Goal: Task Accomplishment & Management: Use online tool/utility

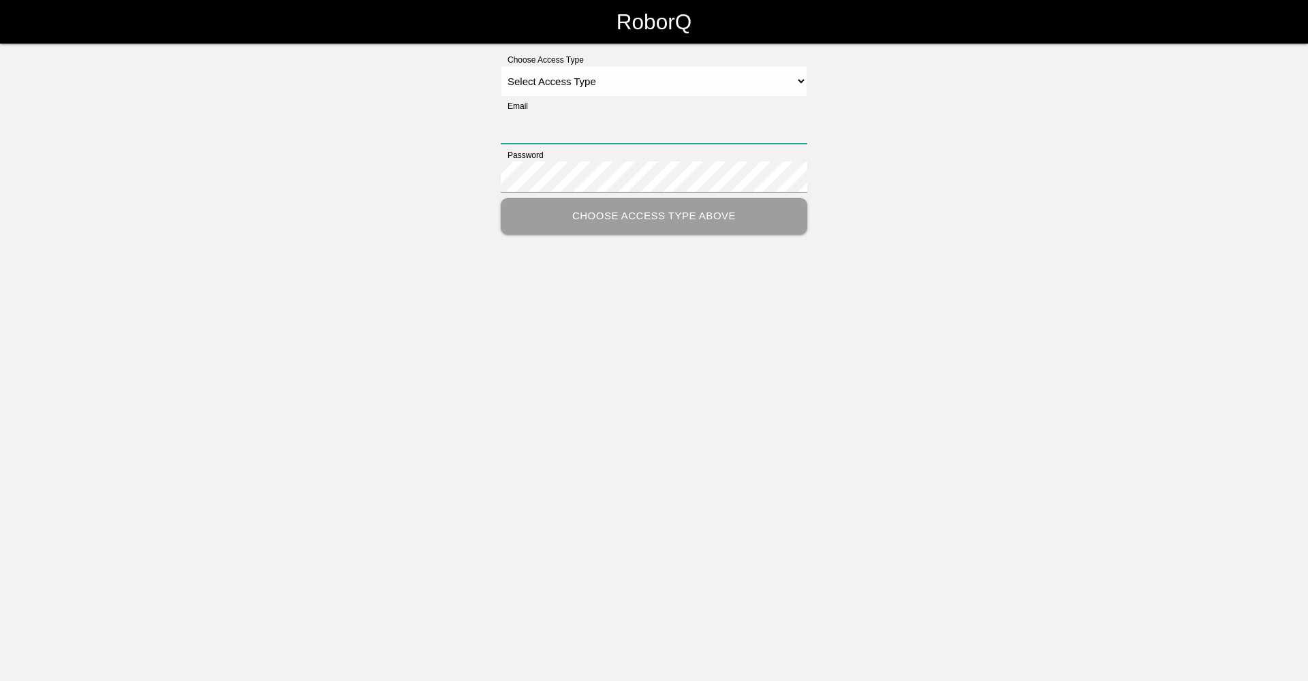
type input "[EMAIL_ADDRESS][DOMAIN_NAME]"
click at [755, 82] on select "Select Access Type Admin Customer Supervisor Worker" at bounding box center [654, 81] width 307 height 31
select select "Worker"
click at [501, 66] on select "Select Access Type Admin Customer Supervisor Worker" at bounding box center [654, 81] width 307 height 31
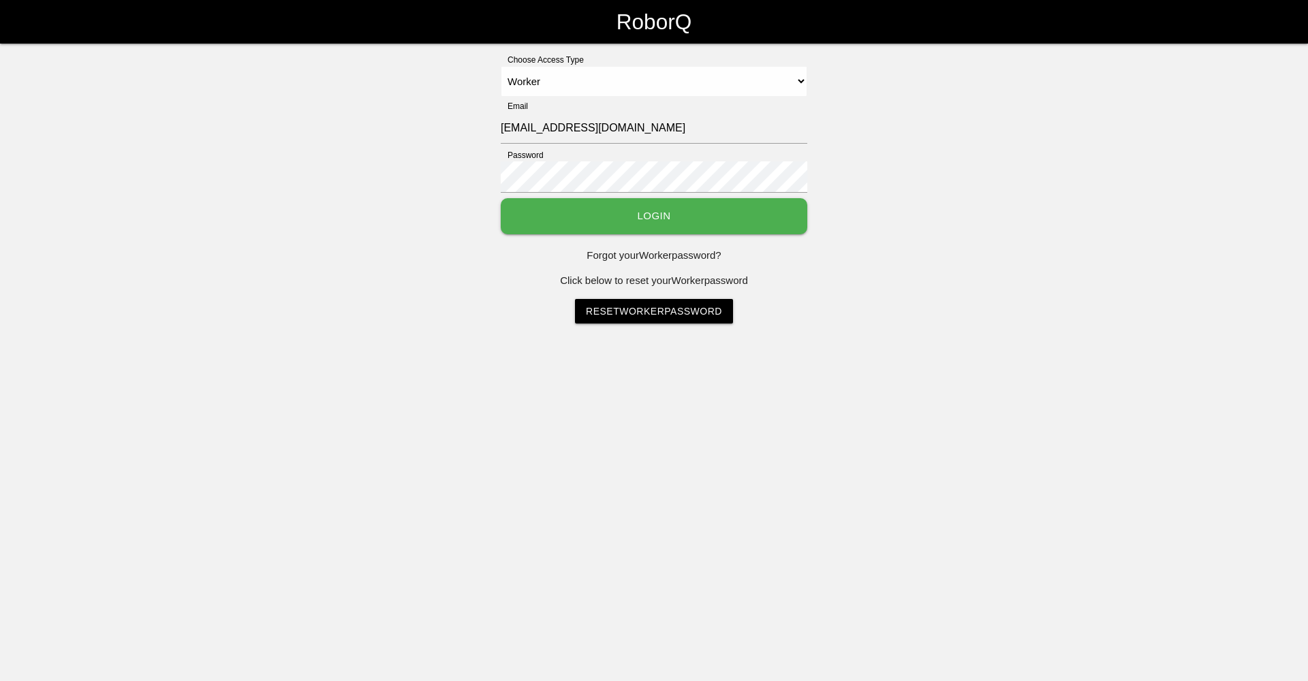
click at [632, 214] on button "Login" at bounding box center [654, 216] width 307 height 36
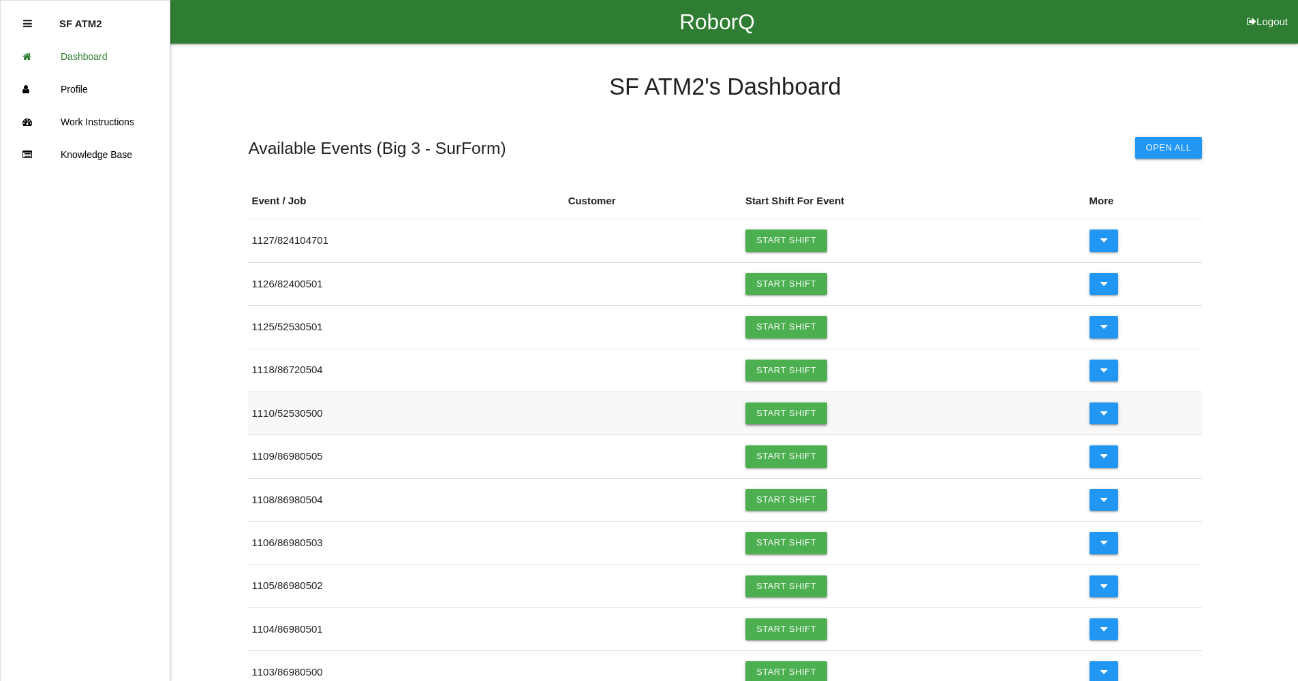
click at [789, 407] on link "Start Shift" at bounding box center [786, 414] width 82 height 22
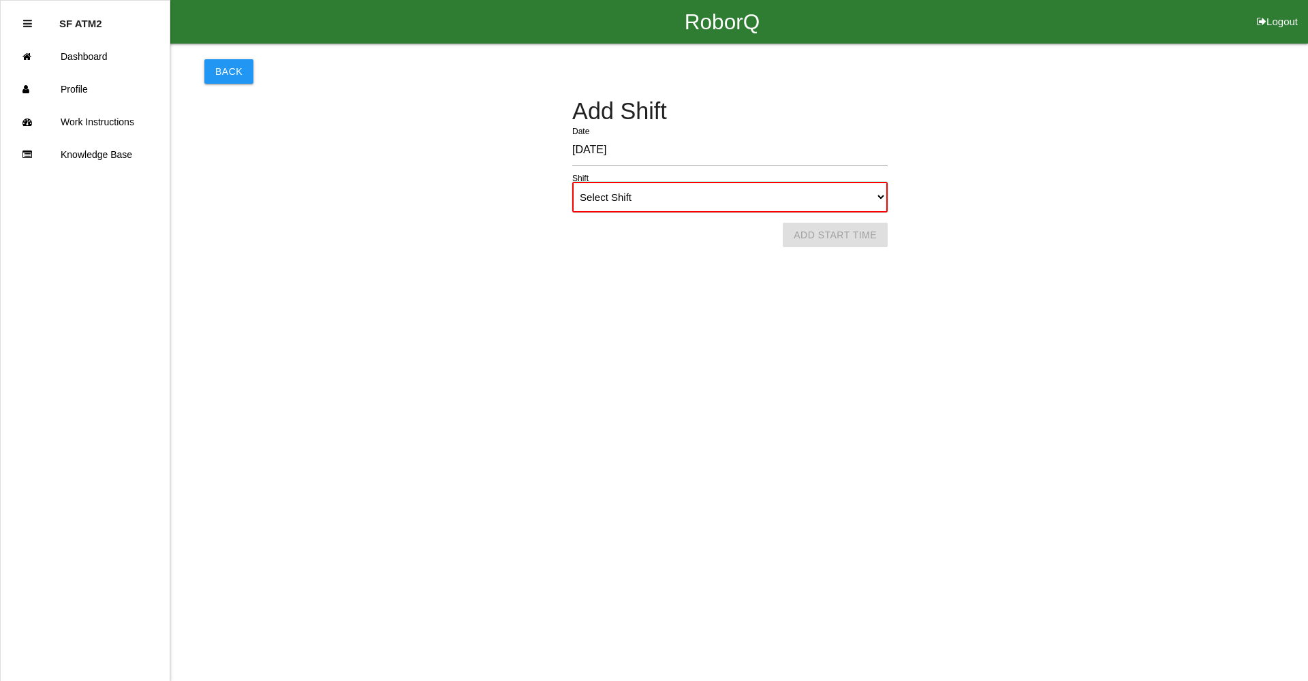
click at [792, 200] on select "Select Shift 1st Shift 2nd Shift 3rd Shift 4th Shift" at bounding box center [729, 197] width 315 height 31
select select "1"
click at [572, 182] on select "Select Shift 1st Shift 2nd Shift 3rd Shift 4th Shift" at bounding box center [729, 197] width 315 height 31
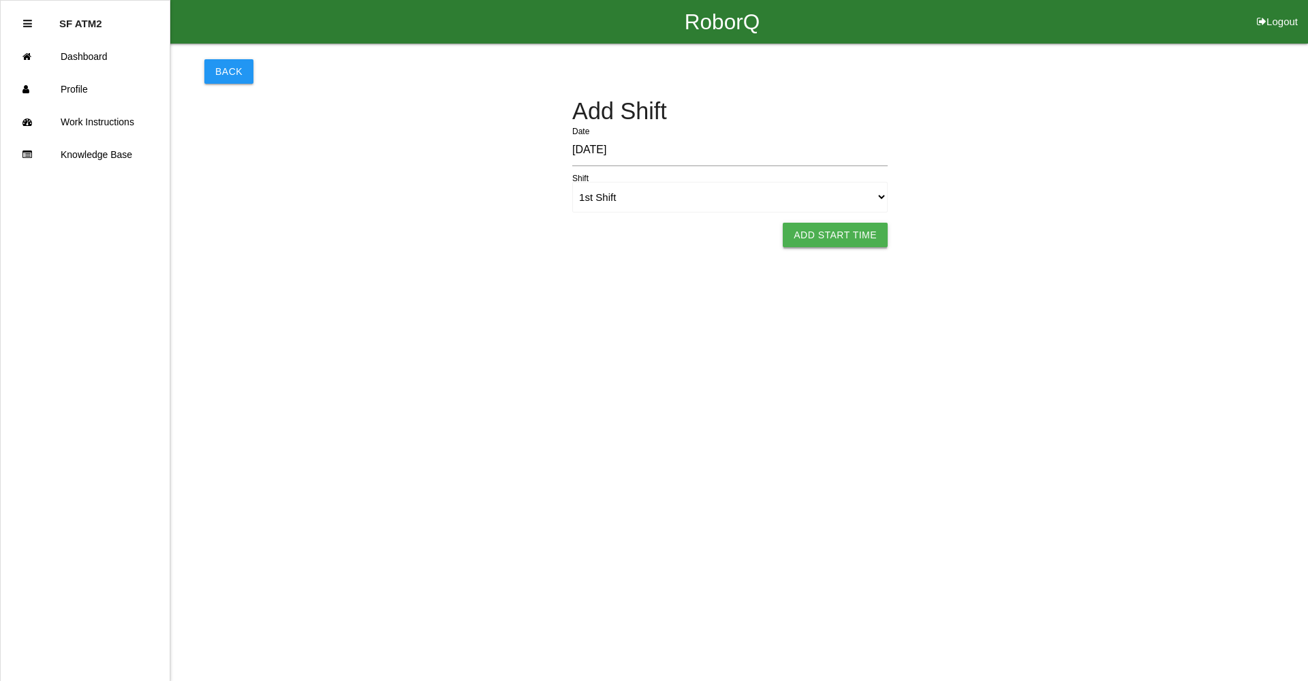
click at [833, 231] on button "Add Start Time" at bounding box center [835, 235] width 105 height 25
select select "6"
select select "14"
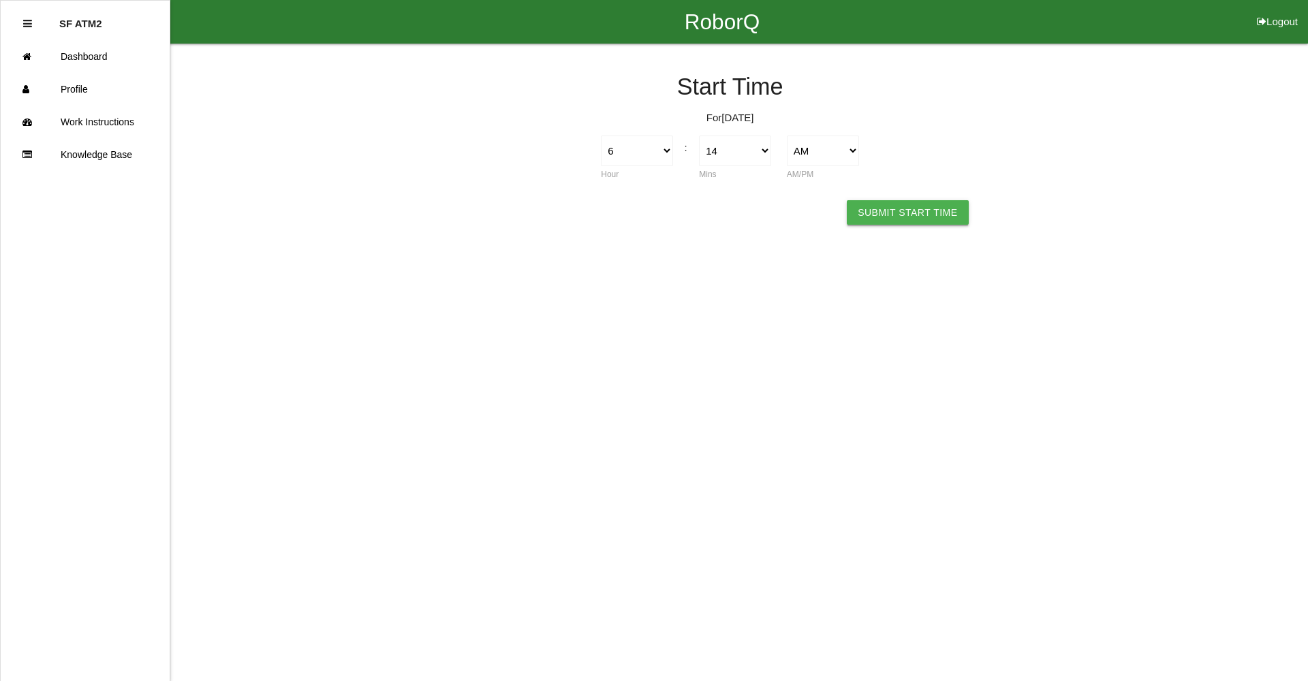
click at [947, 215] on button "Submit Start Time" at bounding box center [907, 212] width 121 height 25
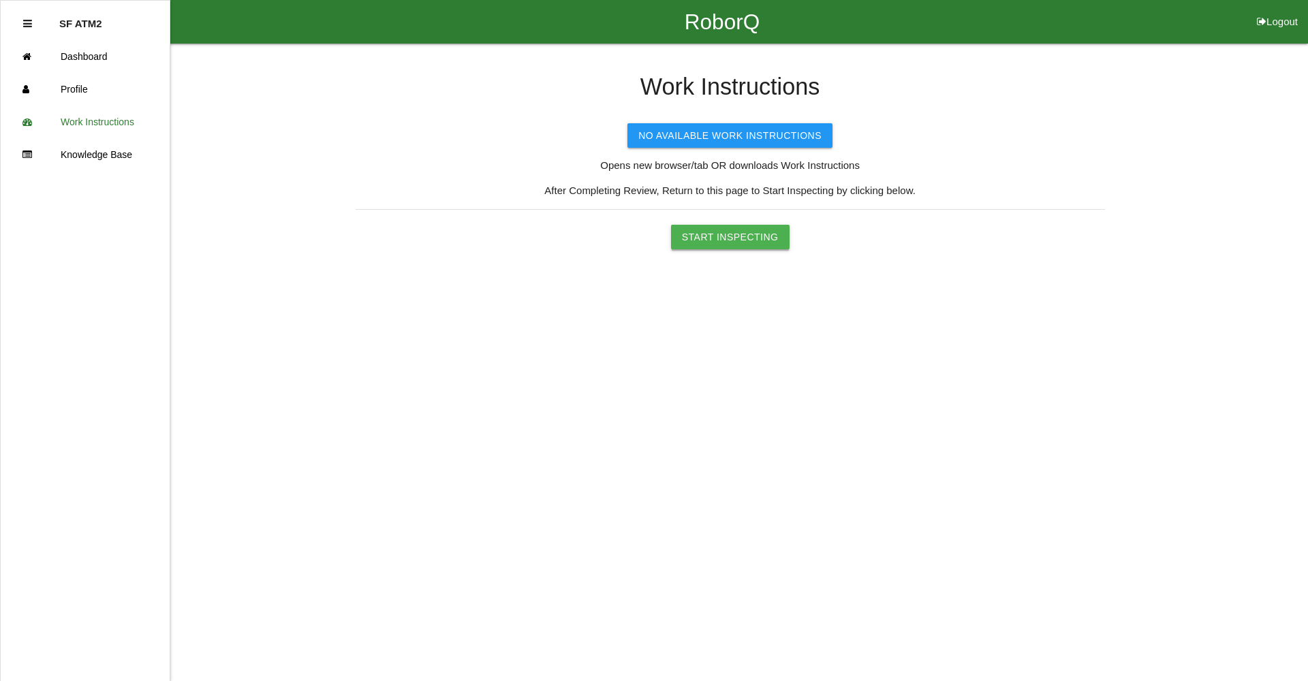
click at [724, 245] on button "Start Inspecting" at bounding box center [730, 237] width 119 height 25
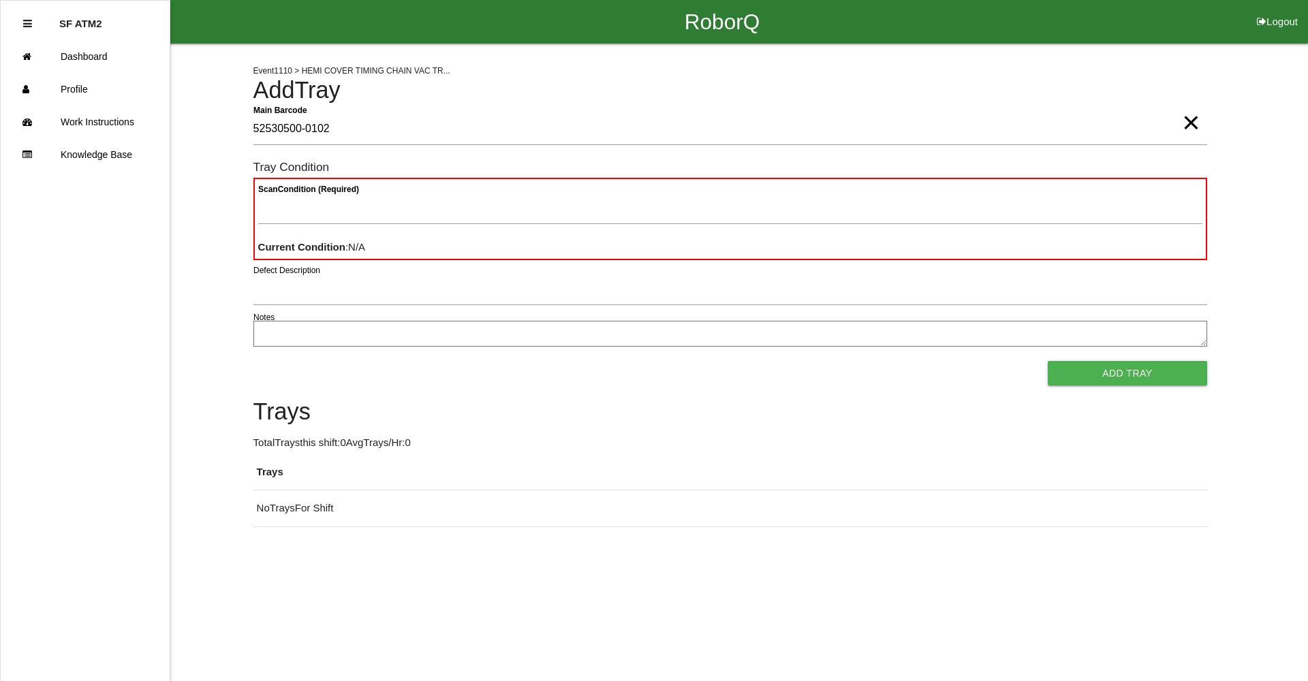
type Barcode "52530500-0102"
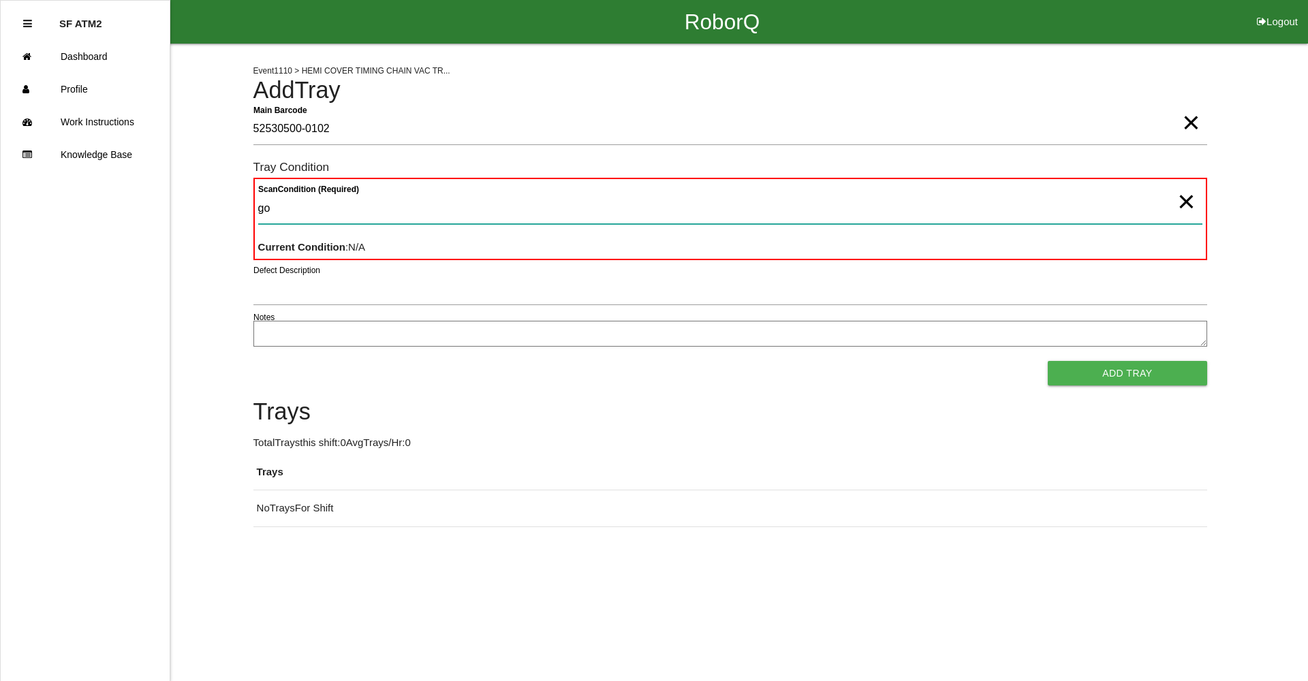
type Condition "goo"
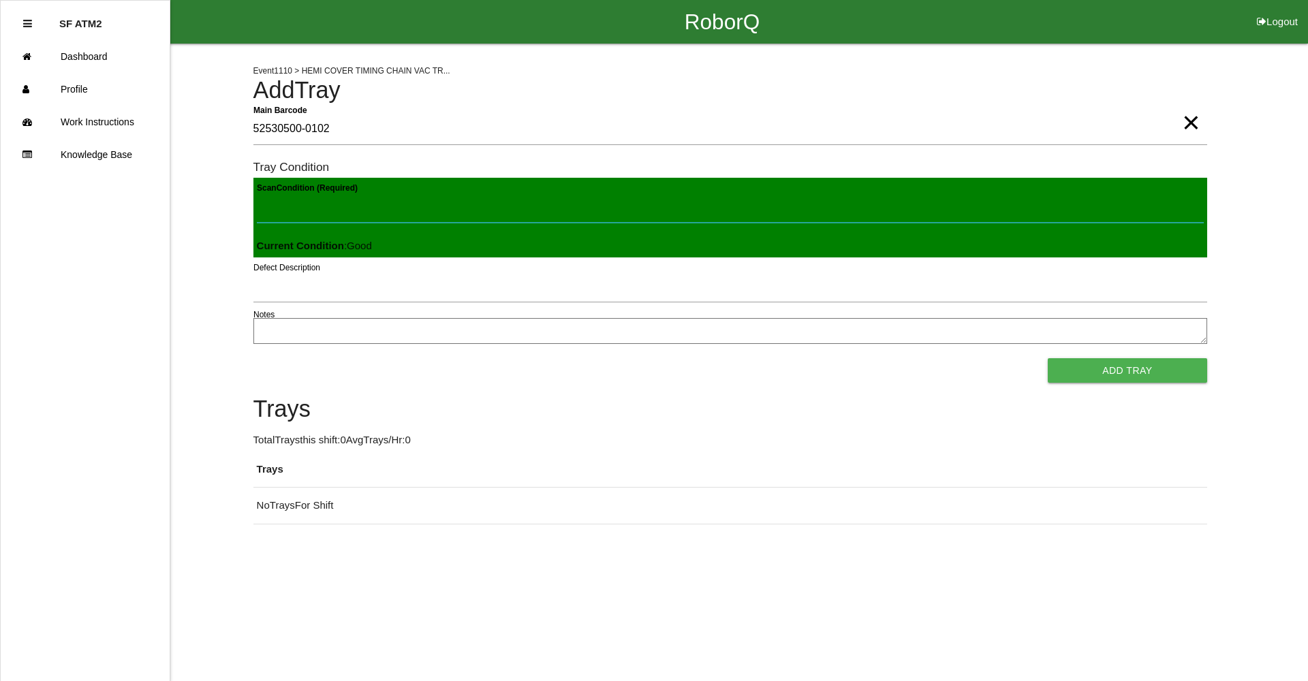
click at [1048, 358] on button "Add Tray" at bounding box center [1127, 370] width 159 height 25
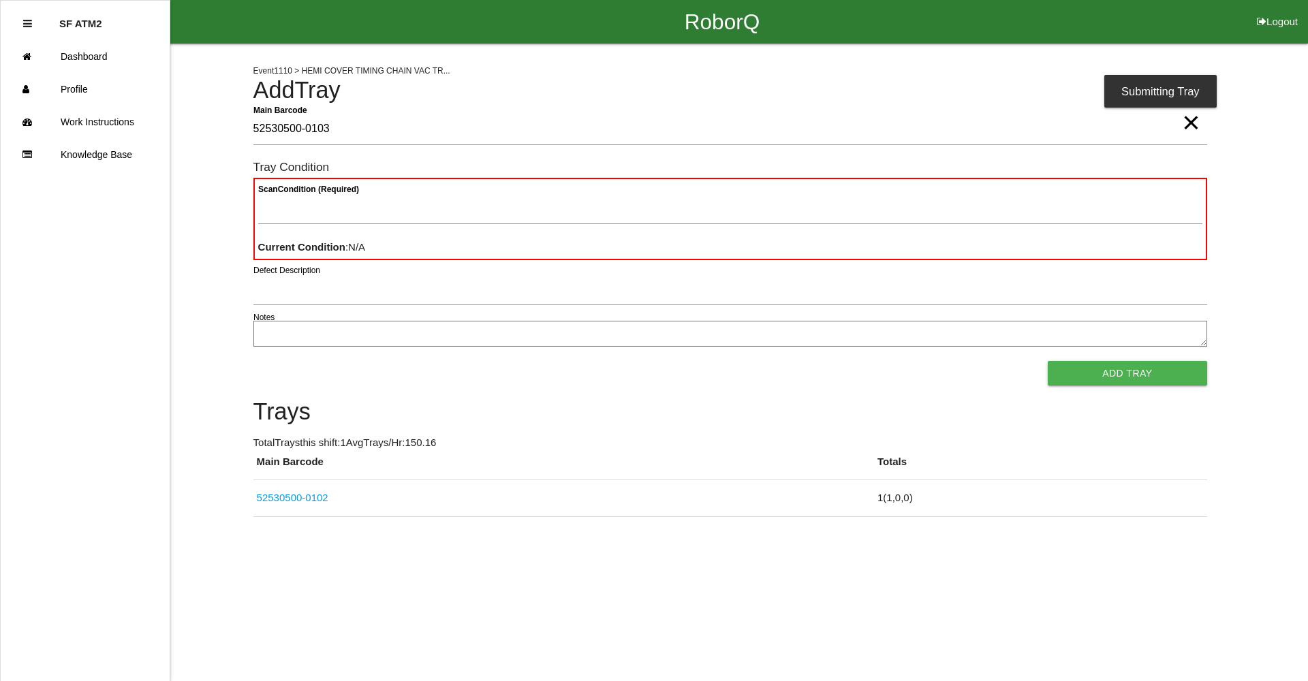
type Barcode "52530500-0103"
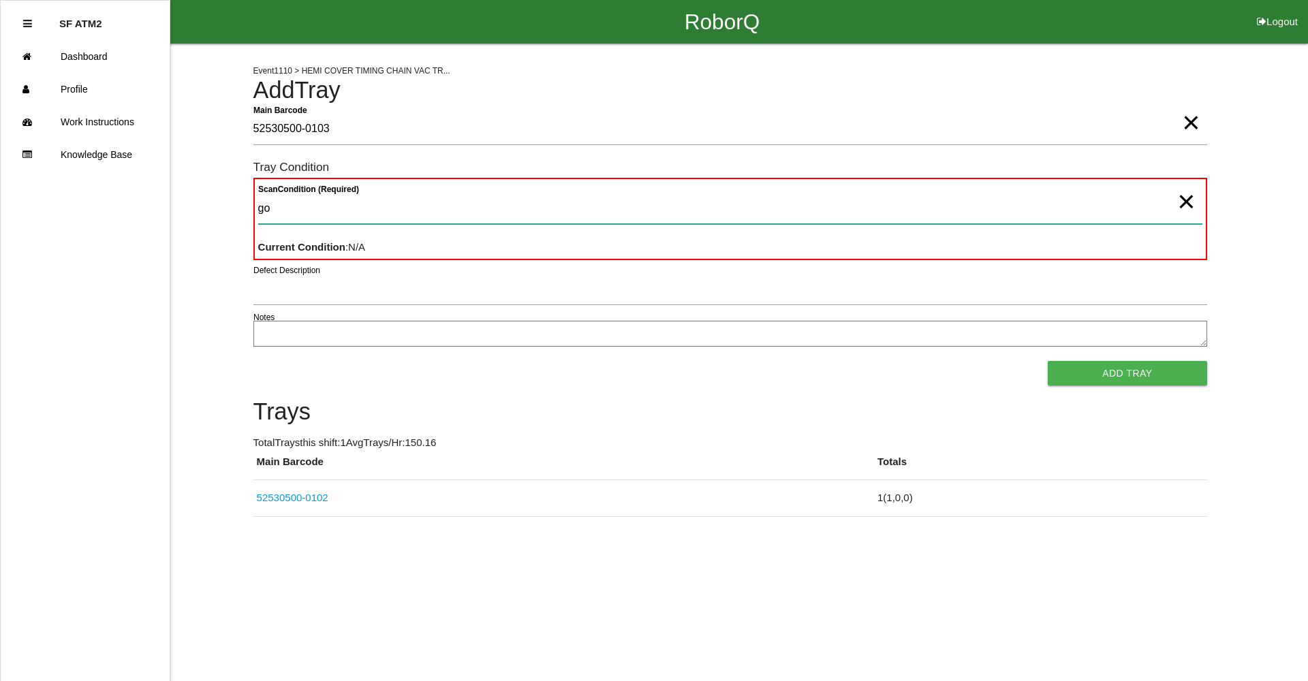
type Condition "goo"
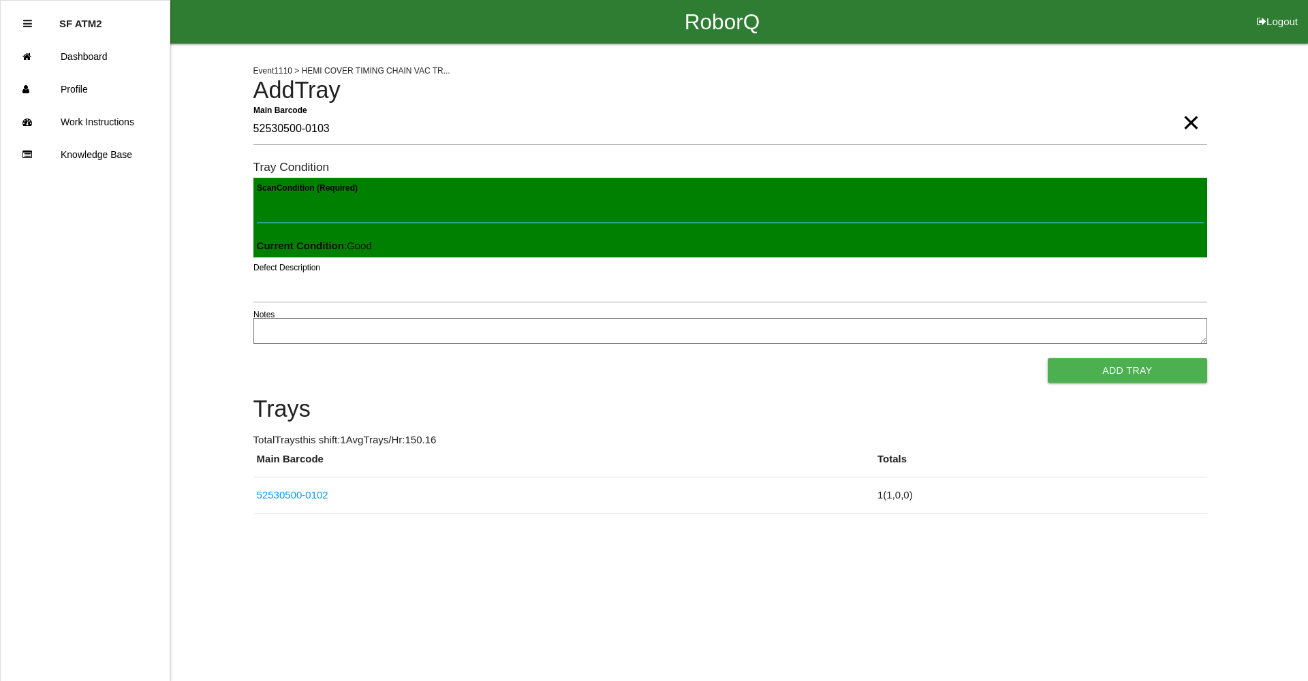
click at [1048, 358] on button "Add Tray" at bounding box center [1127, 370] width 159 height 25
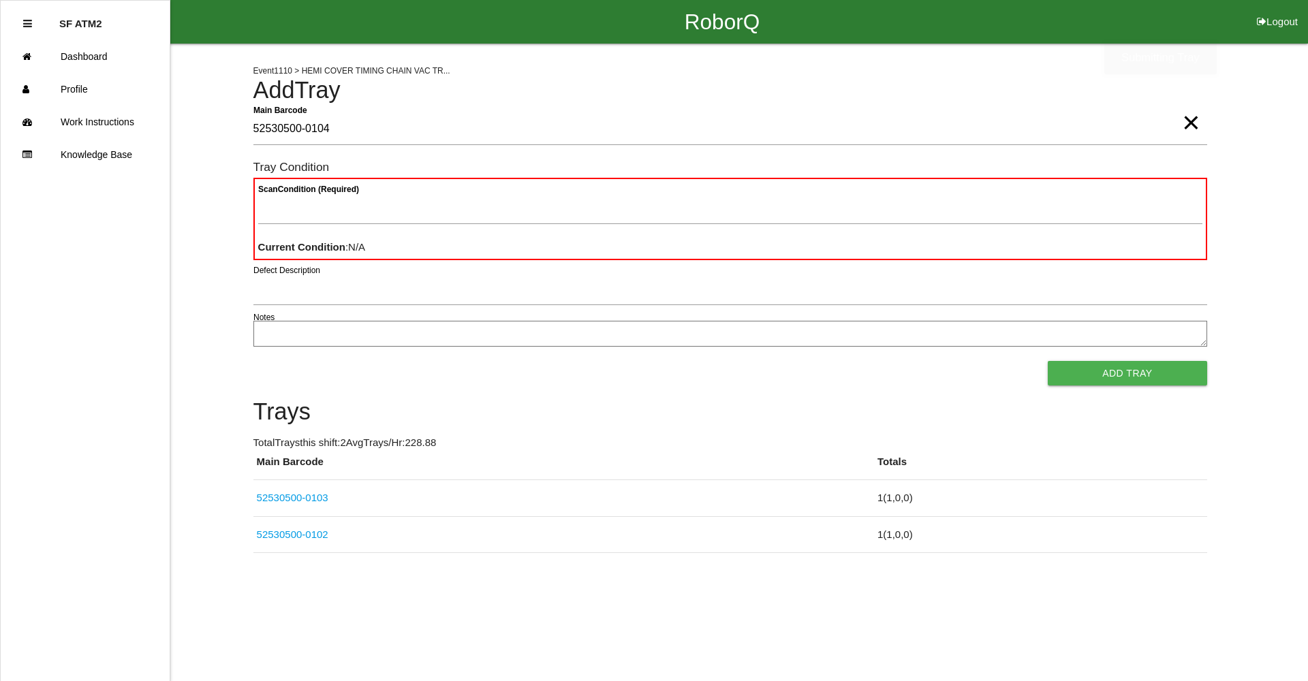
type Barcode "52530500-0104"
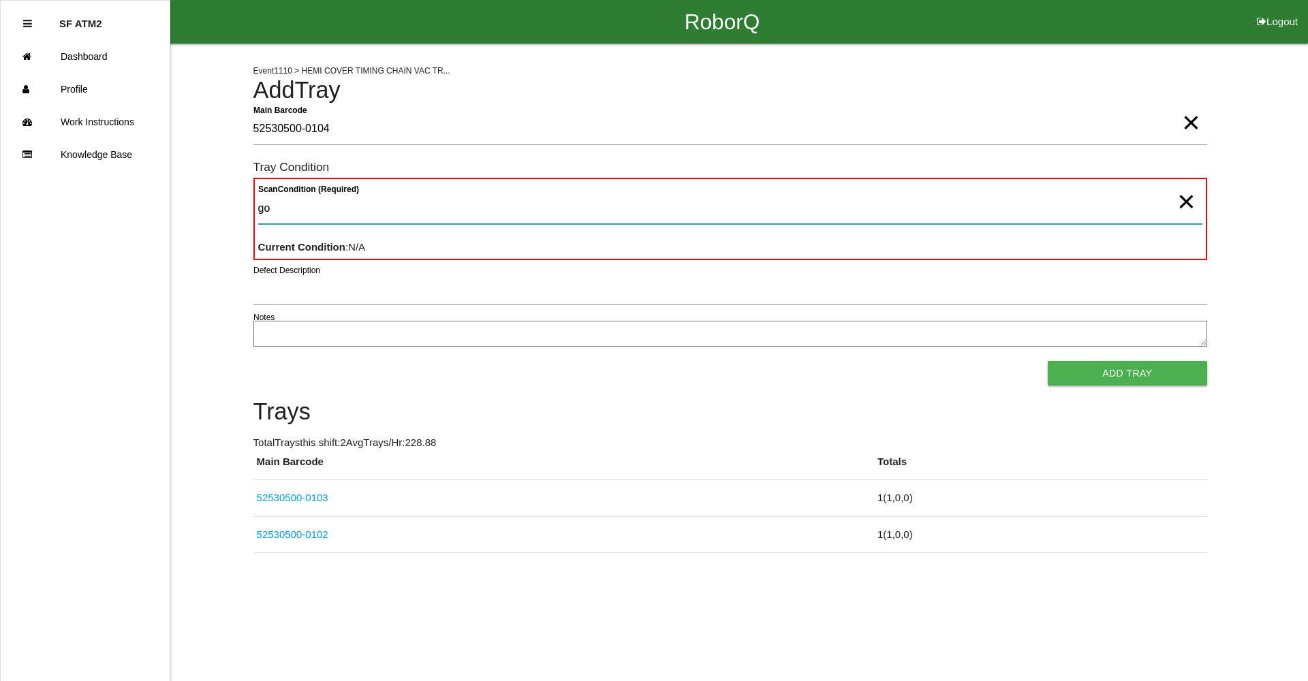
type Condition "goo"
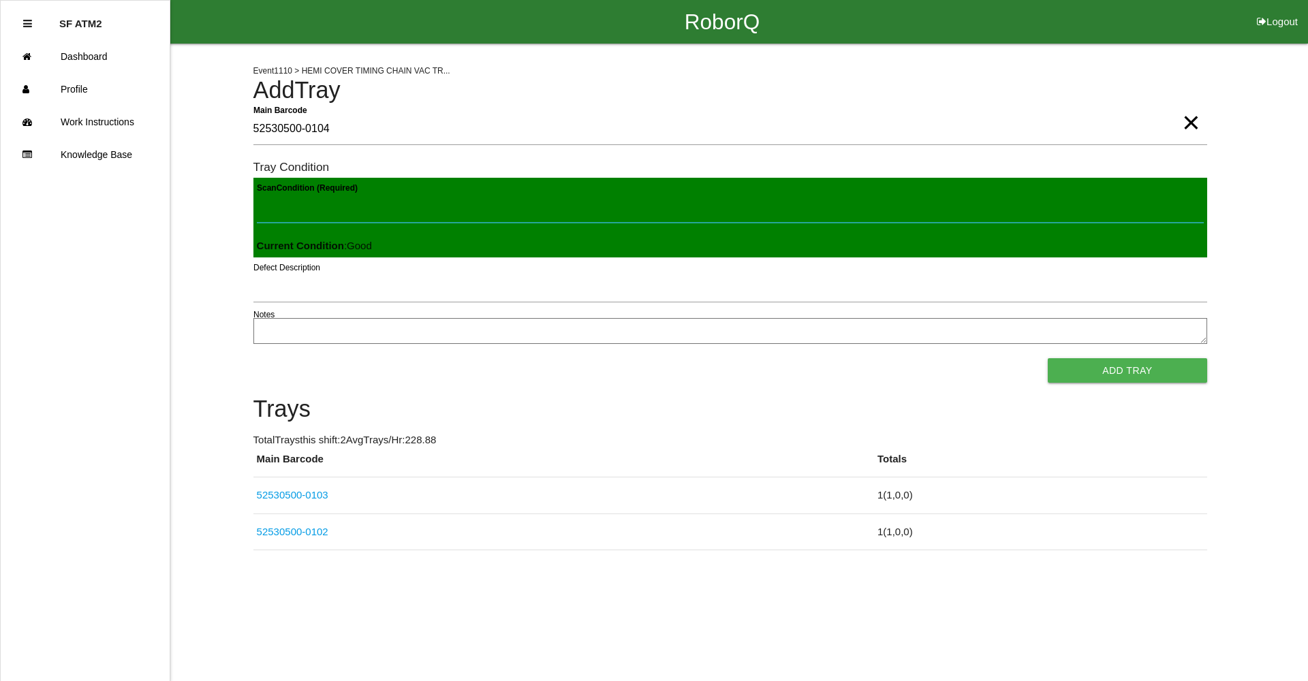
click at [1048, 358] on button "Add Tray" at bounding box center [1127, 370] width 159 height 25
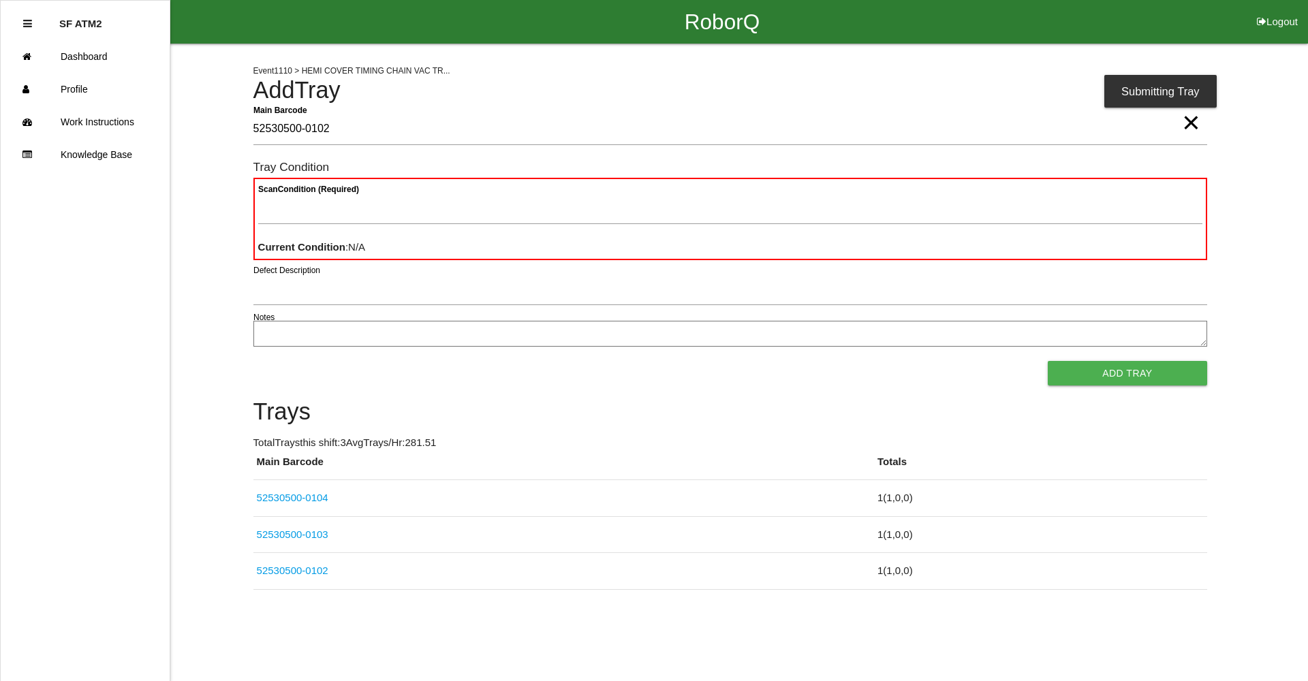
type Barcode "52530500-0102"
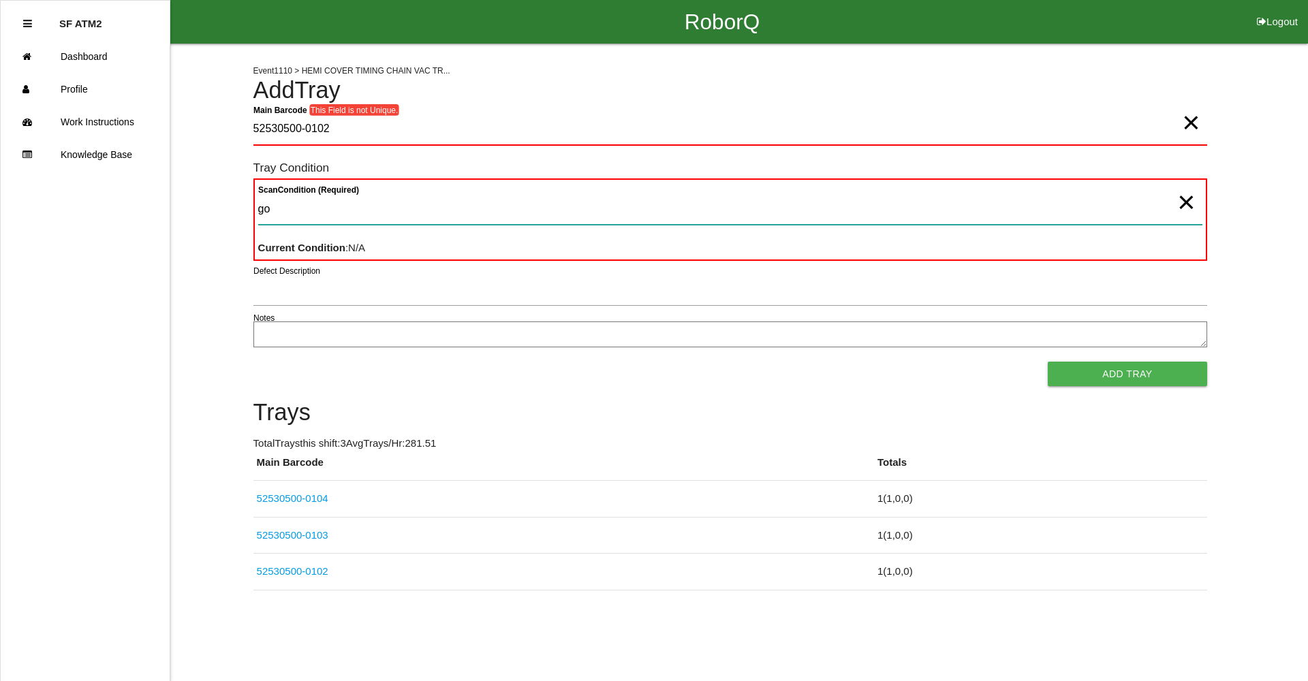
type Condition "goo"
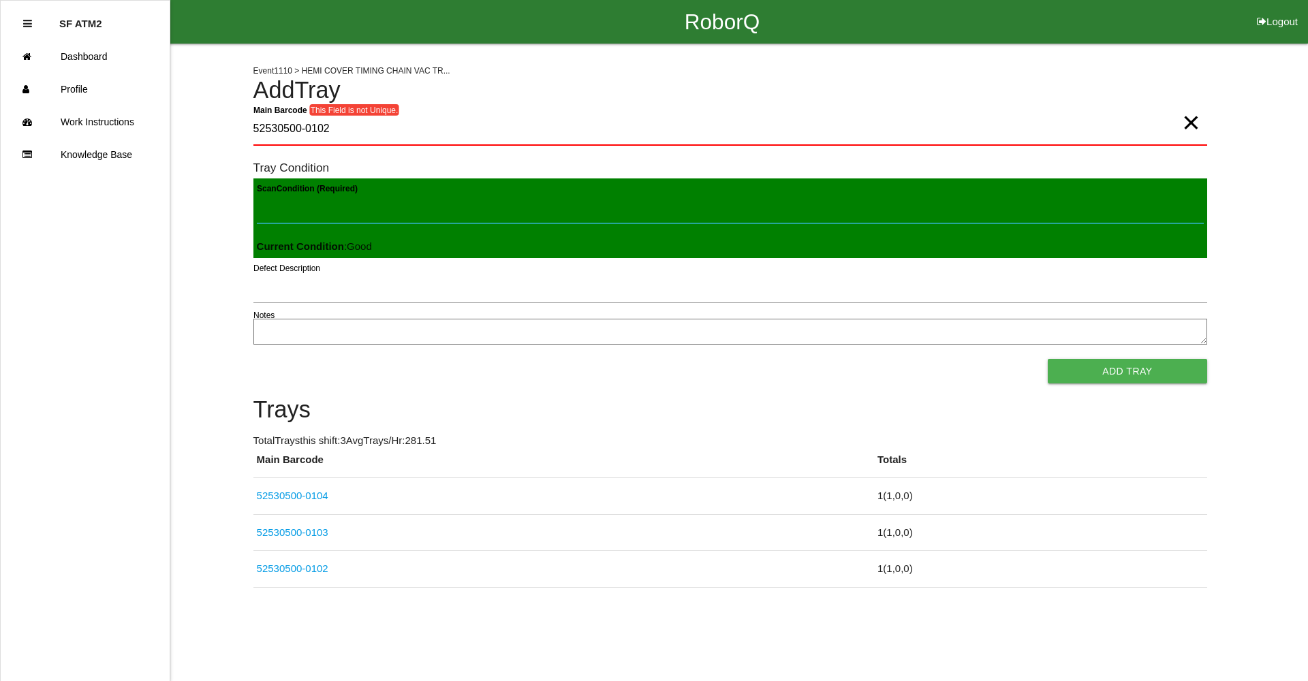
click at [1048, 359] on button "Add Tray" at bounding box center [1127, 371] width 159 height 25
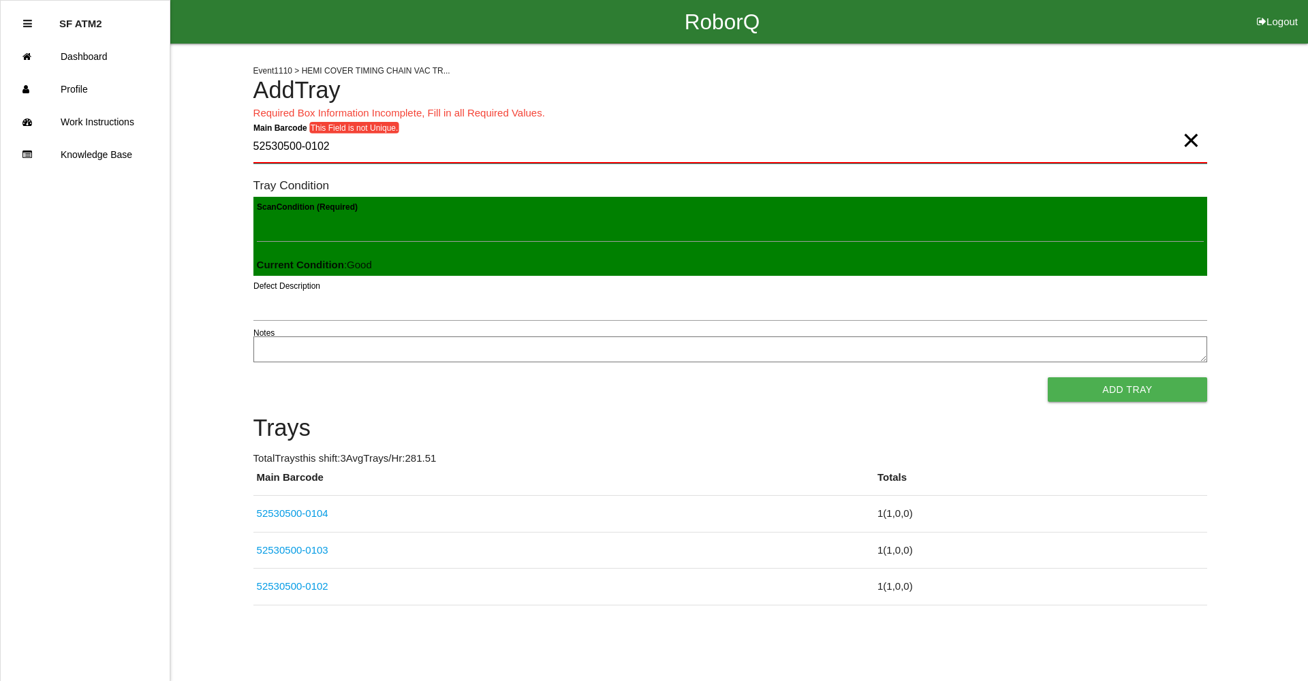
click at [358, 152] on Barcode "52530500-0102" at bounding box center [730, 148] width 954 height 32
click at [1124, 401] on button "Add Tray" at bounding box center [1127, 389] width 159 height 25
drag, startPoint x: 345, startPoint y: 146, endPoint x: 320, endPoint y: 155, distance: 25.9
click at [320, 155] on Barcode "52530500-0102" at bounding box center [730, 148] width 954 height 32
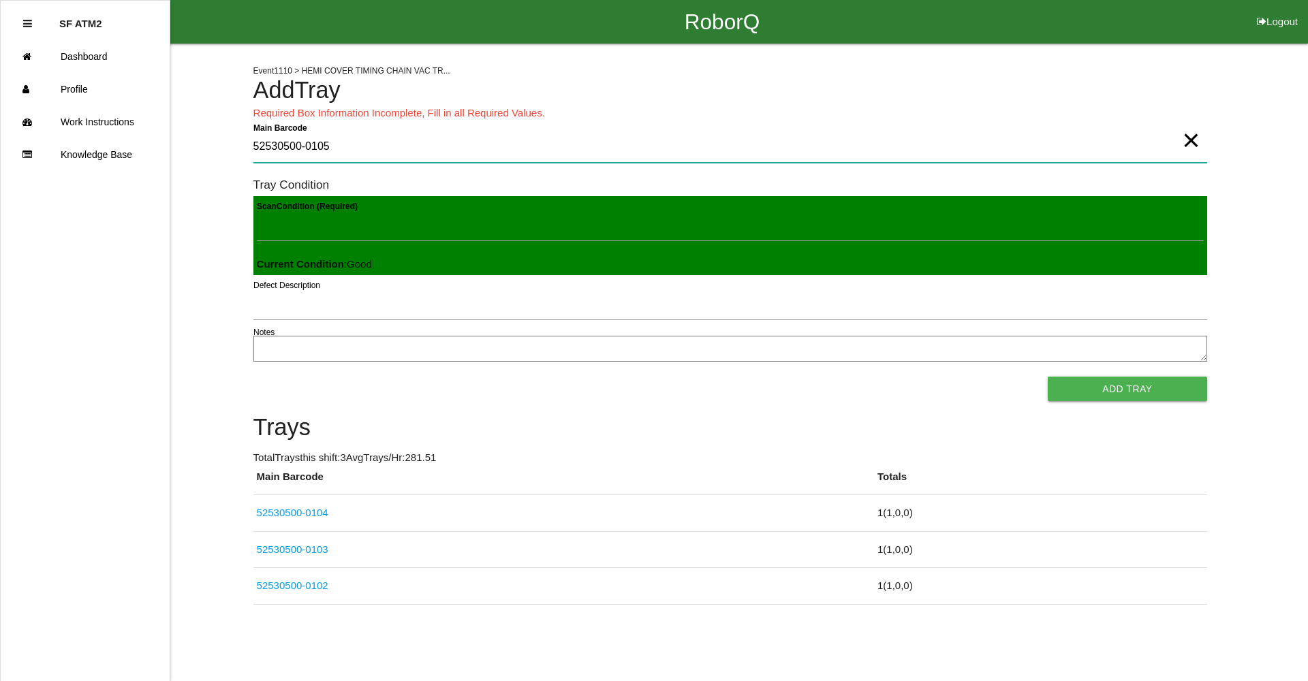
type Barcode "52530500-0105"
click at [1048, 377] on button "Add Tray" at bounding box center [1127, 389] width 159 height 25
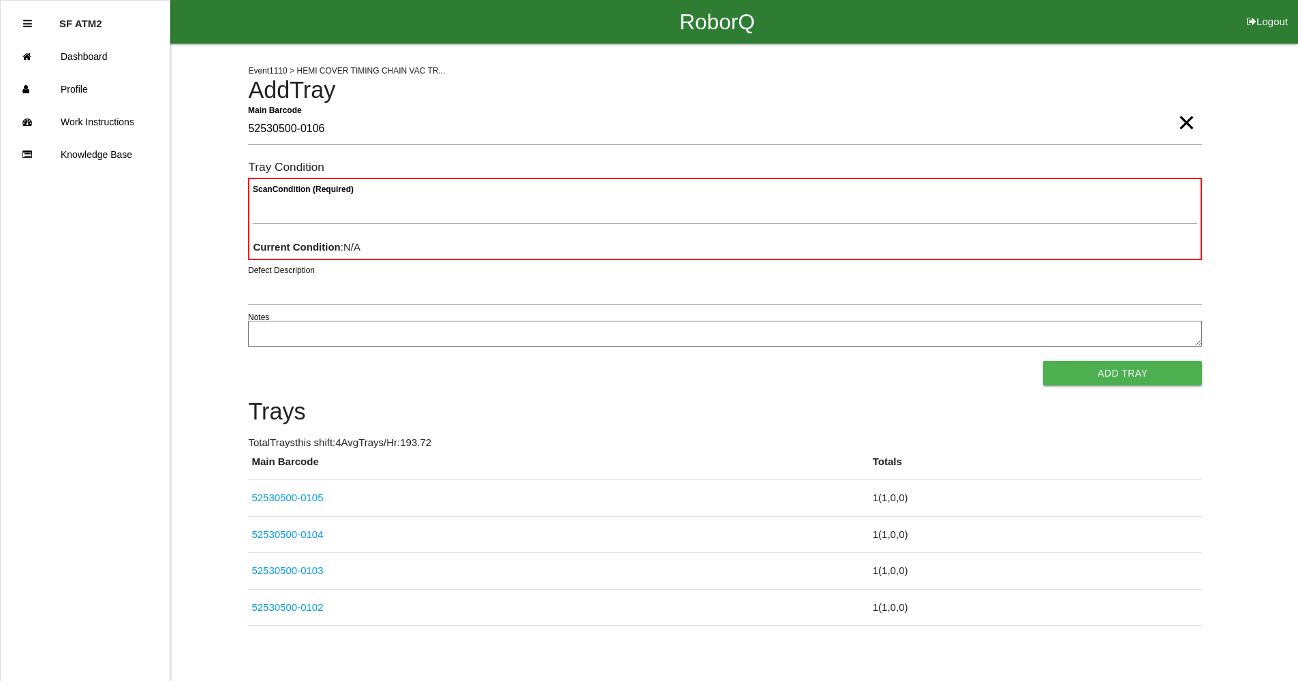
type Barcode "52530500-0106"
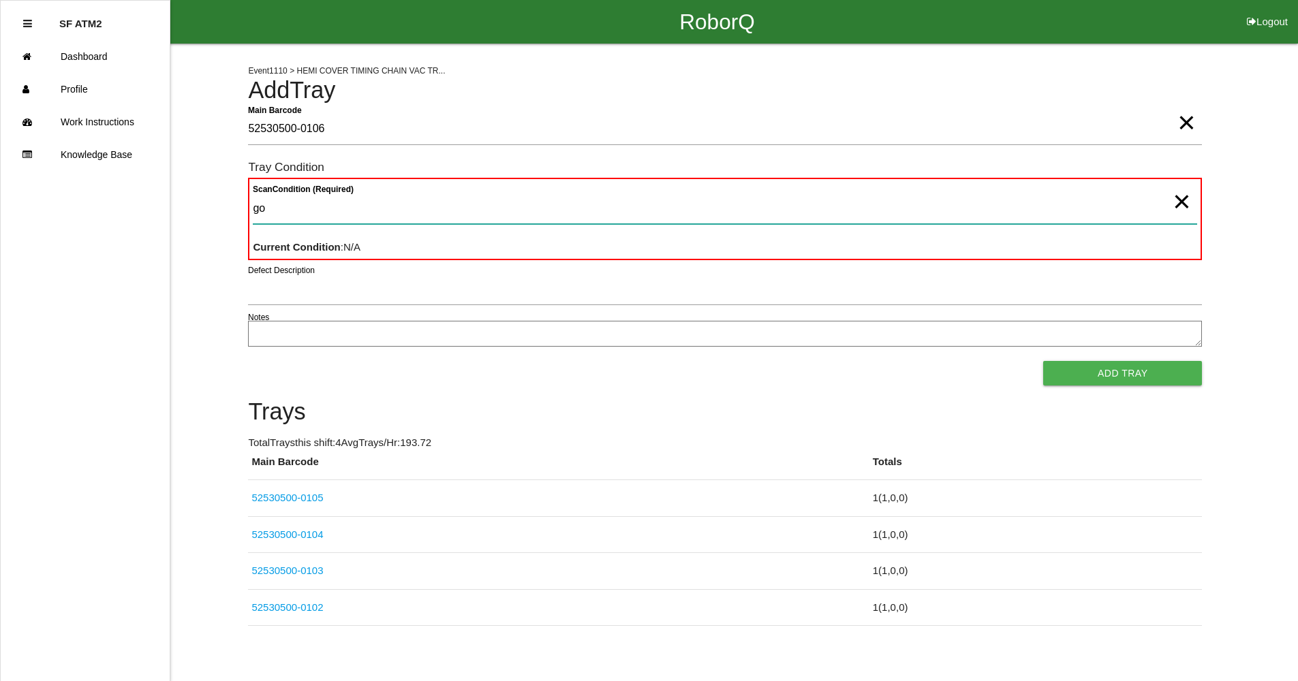
type Condition "goo"
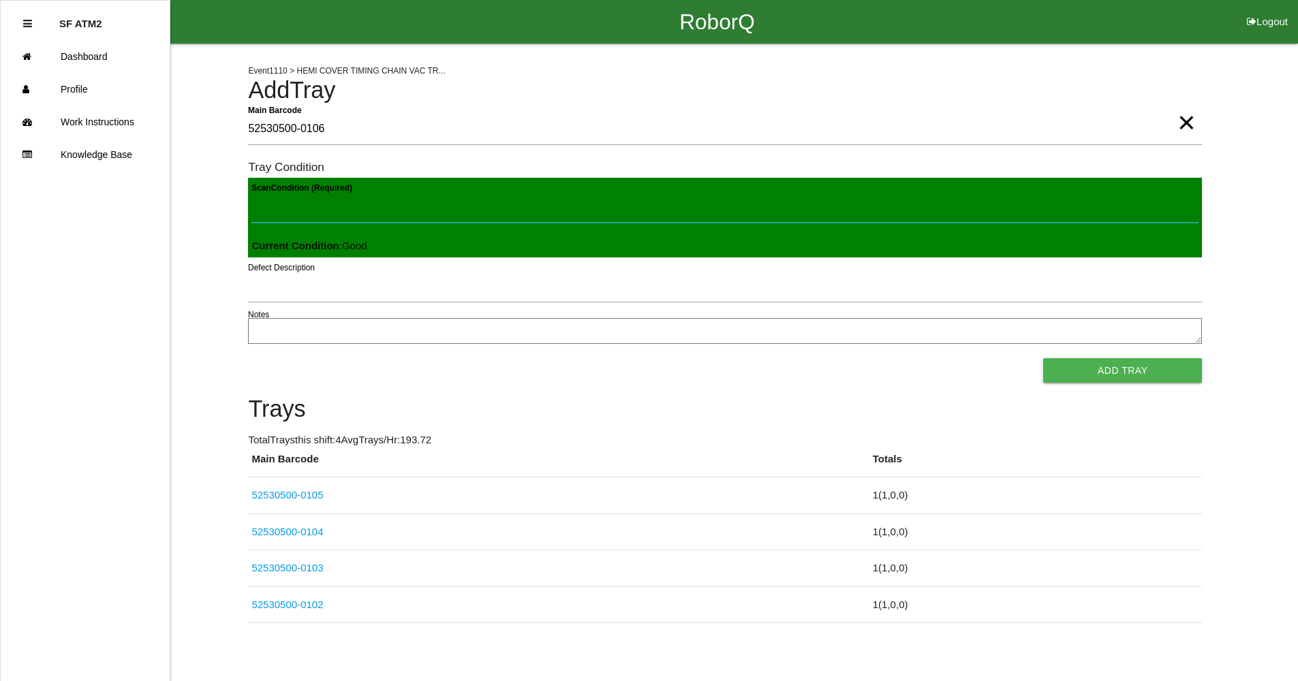
click at [1043, 358] on button "Add Tray" at bounding box center [1122, 370] width 159 height 25
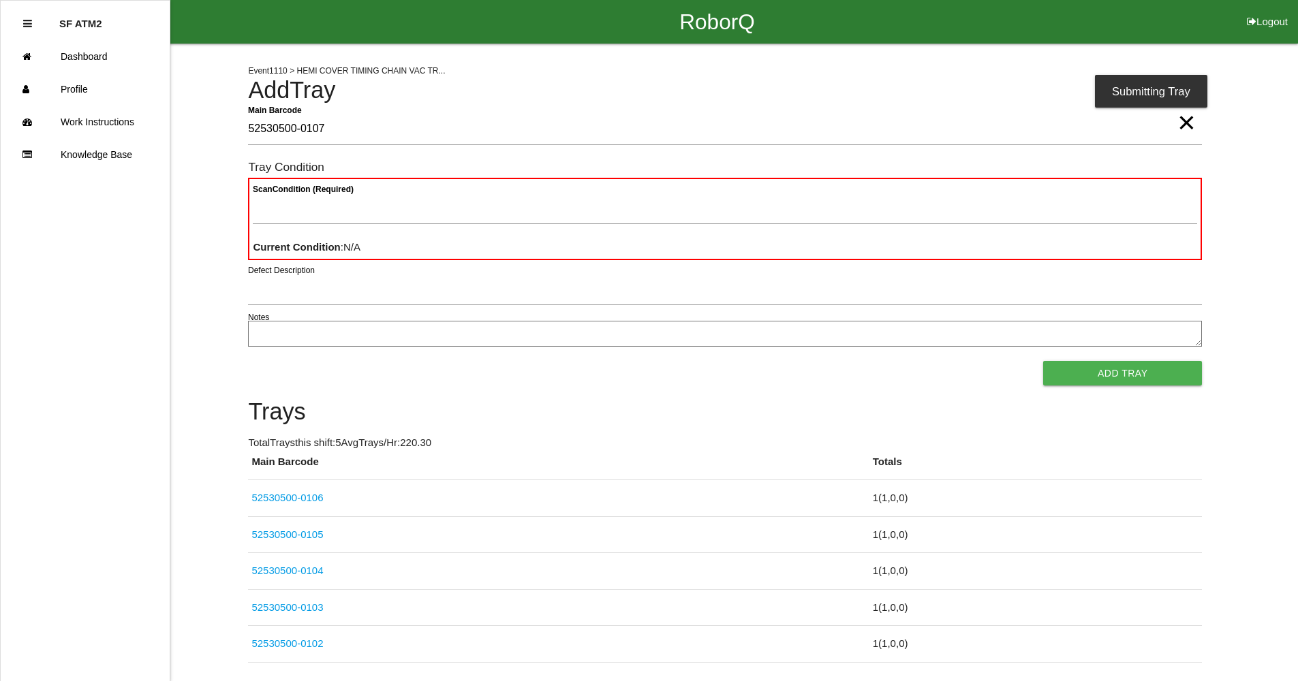
type Barcode "52530500-0107"
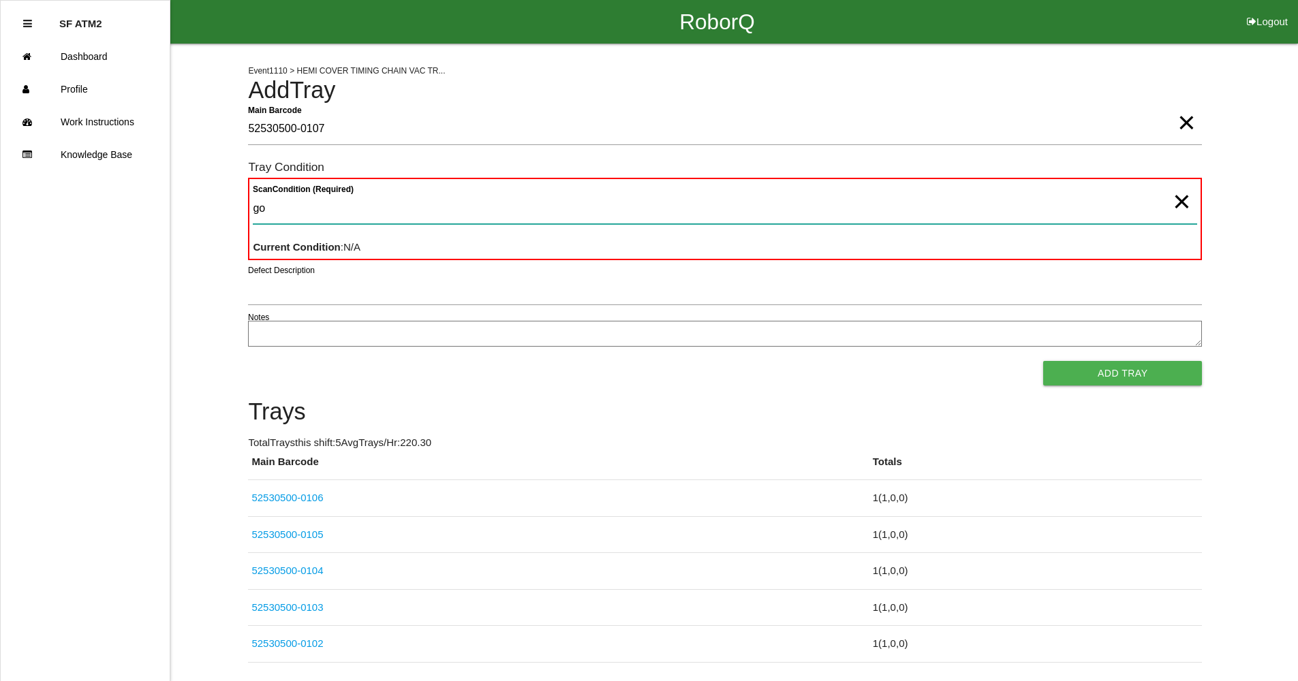
type Condition "goo"
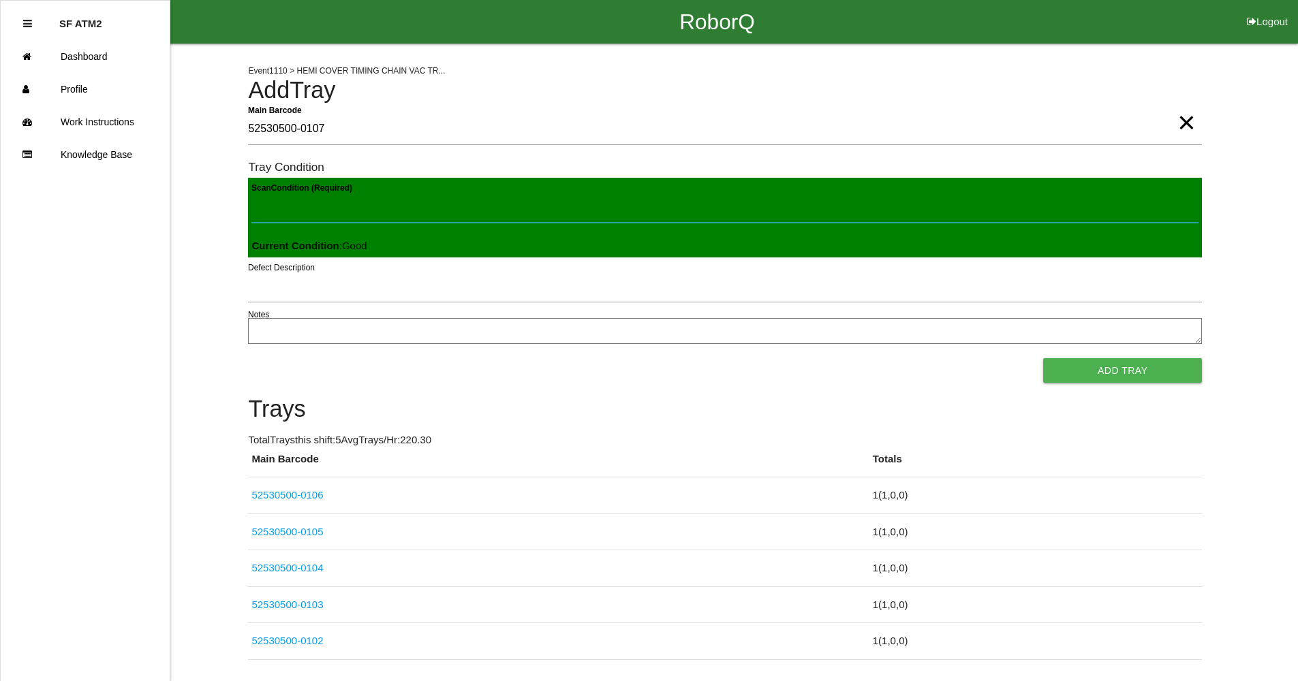
click at [1043, 358] on button "Add Tray" at bounding box center [1122, 370] width 159 height 25
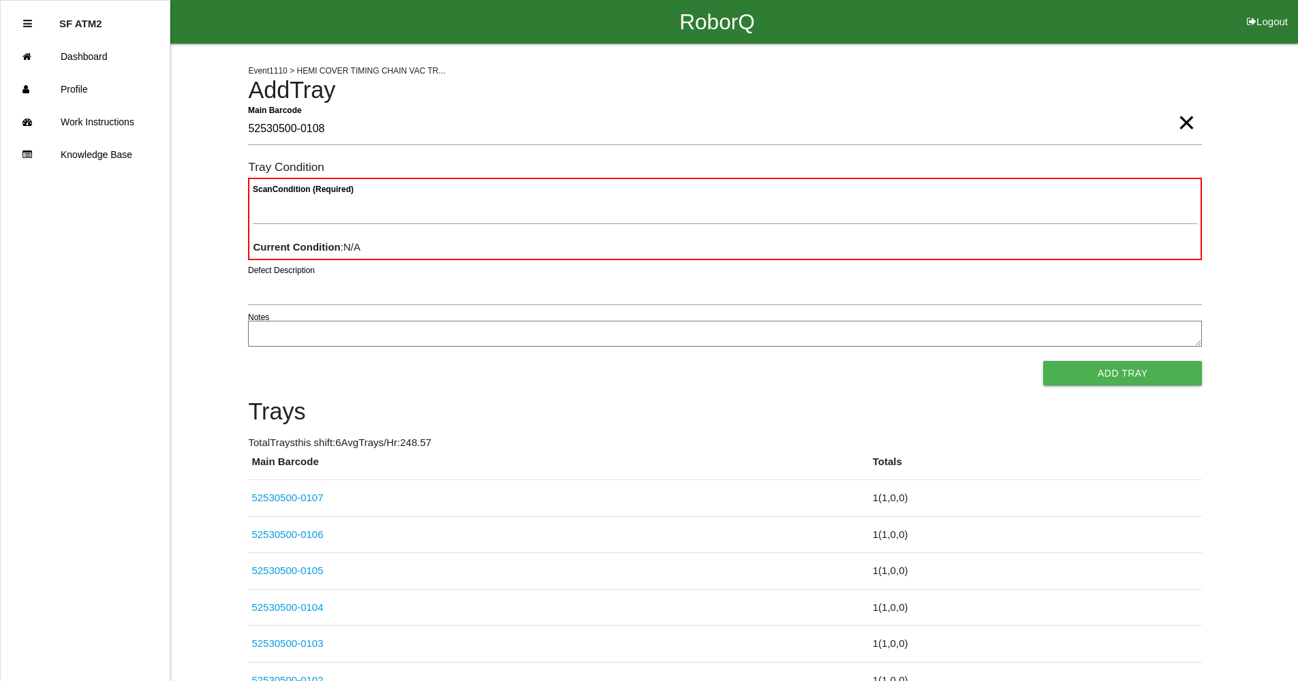
type Barcode "52530500-0108"
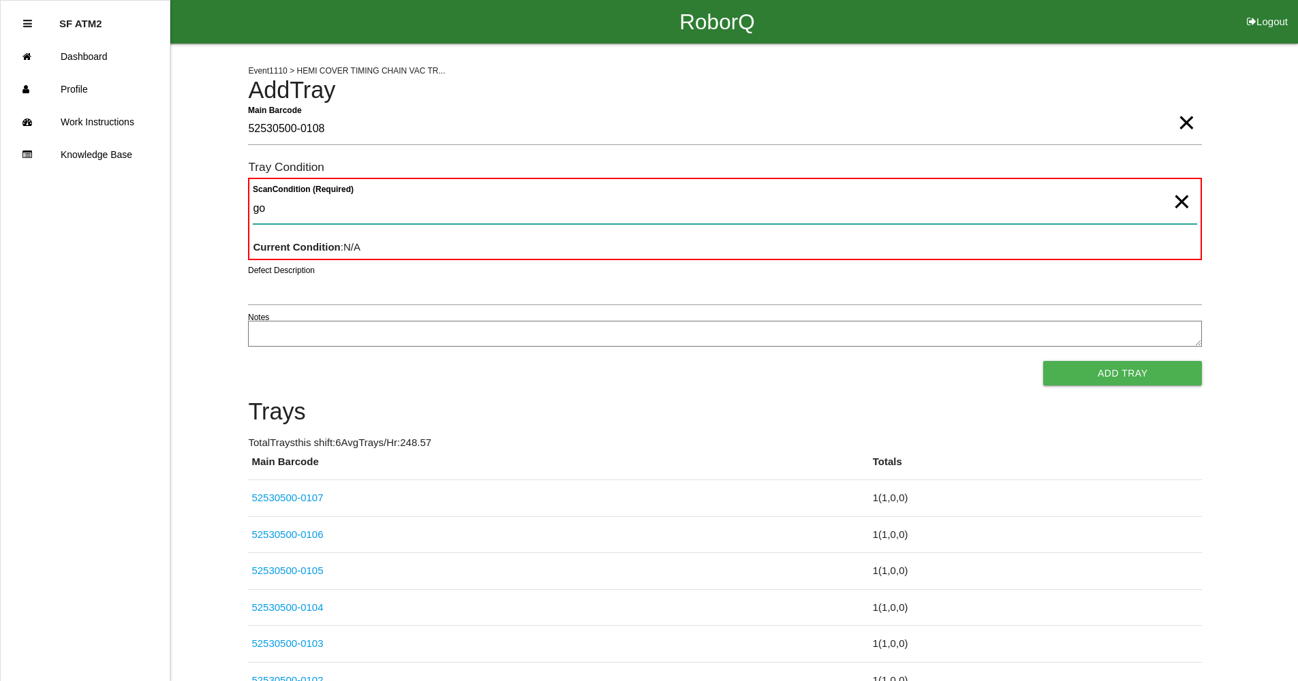
type Condition "goo"
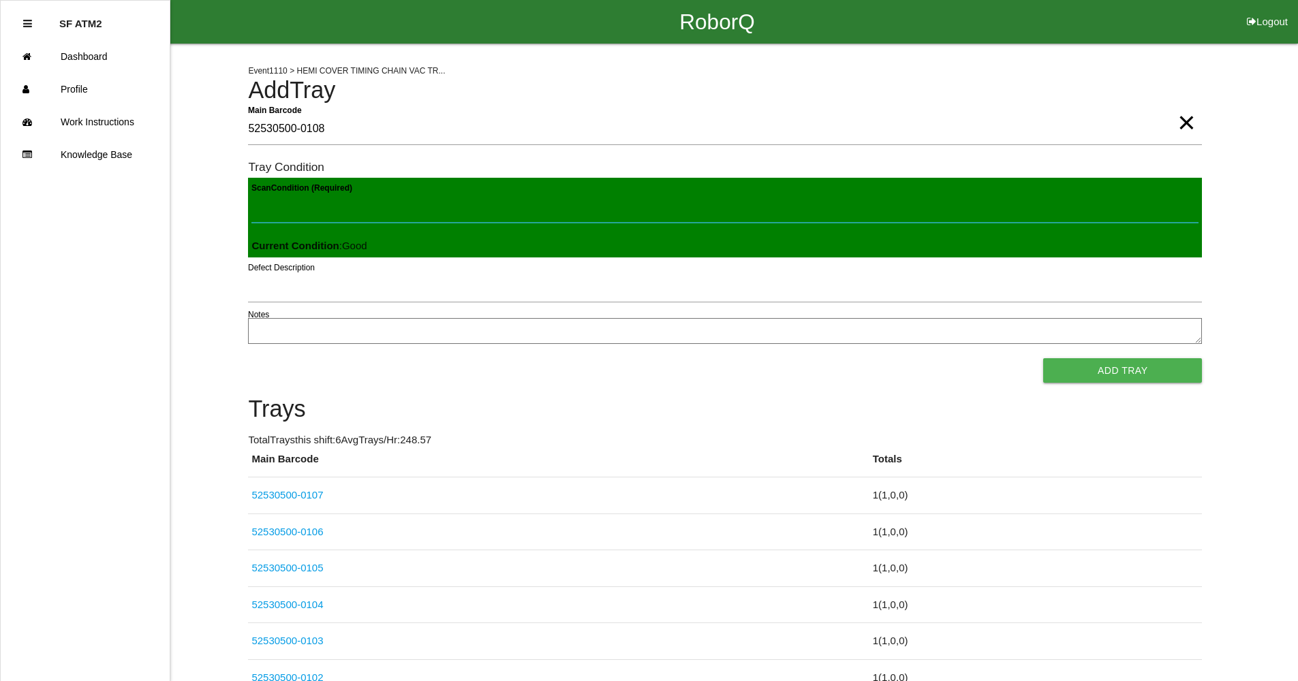
click at [1043, 358] on button "Add Tray" at bounding box center [1122, 370] width 159 height 25
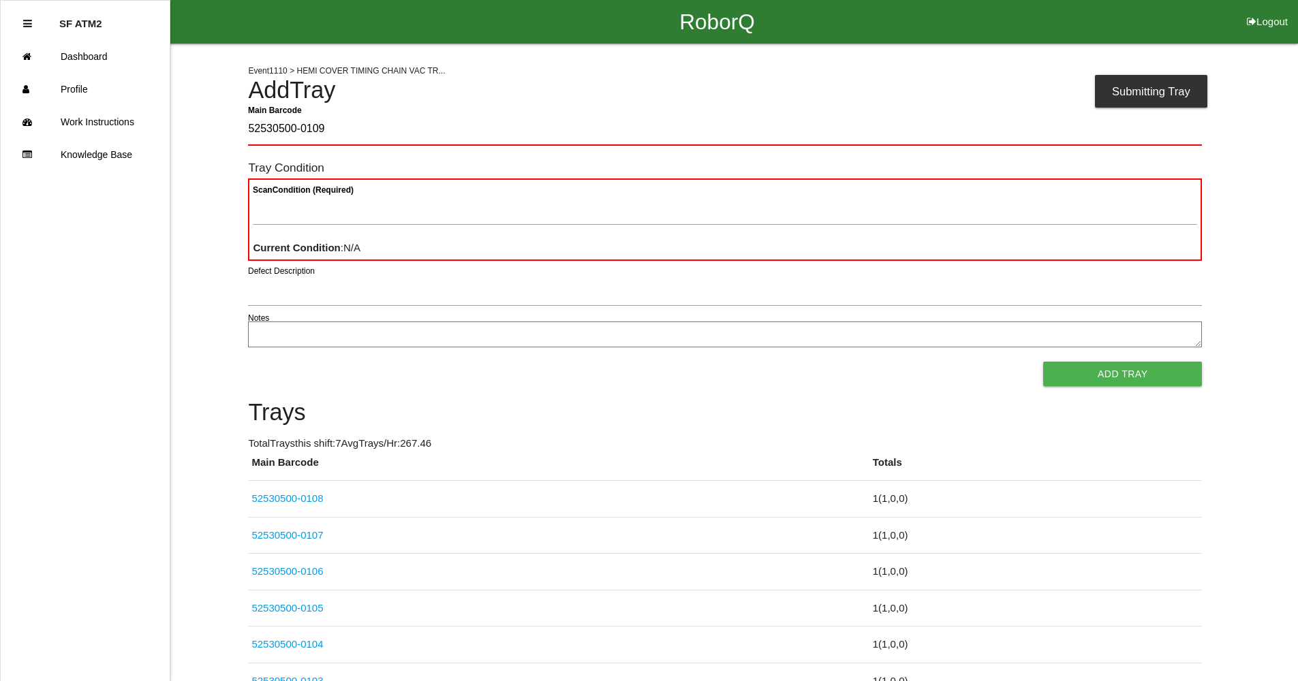
type Barcode "52530500-0109"
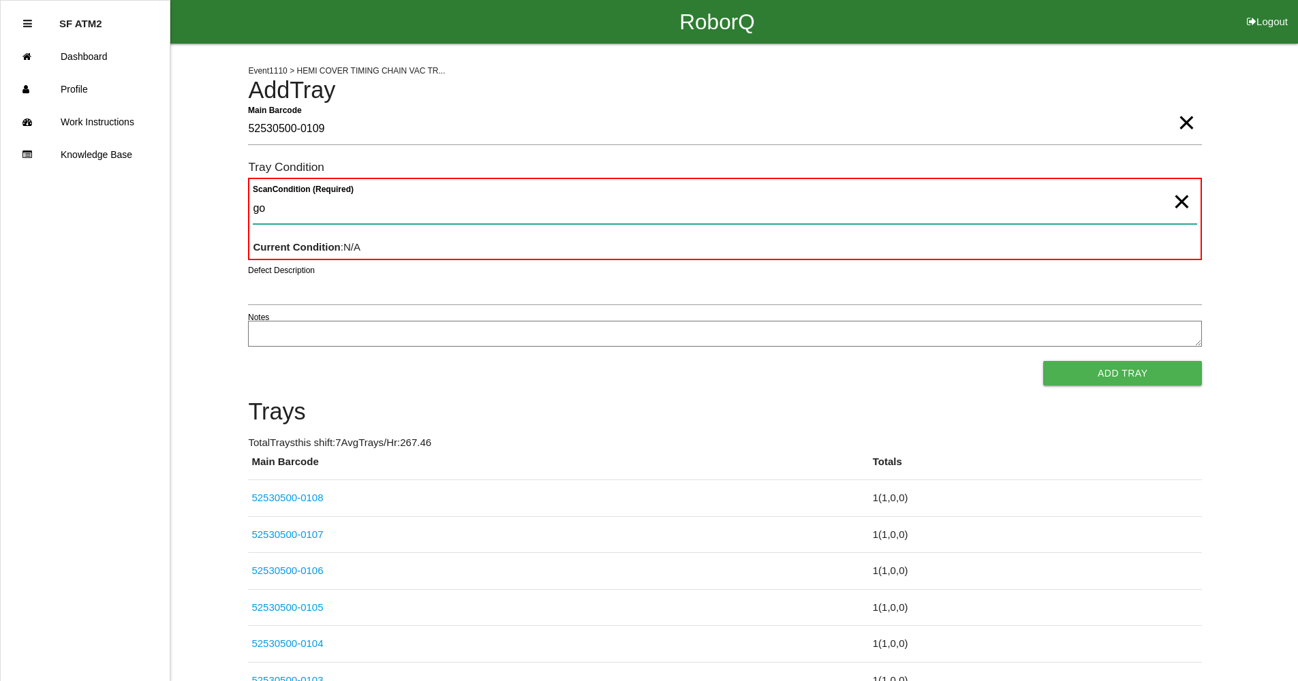
type Condition "goo"
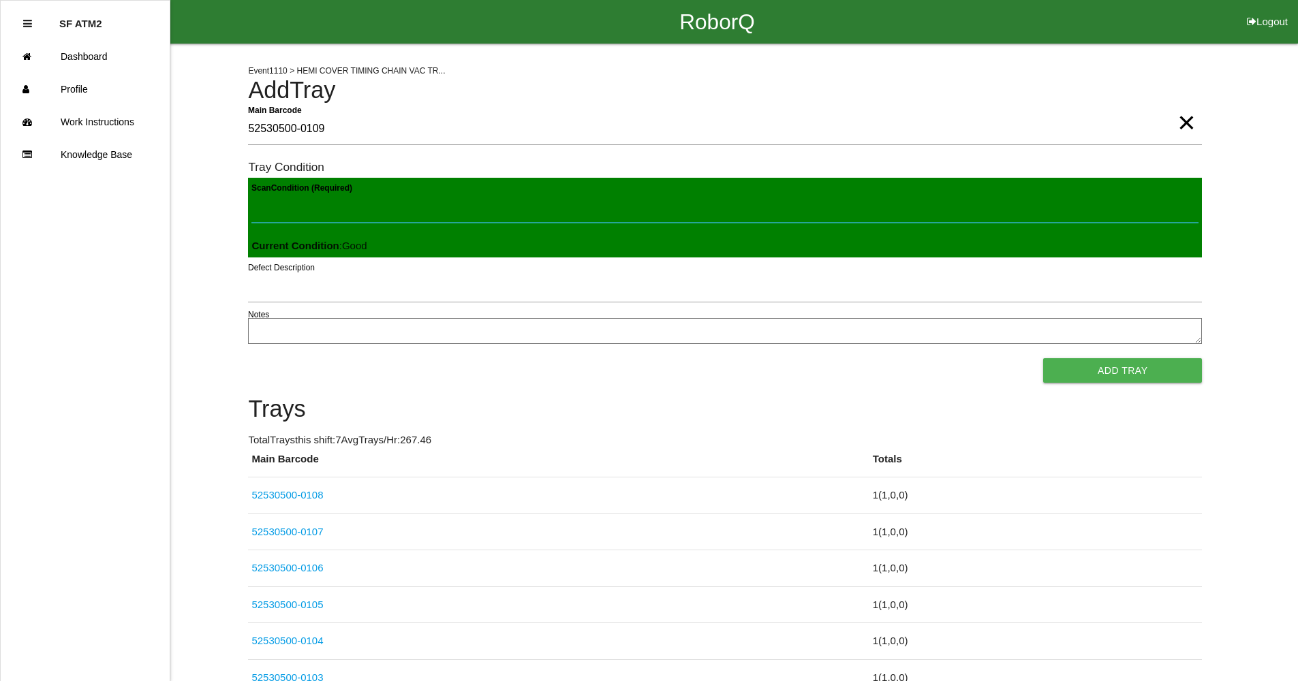
click at [1043, 358] on button "Add Tray" at bounding box center [1122, 370] width 159 height 25
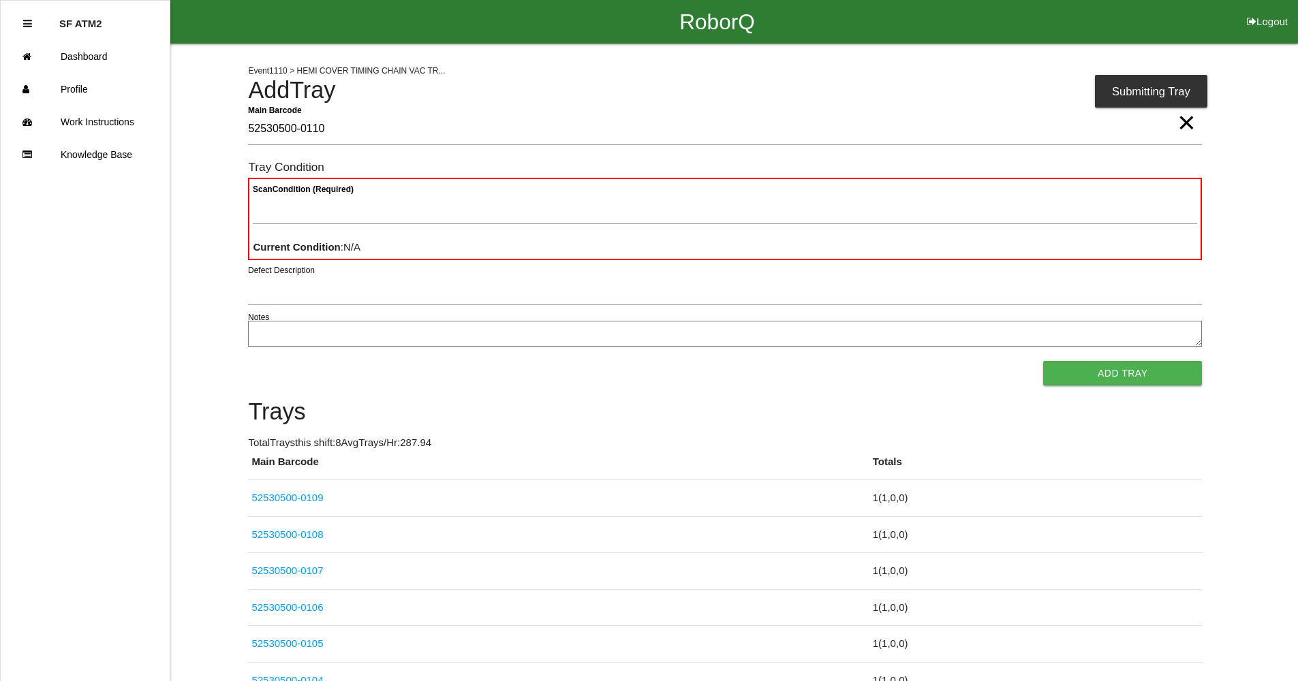
type Barcode "52530500-0110"
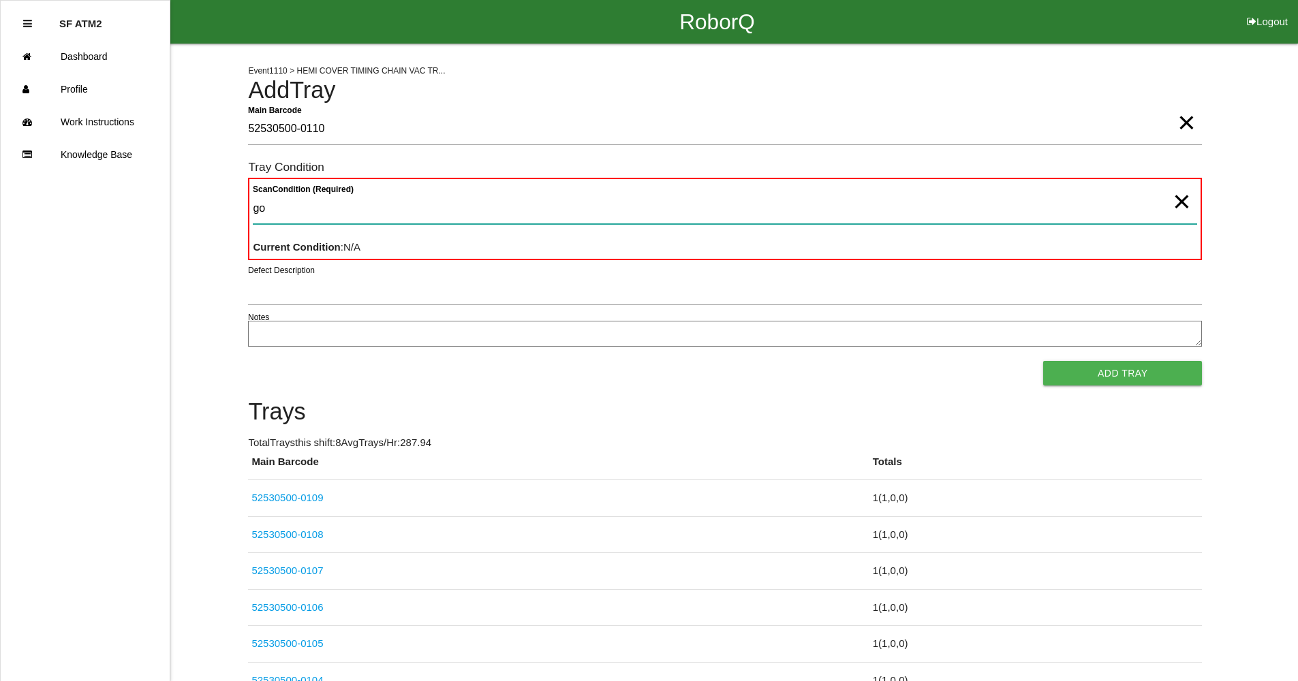
type Condition "goo"
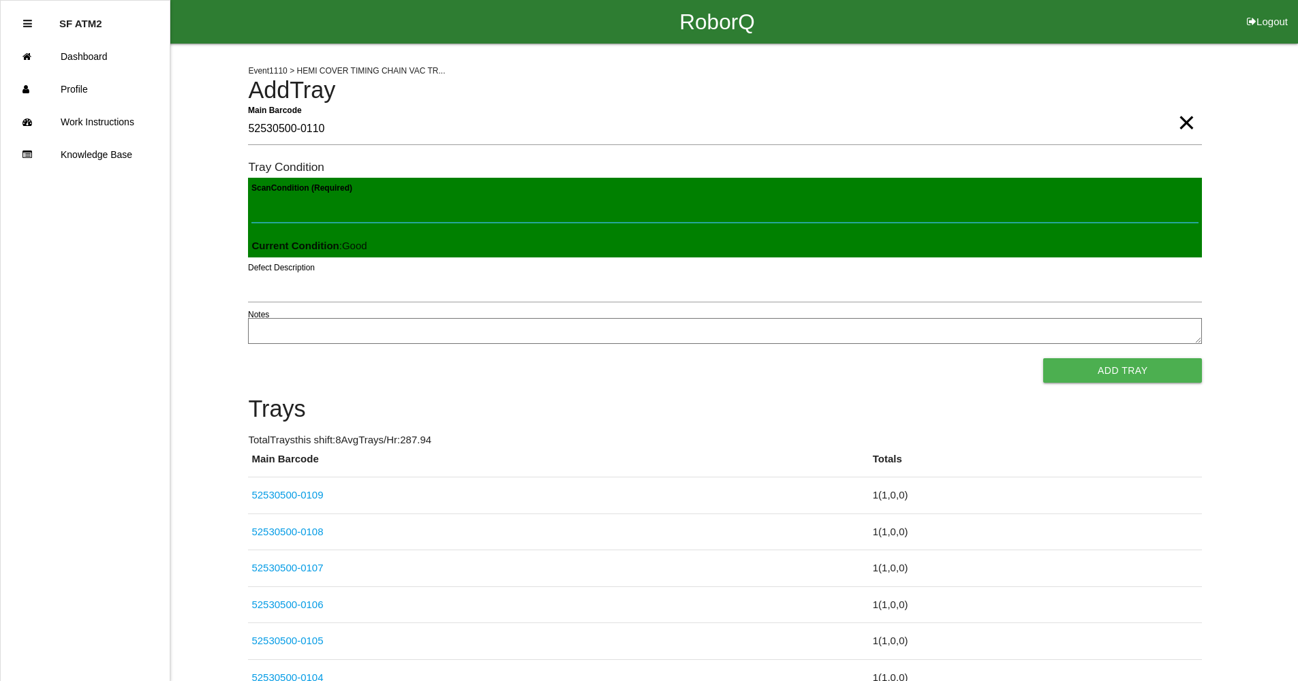
click at [1043, 358] on button "Add Tray" at bounding box center [1122, 370] width 159 height 25
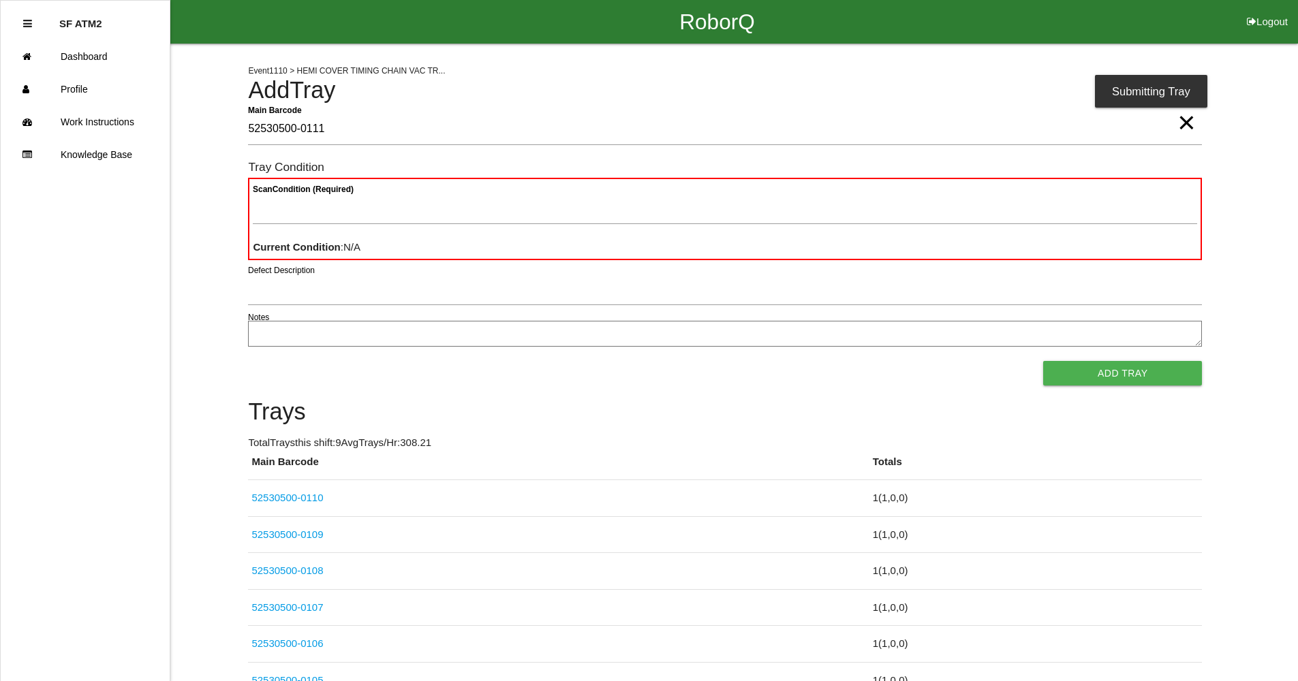
type Barcode "52530500-0111"
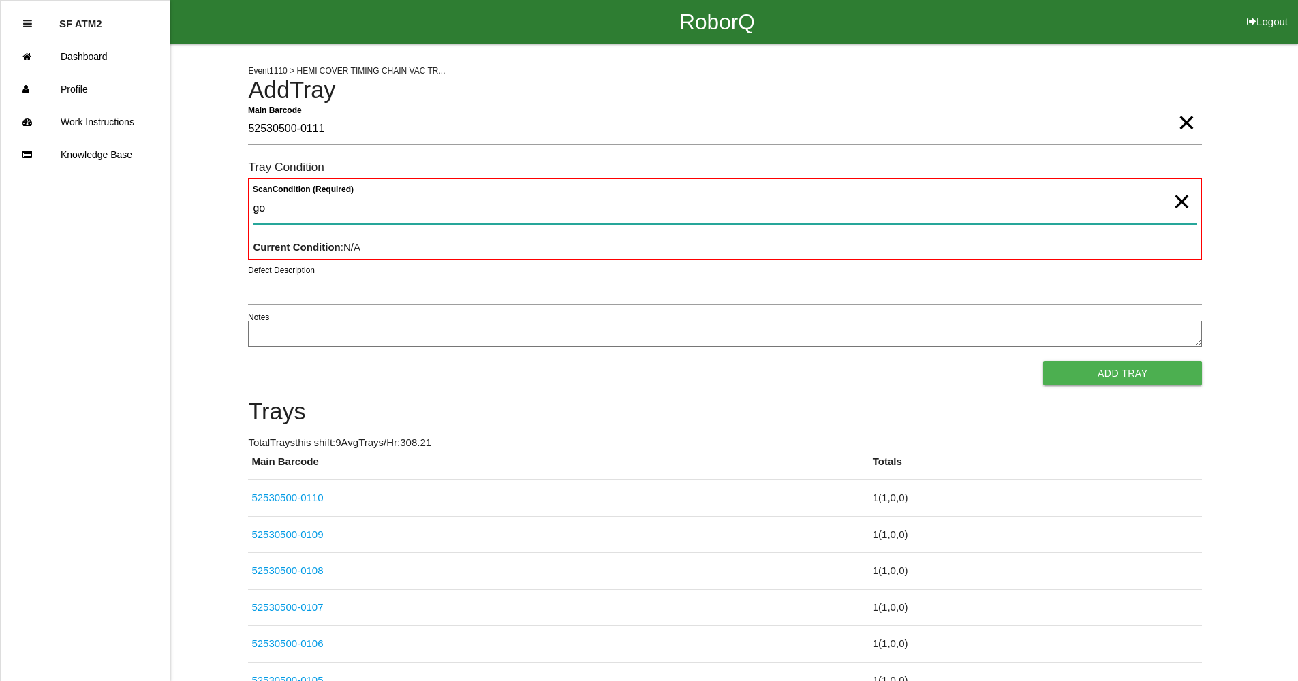
type Condition "goo"
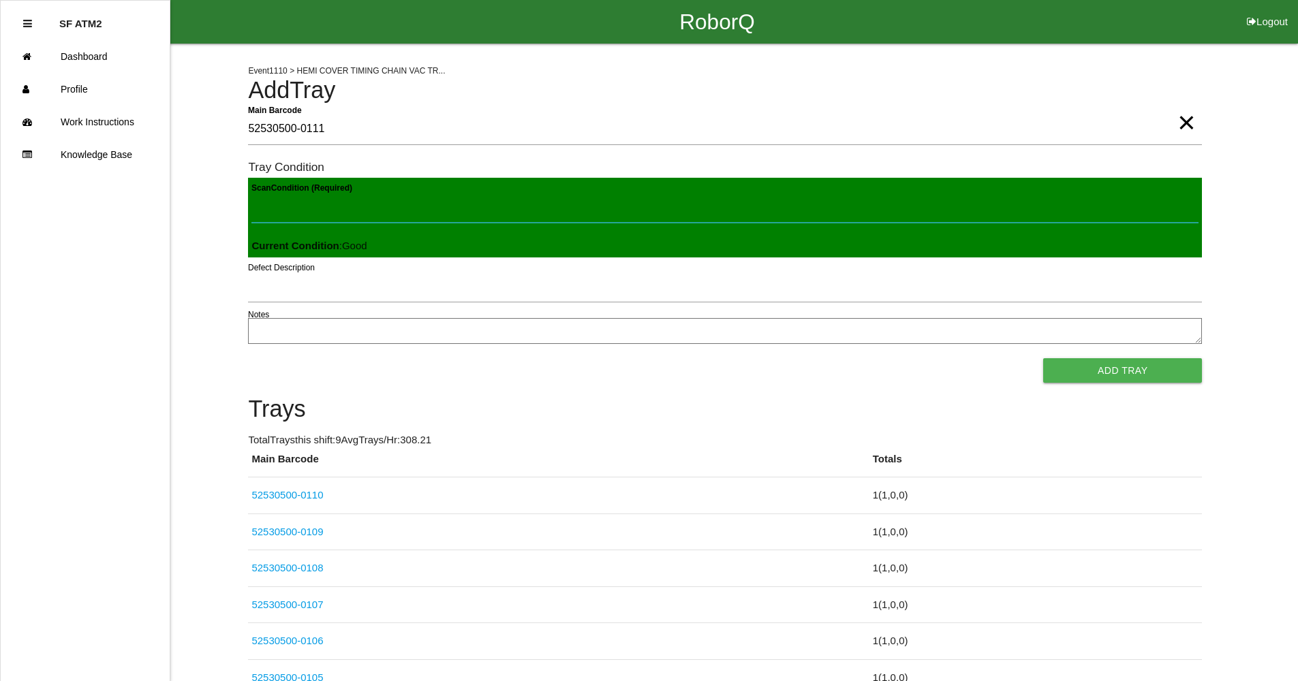
click at [1043, 358] on button "Add Tray" at bounding box center [1122, 370] width 159 height 25
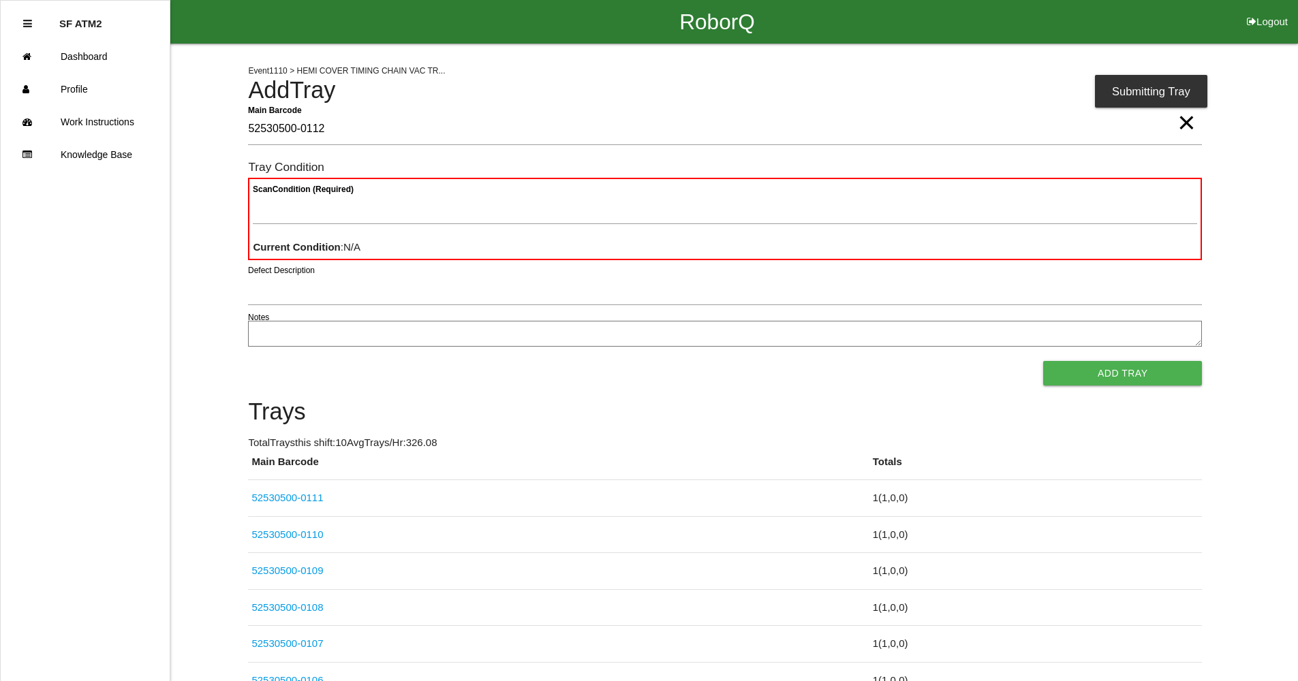
type Barcode "52530500-0112"
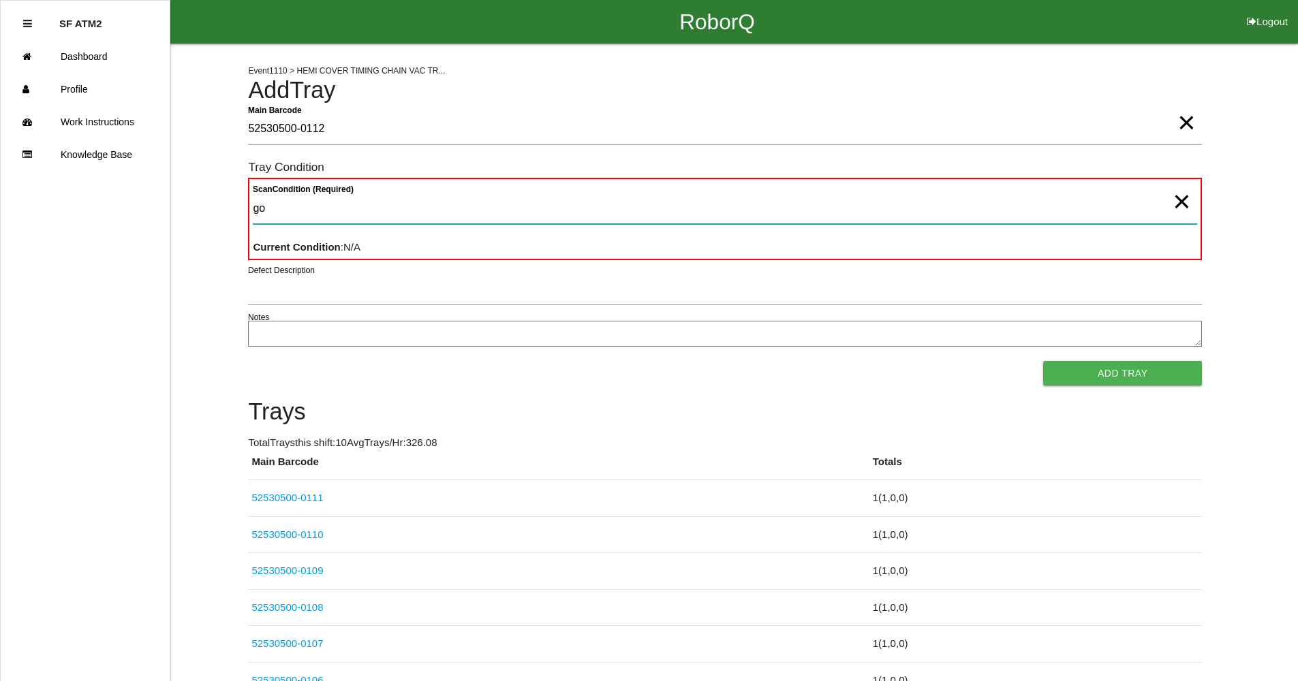
type Condition "goo"
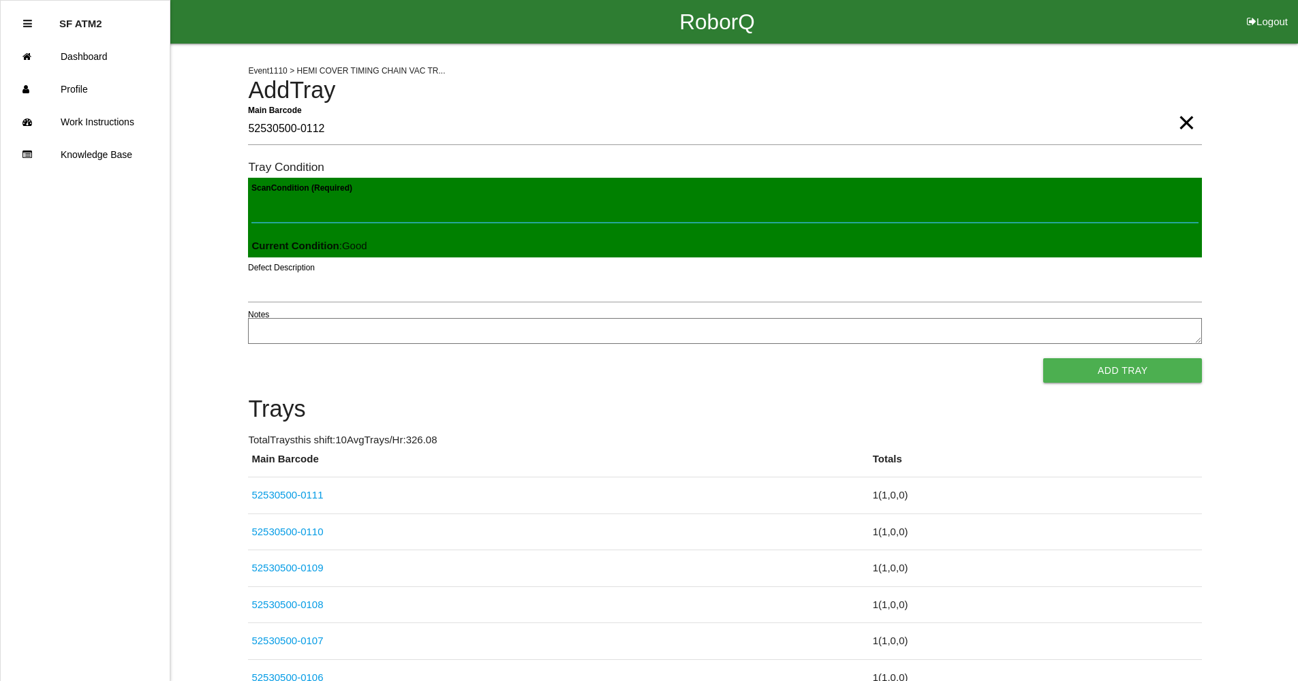
click at [1043, 358] on button "Add Tray" at bounding box center [1122, 370] width 159 height 25
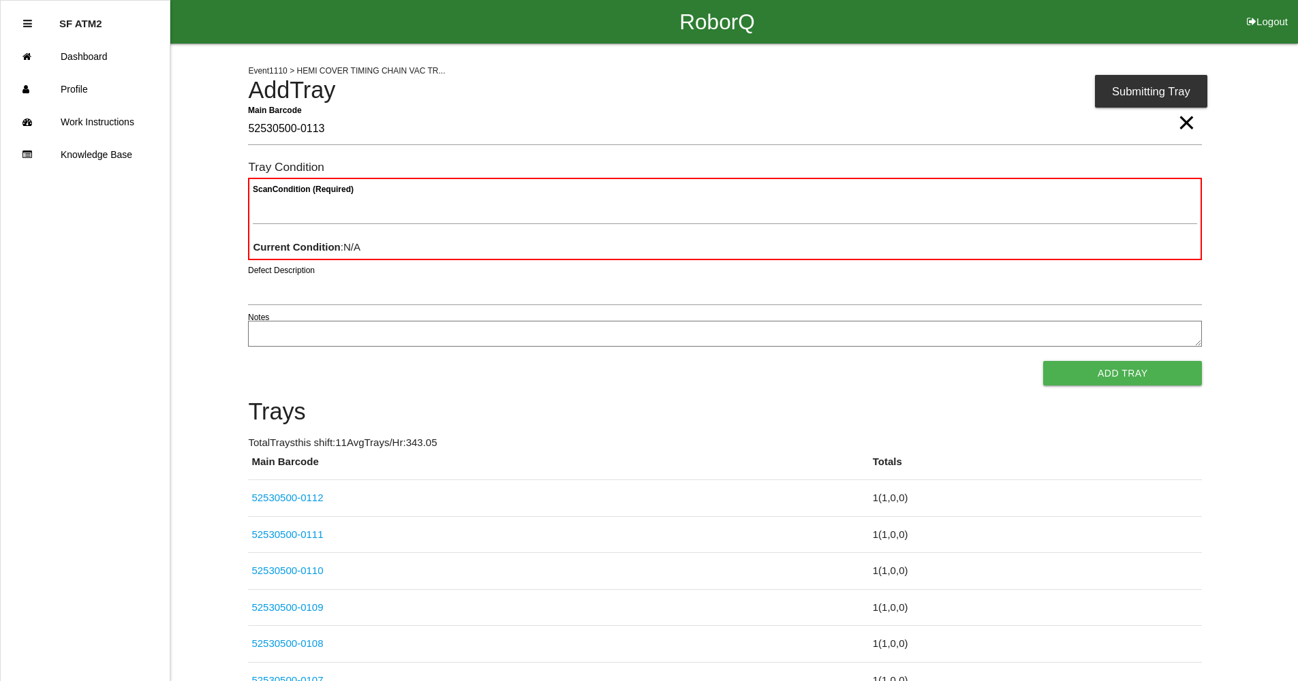
type Barcode "52530500-0113"
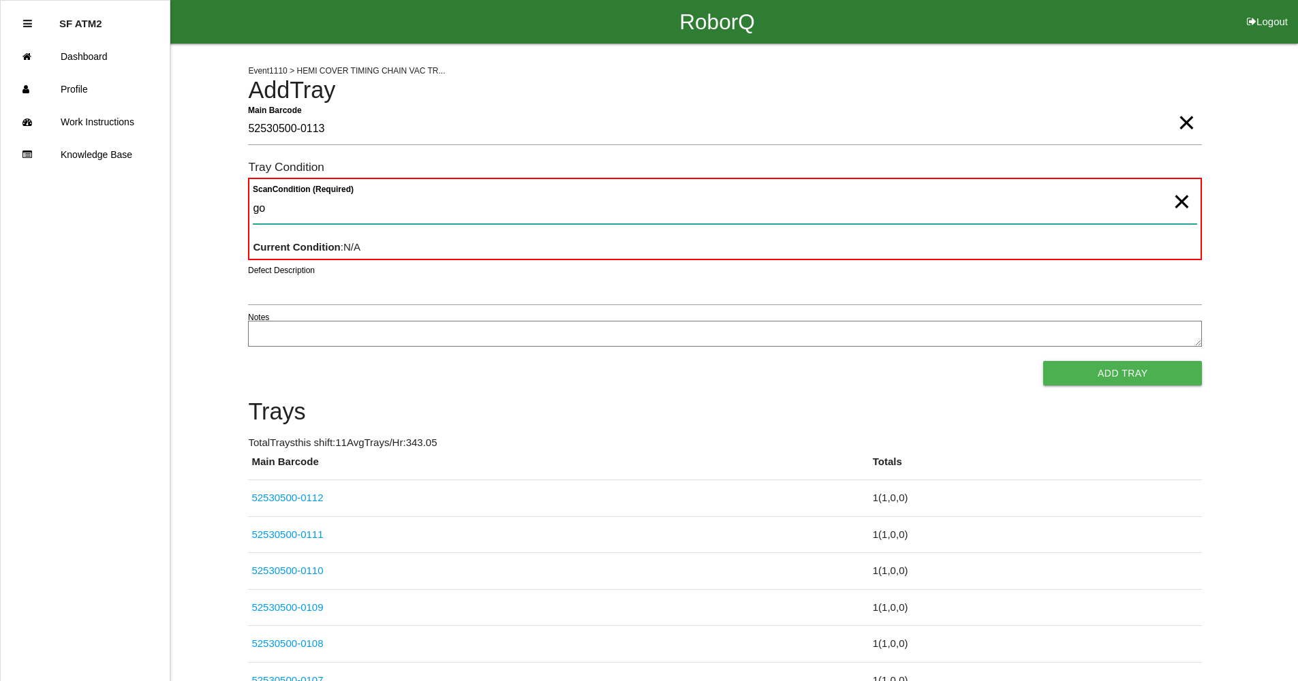
type Condition "goo"
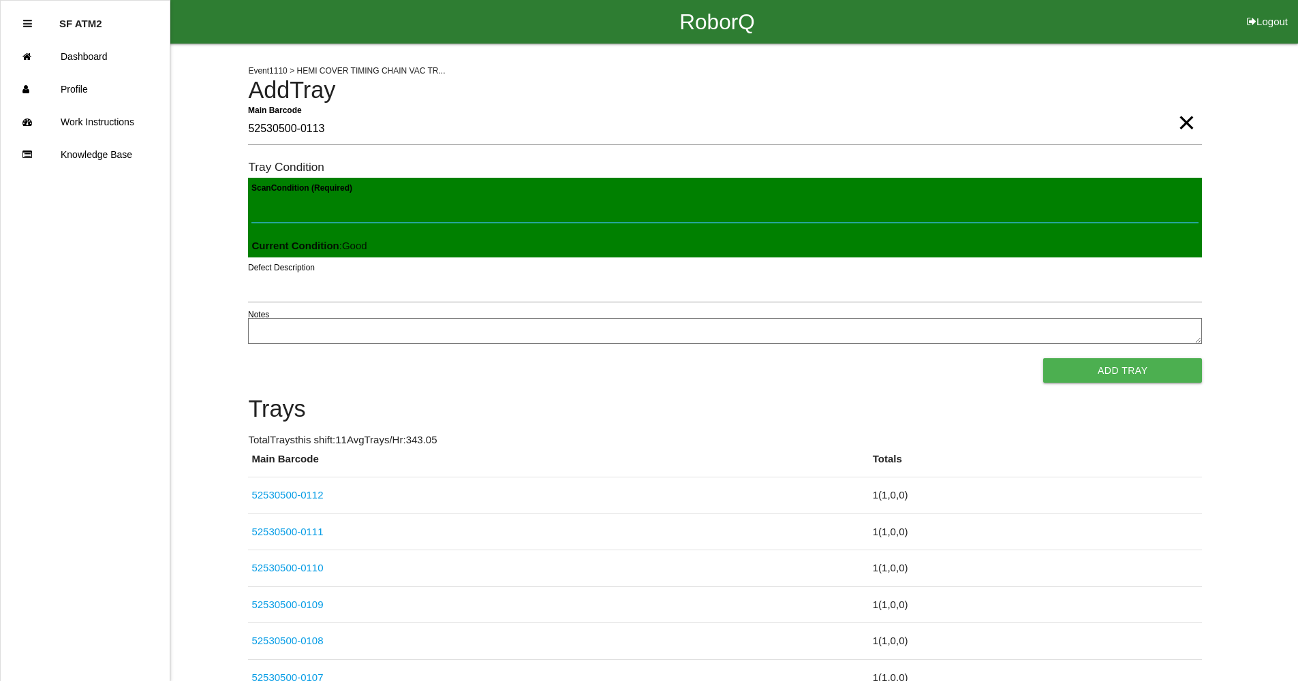
click at [1043, 358] on button "Add Tray" at bounding box center [1122, 370] width 159 height 25
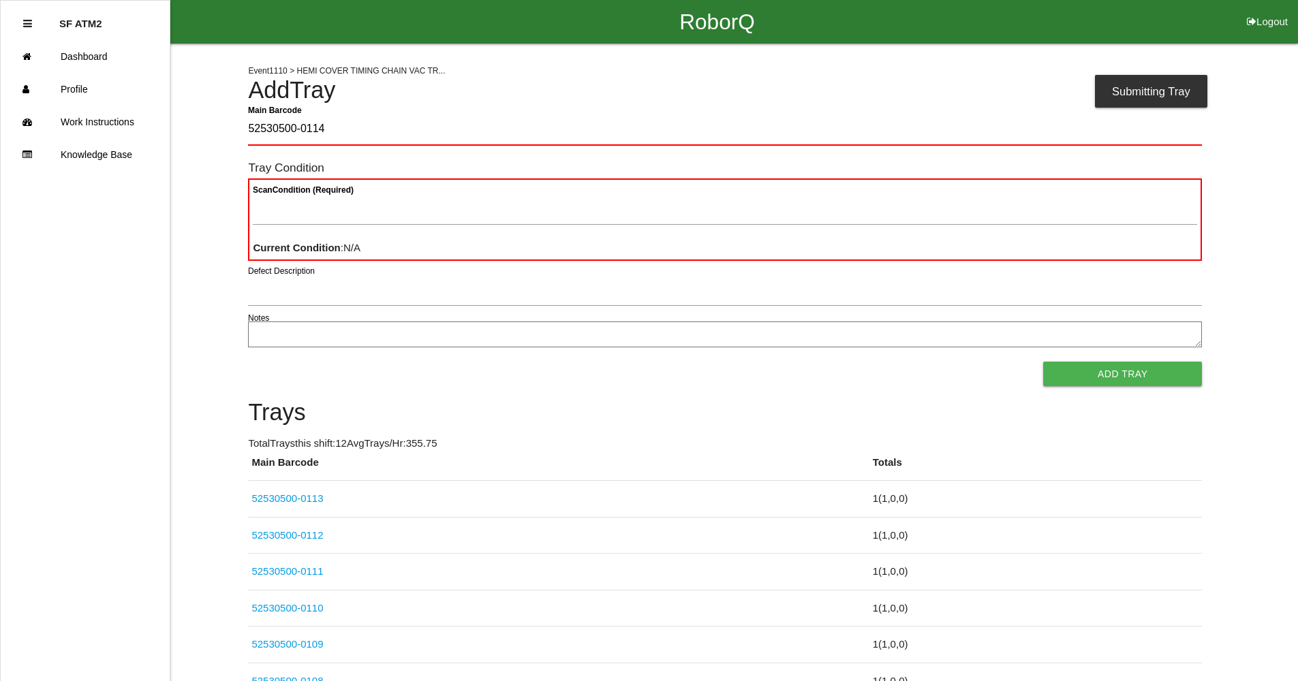
type Barcode "52530500-0114"
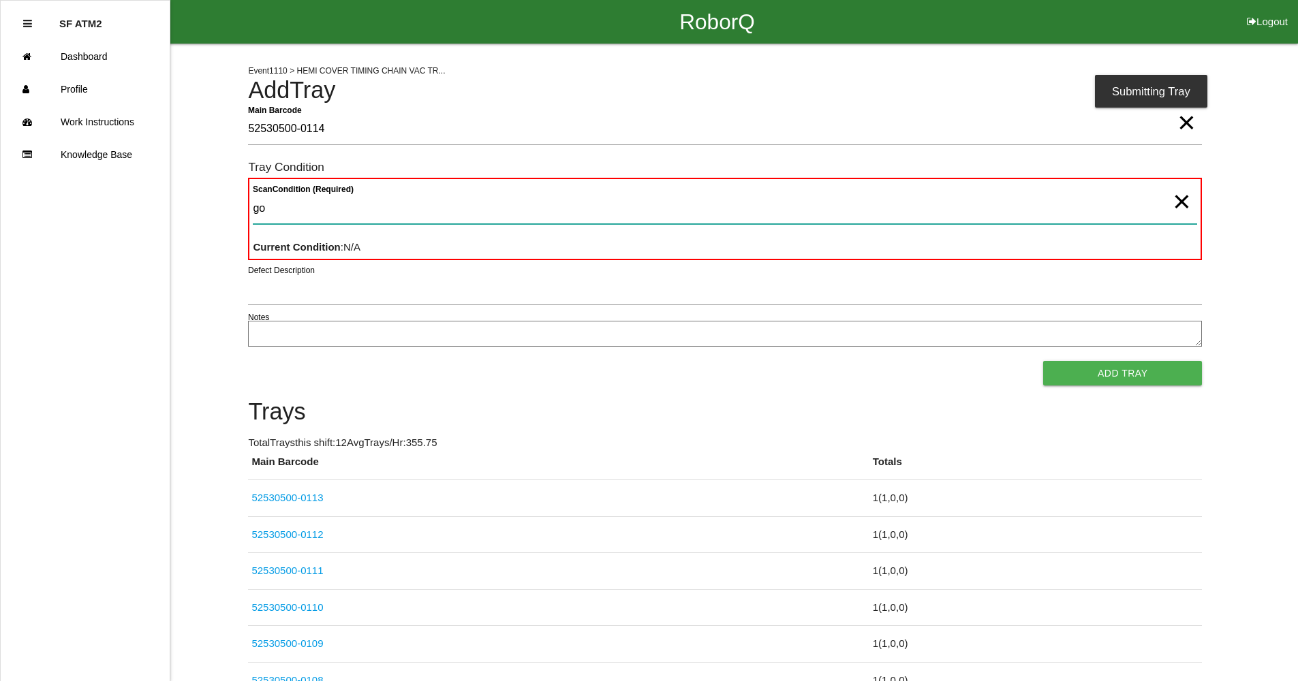
type Condition "goo"
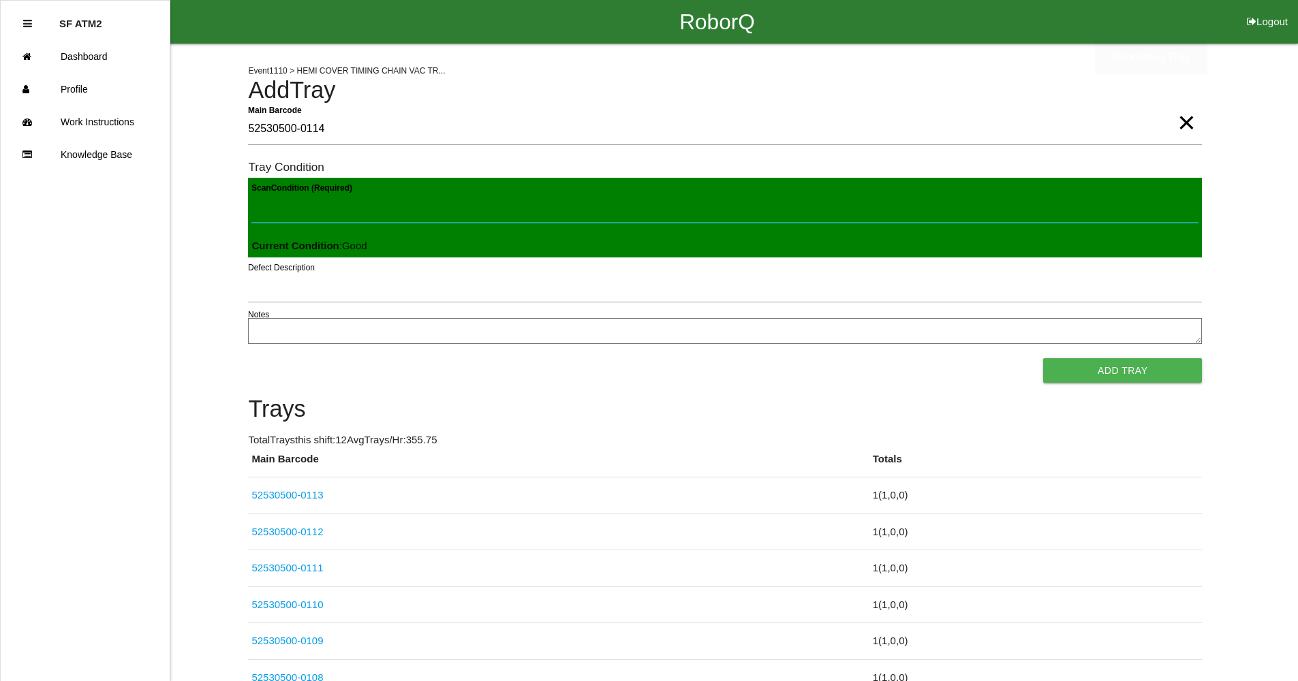
click at [1043, 358] on button "Add Tray" at bounding box center [1122, 370] width 159 height 25
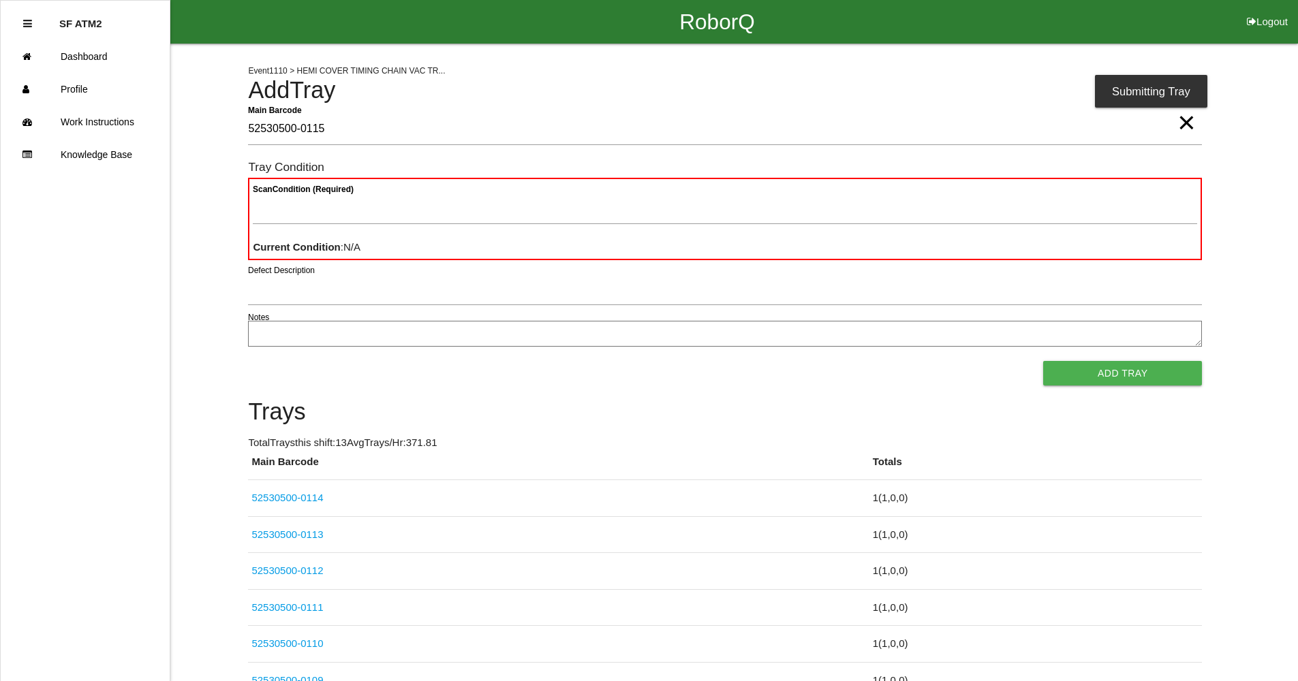
type Barcode "52530500-0115"
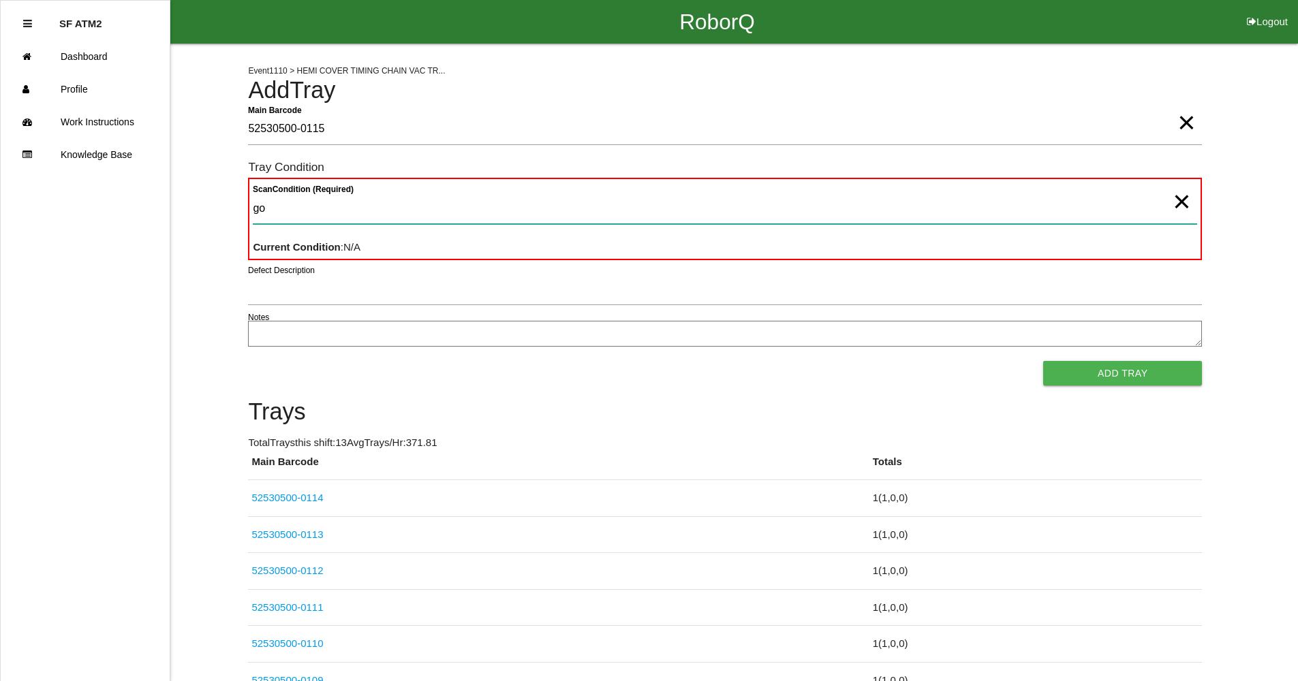
type Condition "goo"
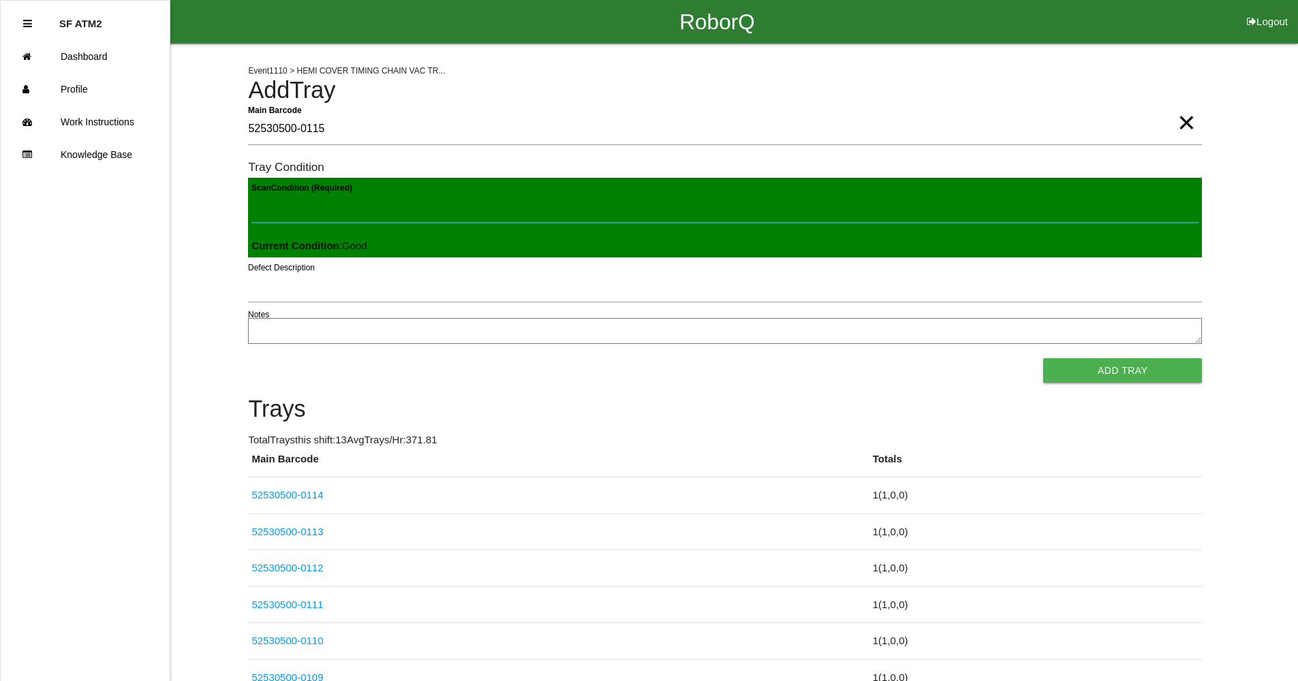
click at [1043, 358] on button "Add Tray" at bounding box center [1122, 370] width 159 height 25
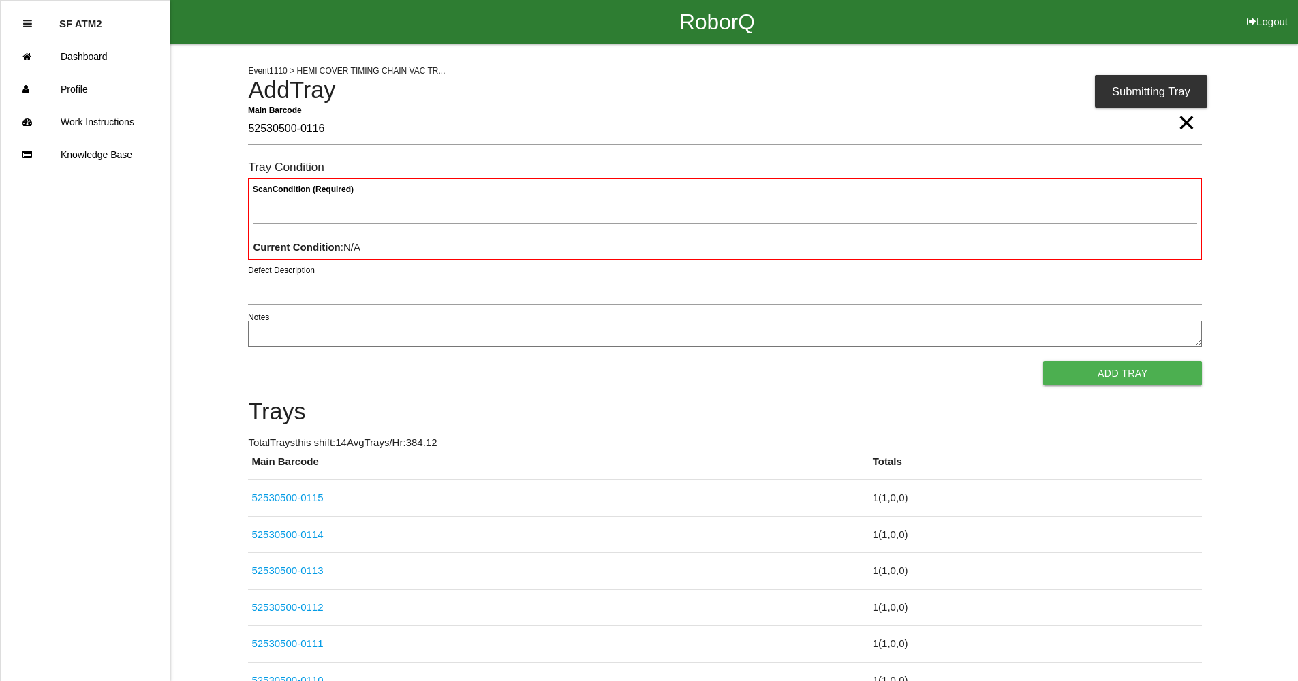
type Barcode "52530500-0116"
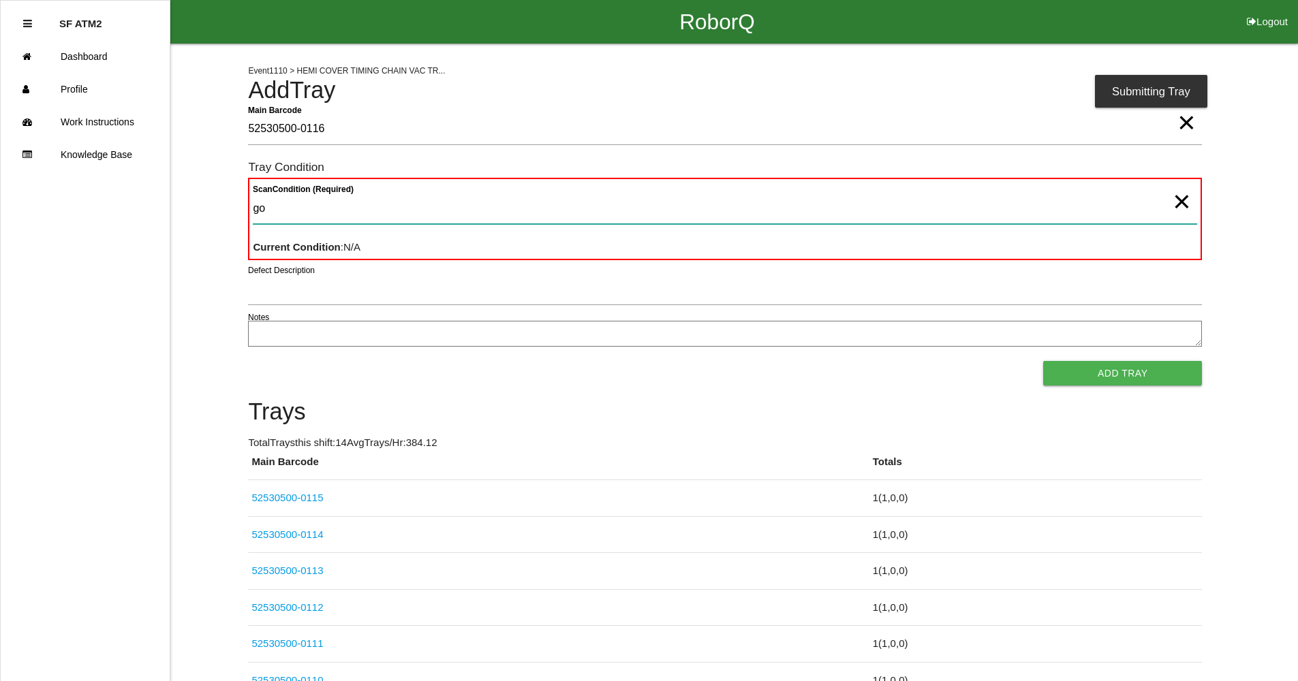
type Condition "goo"
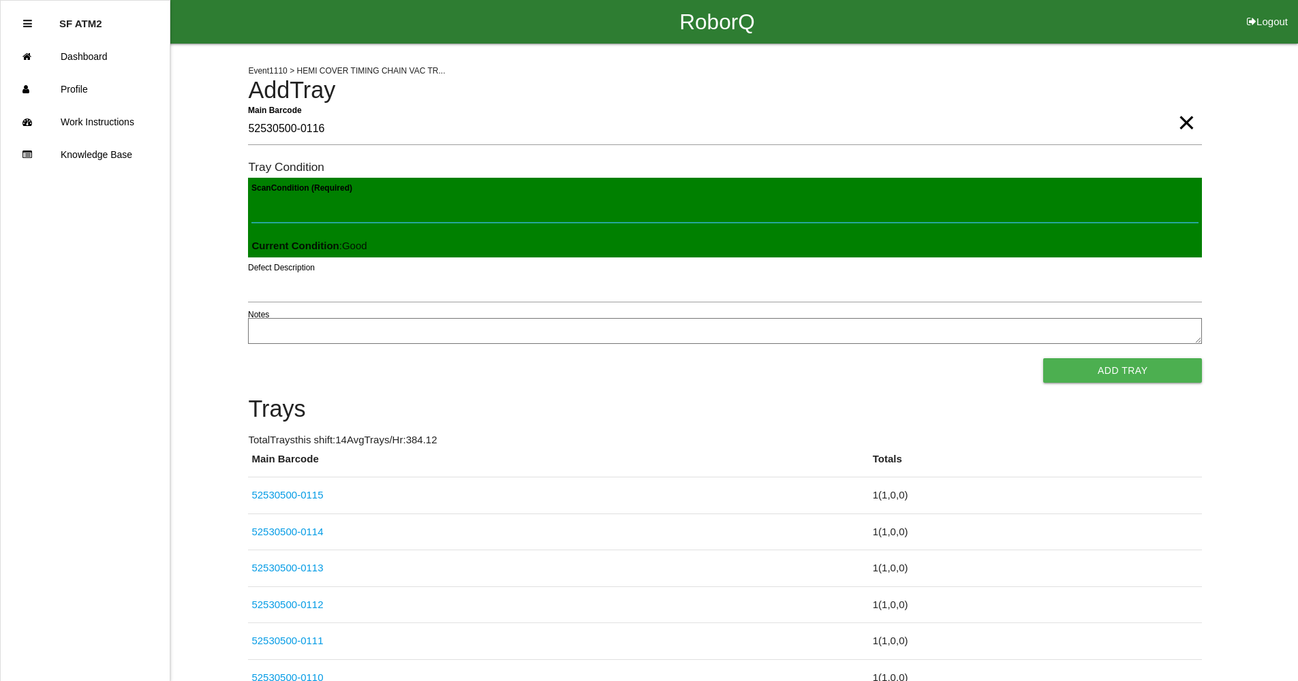
click at [1043, 358] on button "Add Tray" at bounding box center [1122, 370] width 159 height 25
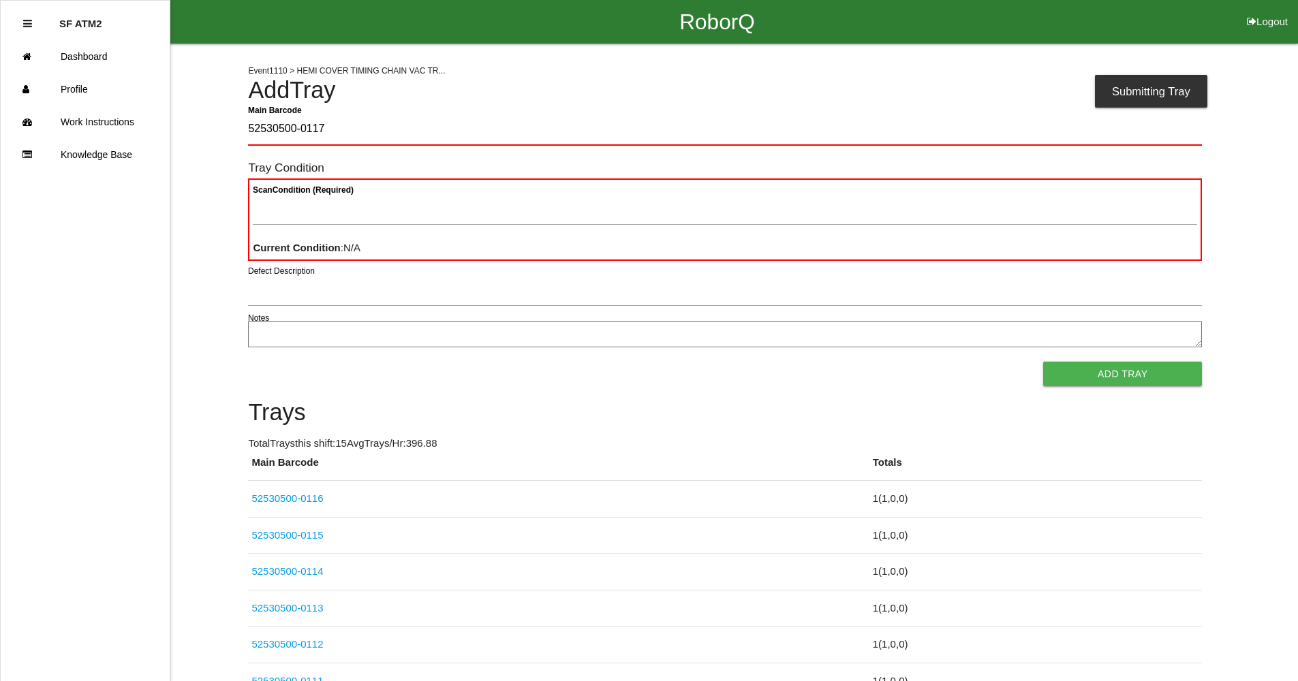
type Barcode "52530500-0117"
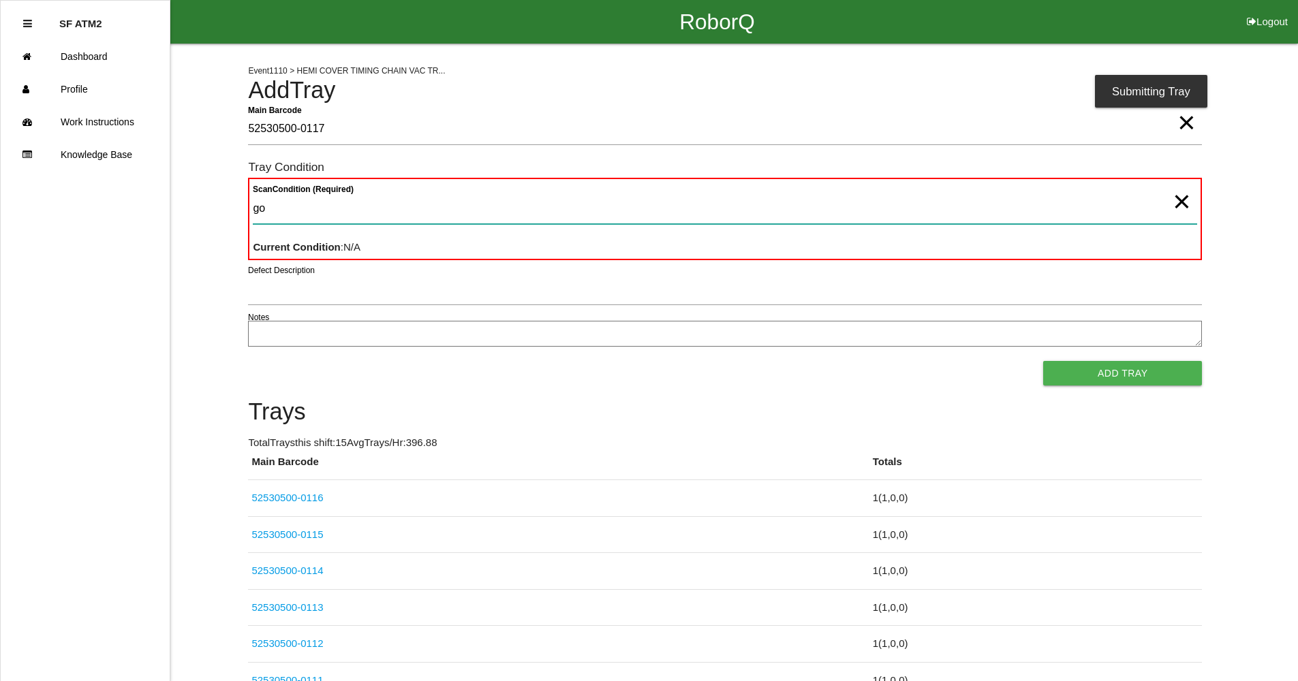
type Condition "goo"
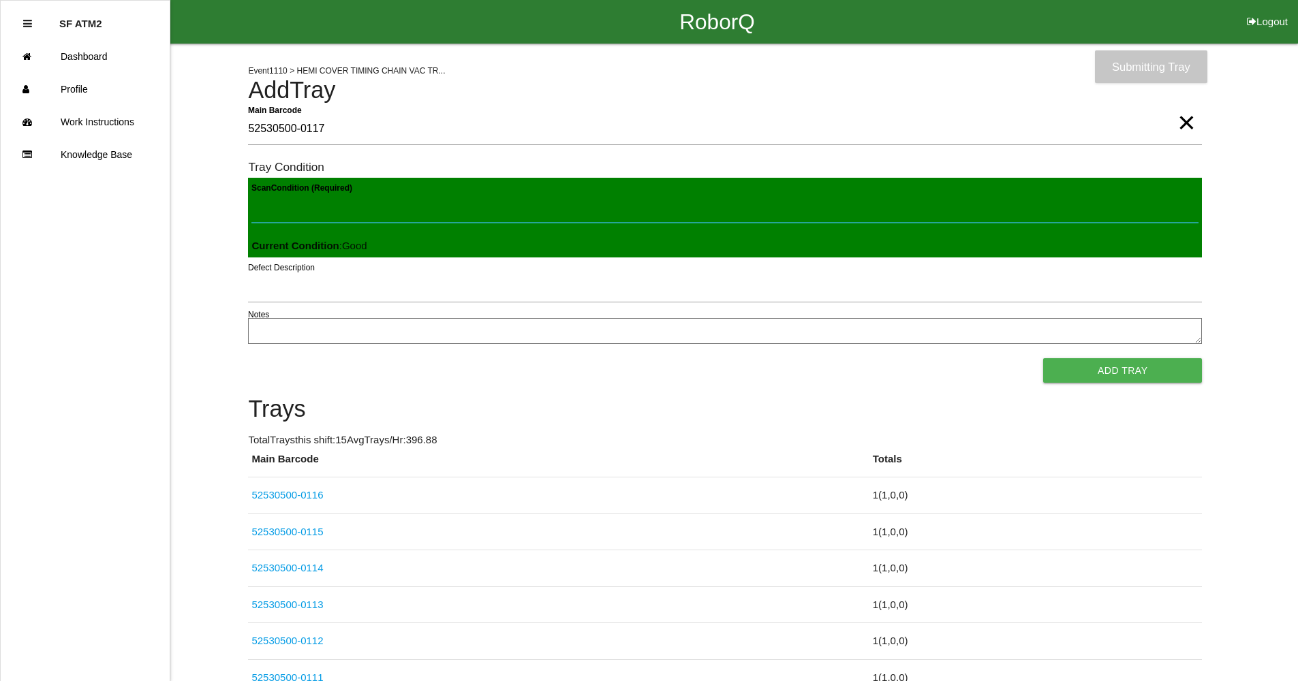
click at [1043, 358] on button "Add Tray" at bounding box center [1122, 370] width 159 height 25
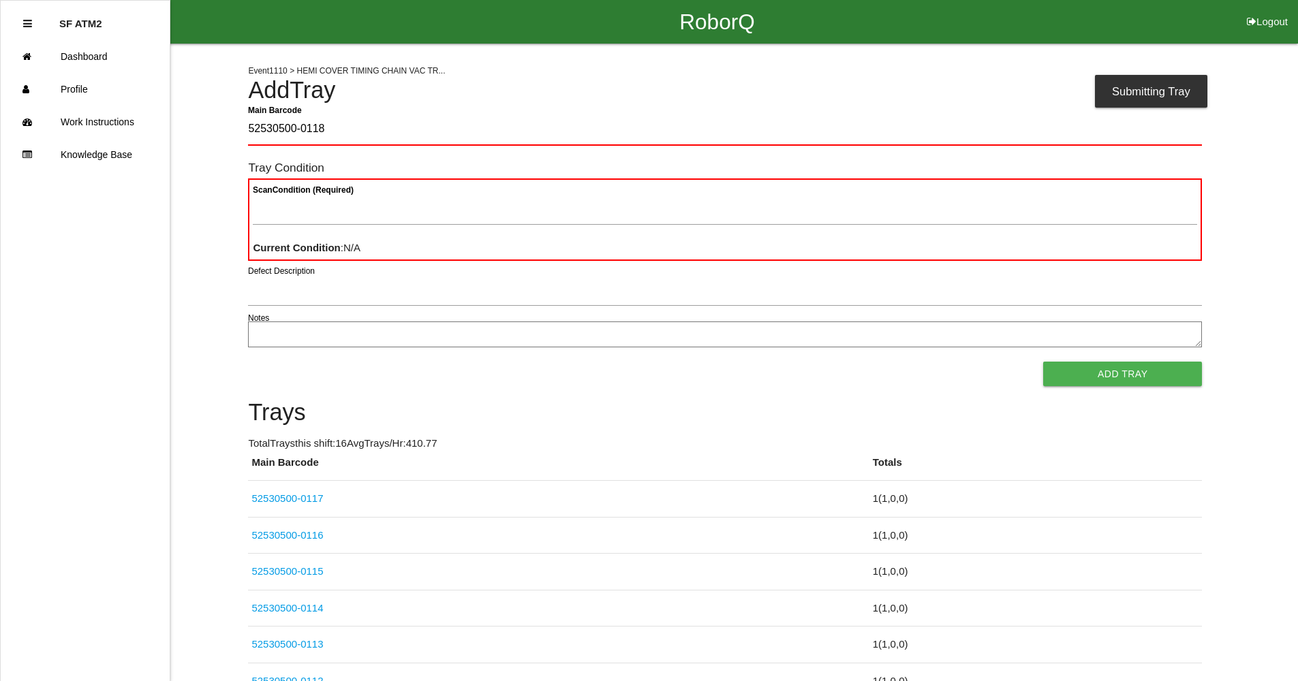
type Barcode "52530500-0118"
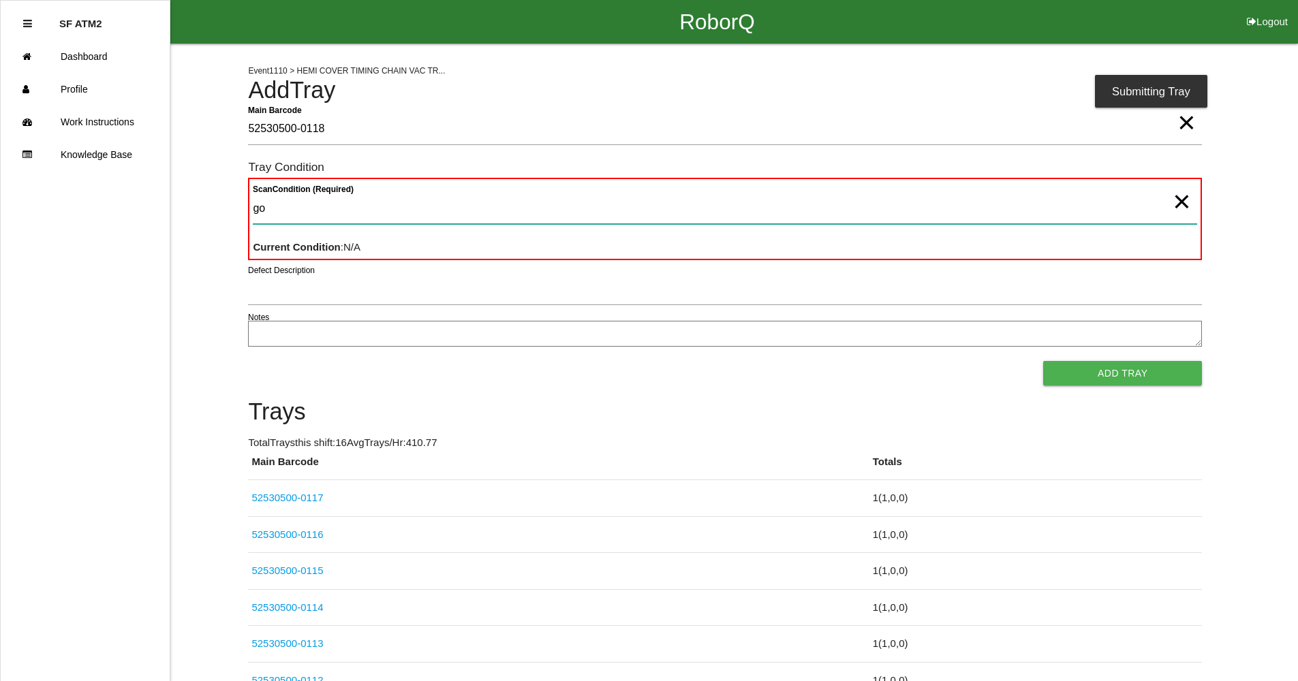
type Condition "goo"
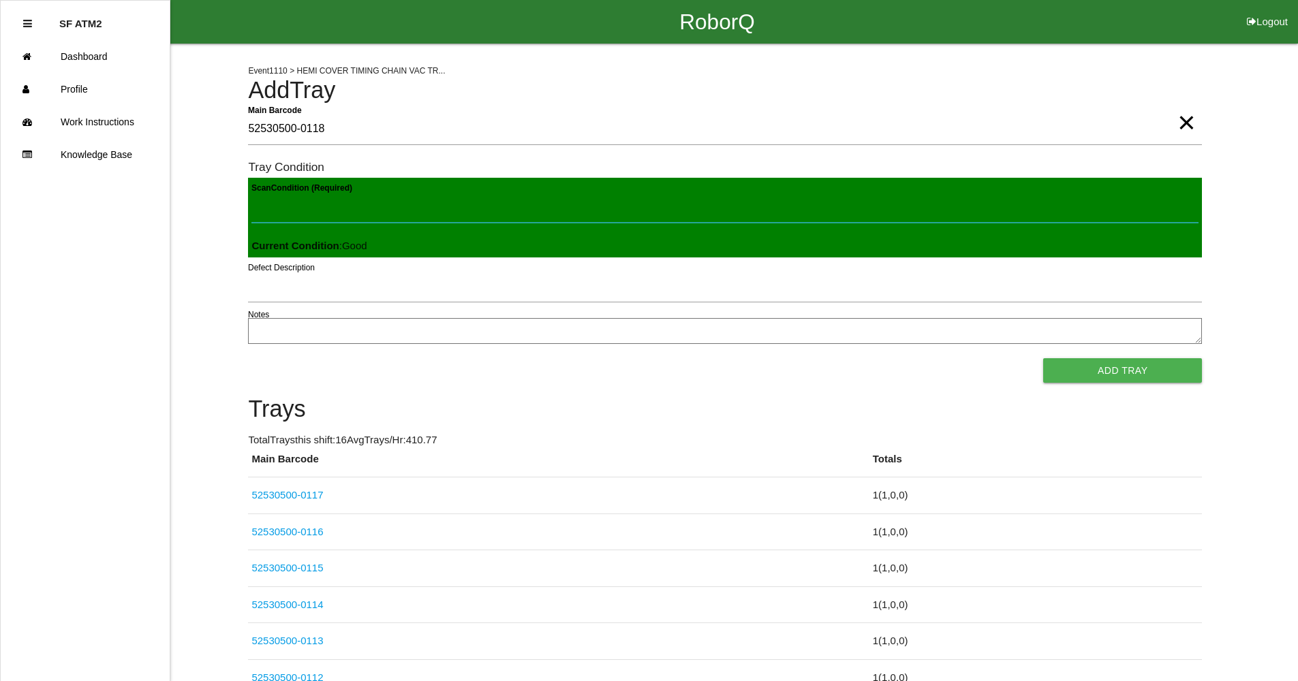
click at [1043, 358] on button "Add Tray" at bounding box center [1122, 370] width 159 height 25
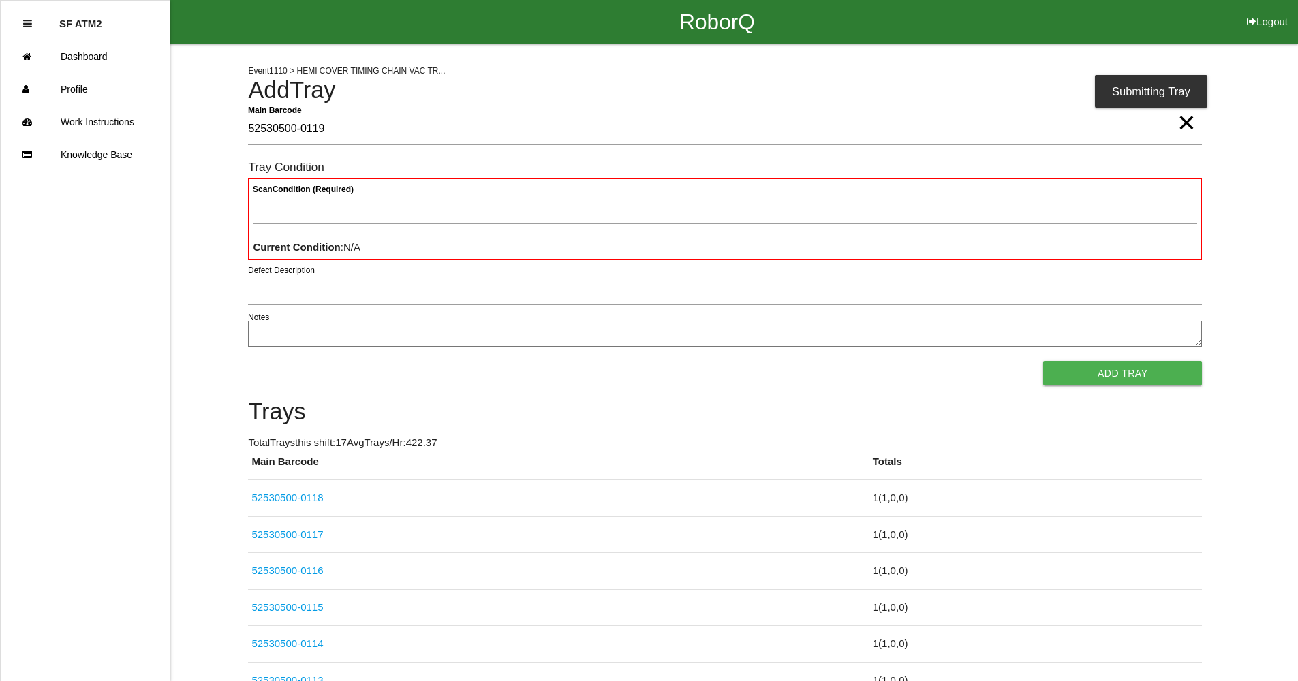
type Barcode "52530500-0119"
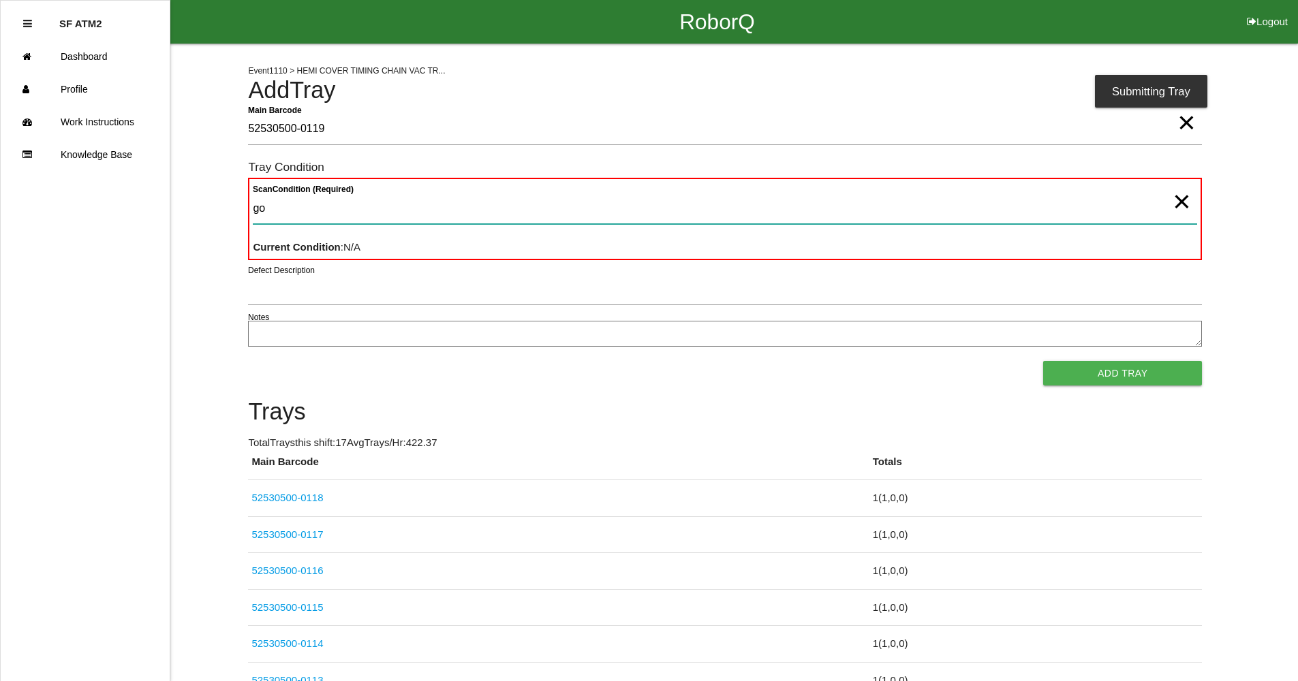
type Condition "goo"
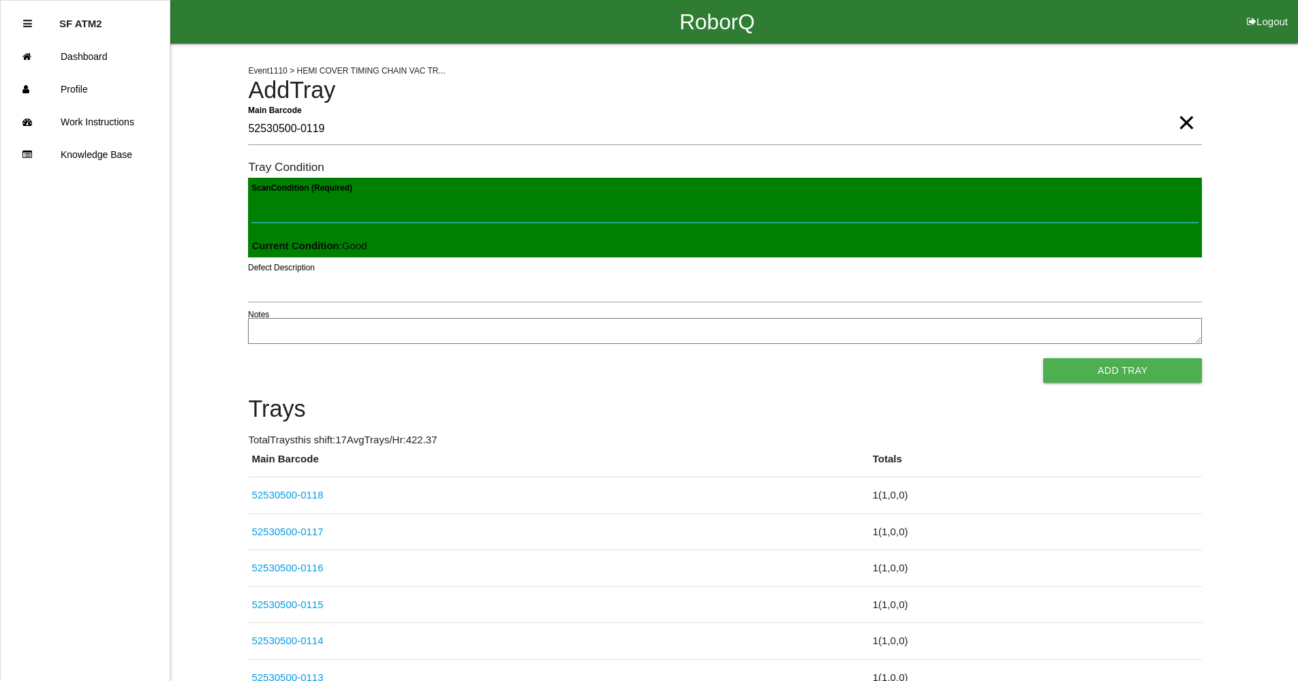
click at [1043, 358] on button "Add Tray" at bounding box center [1122, 370] width 159 height 25
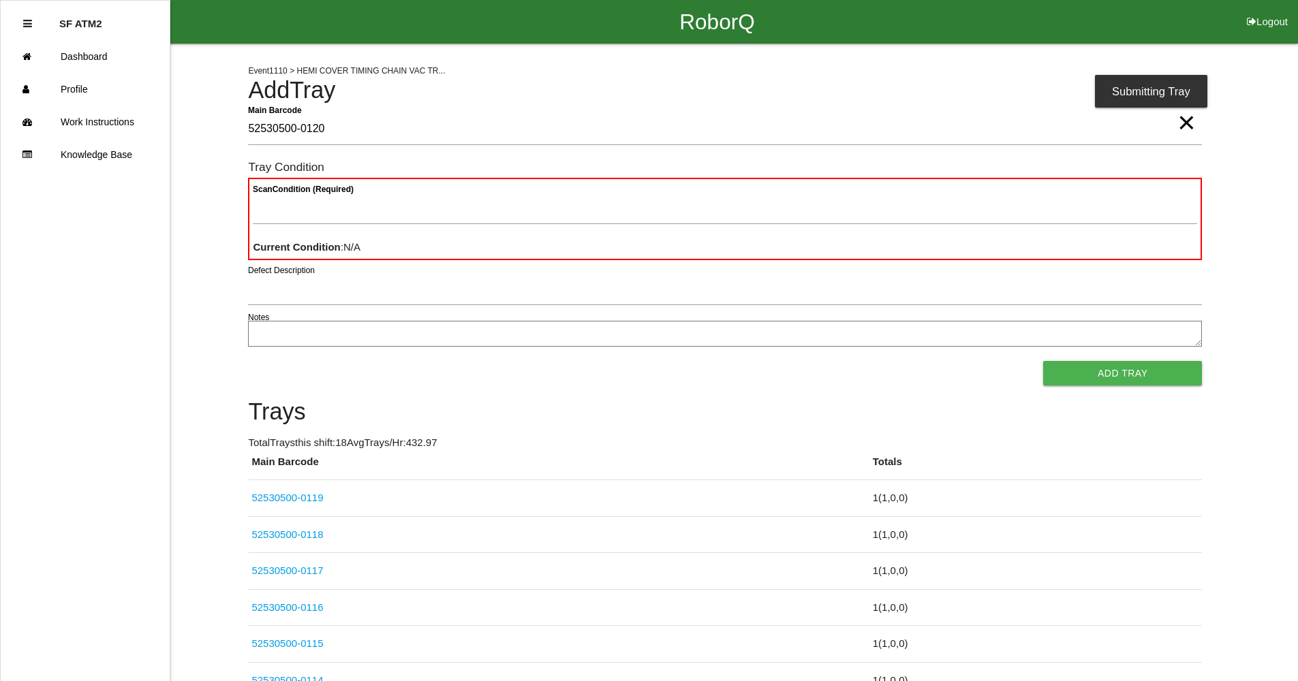
type Barcode "52530500-0120"
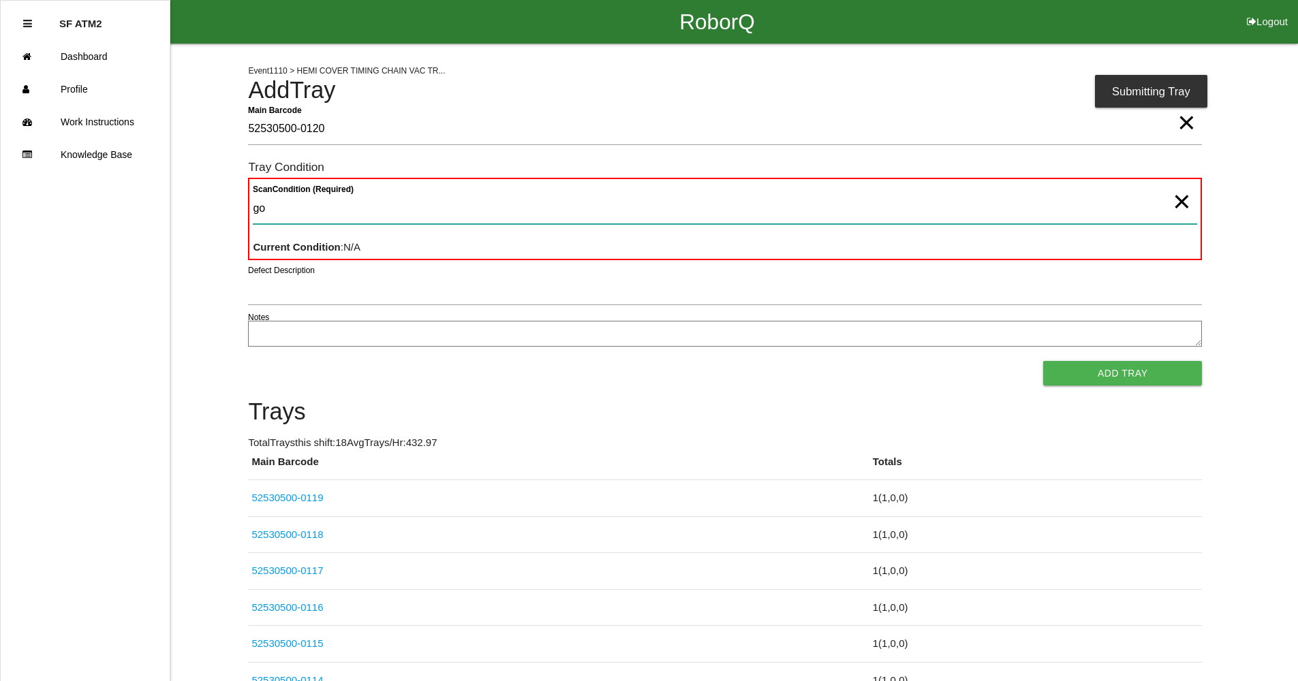
type Condition "goo"
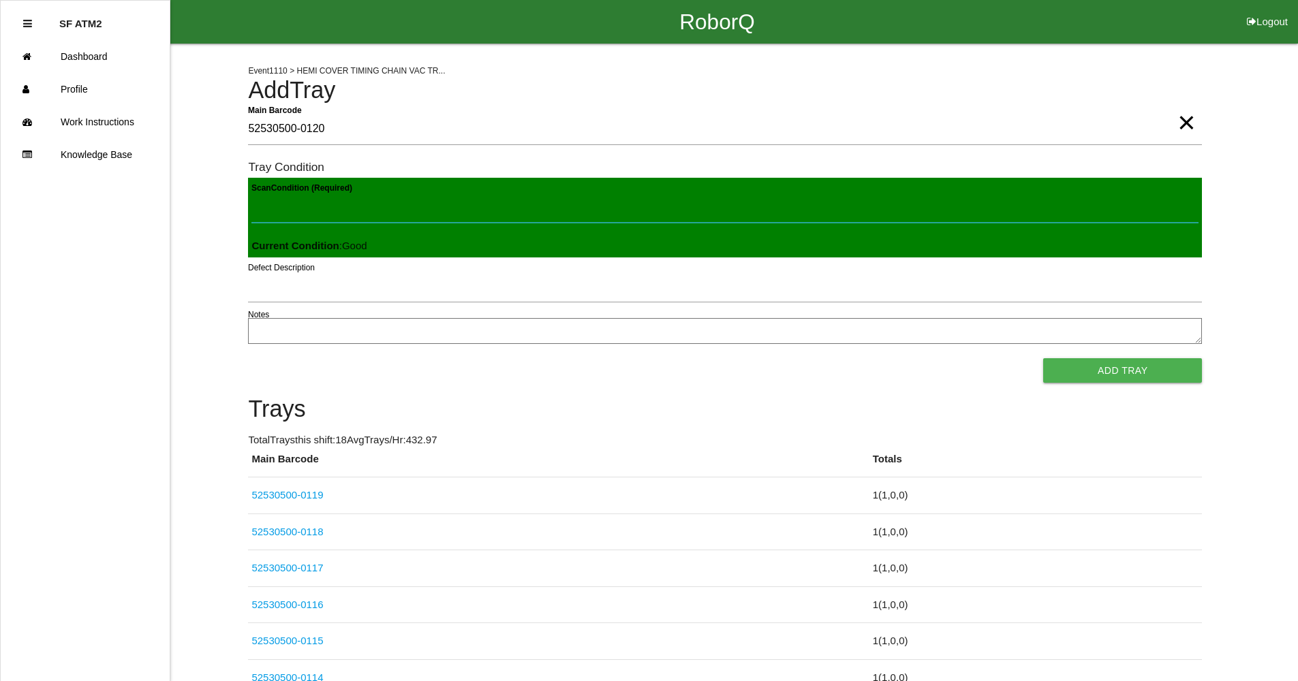
click at [1043, 358] on button "Add Tray" at bounding box center [1122, 370] width 159 height 25
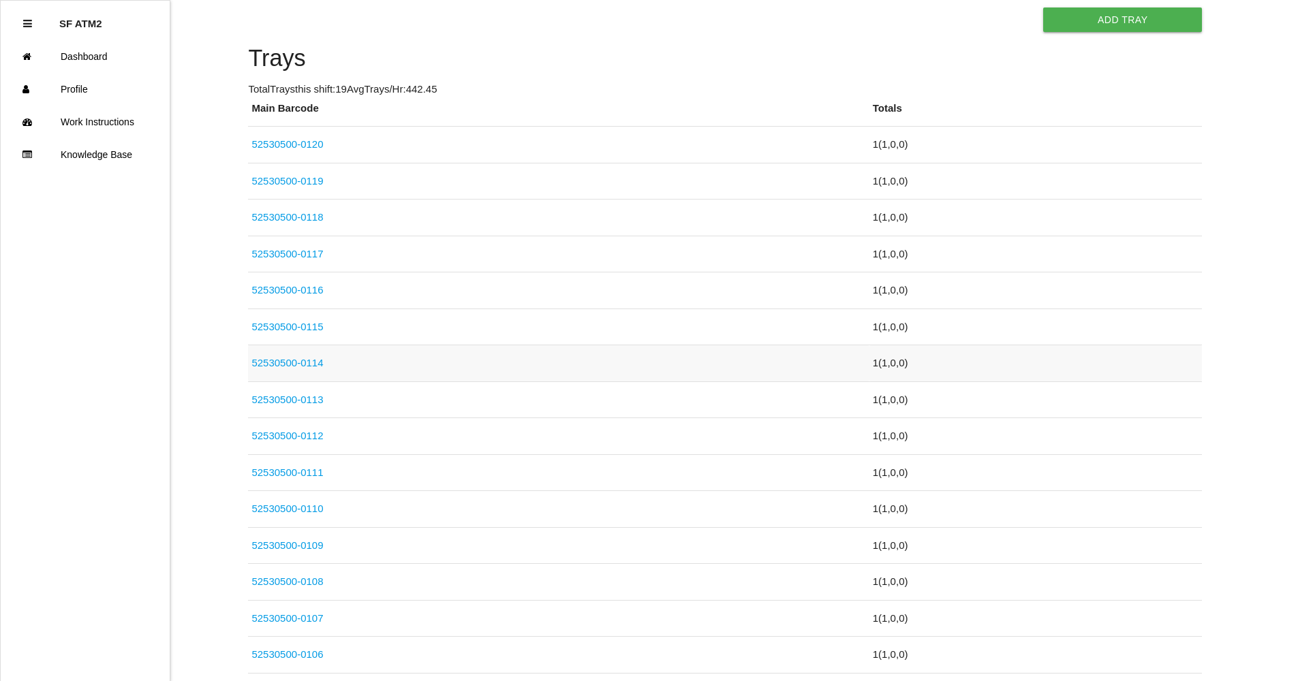
scroll to position [424, 0]
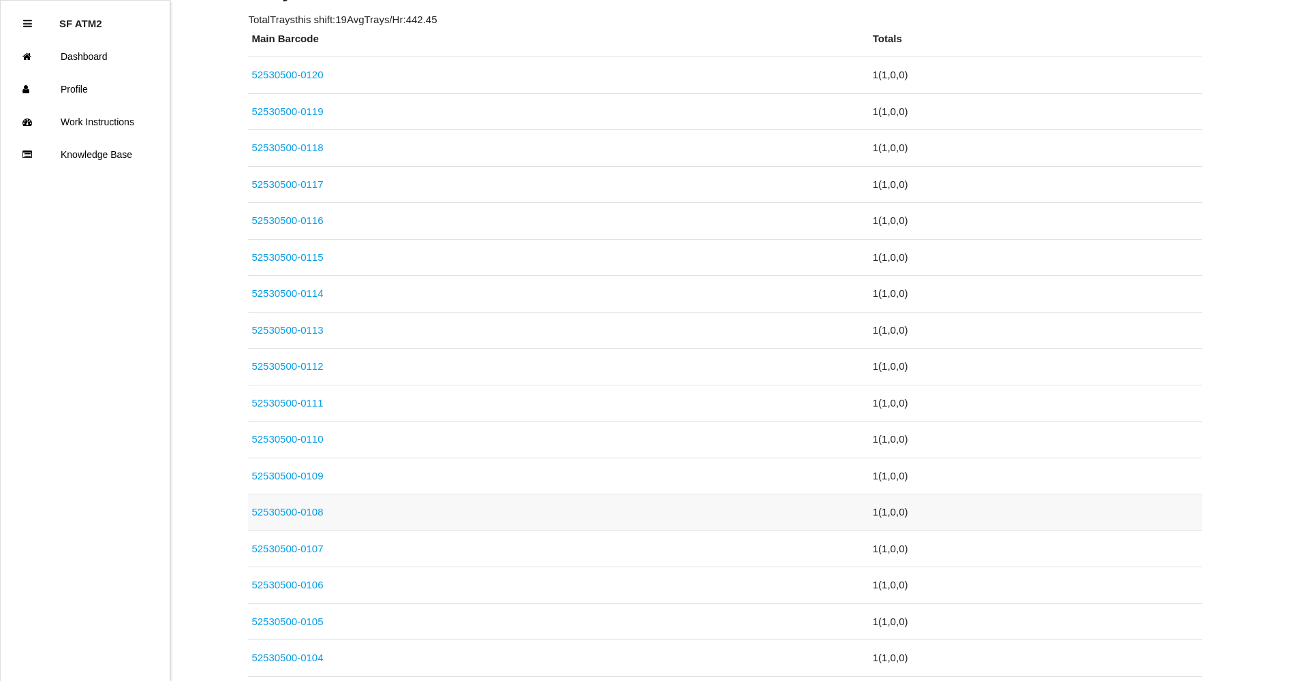
click at [311, 514] on link "52530500-0108" at bounding box center [287, 512] width 72 height 12
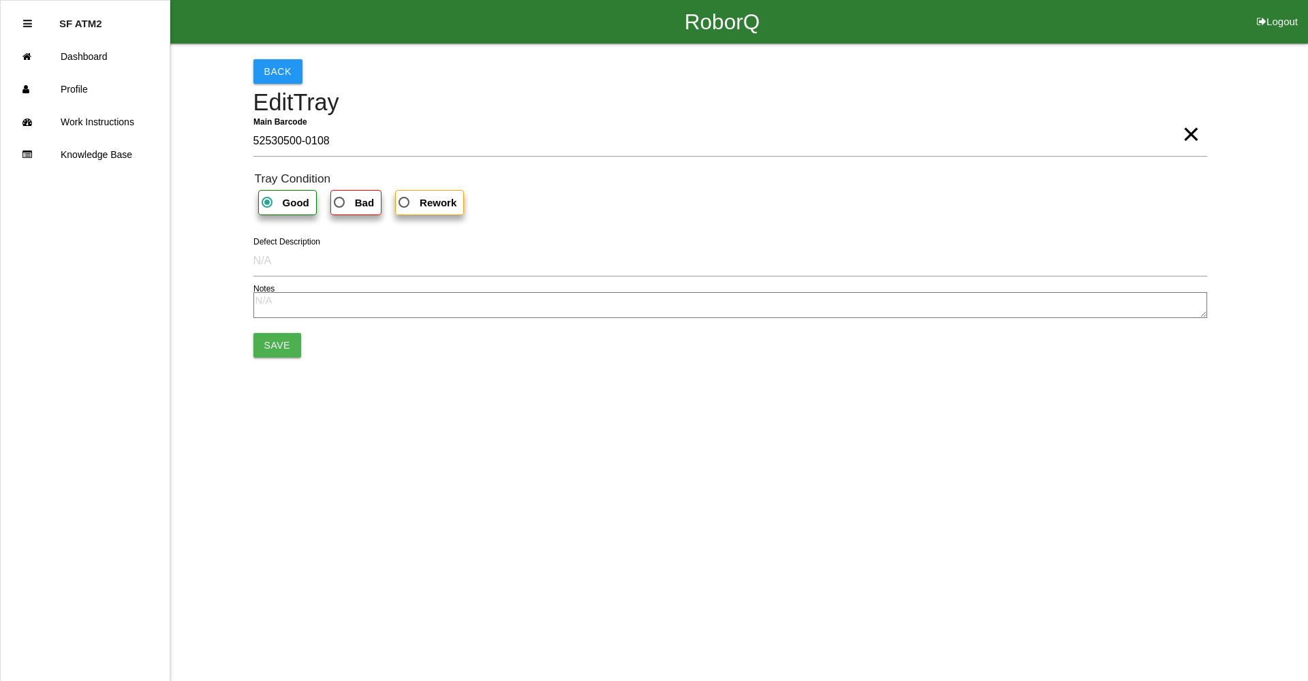
click at [373, 202] on label "Bad" at bounding box center [355, 202] width 51 height 25
click at [340, 202] on input "Bad" at bounding box center [335, 198] width 9 height 9
radio input "true"
click at [286, 348] on button "Save" at bounding box center [277, 345] width 48 height 25
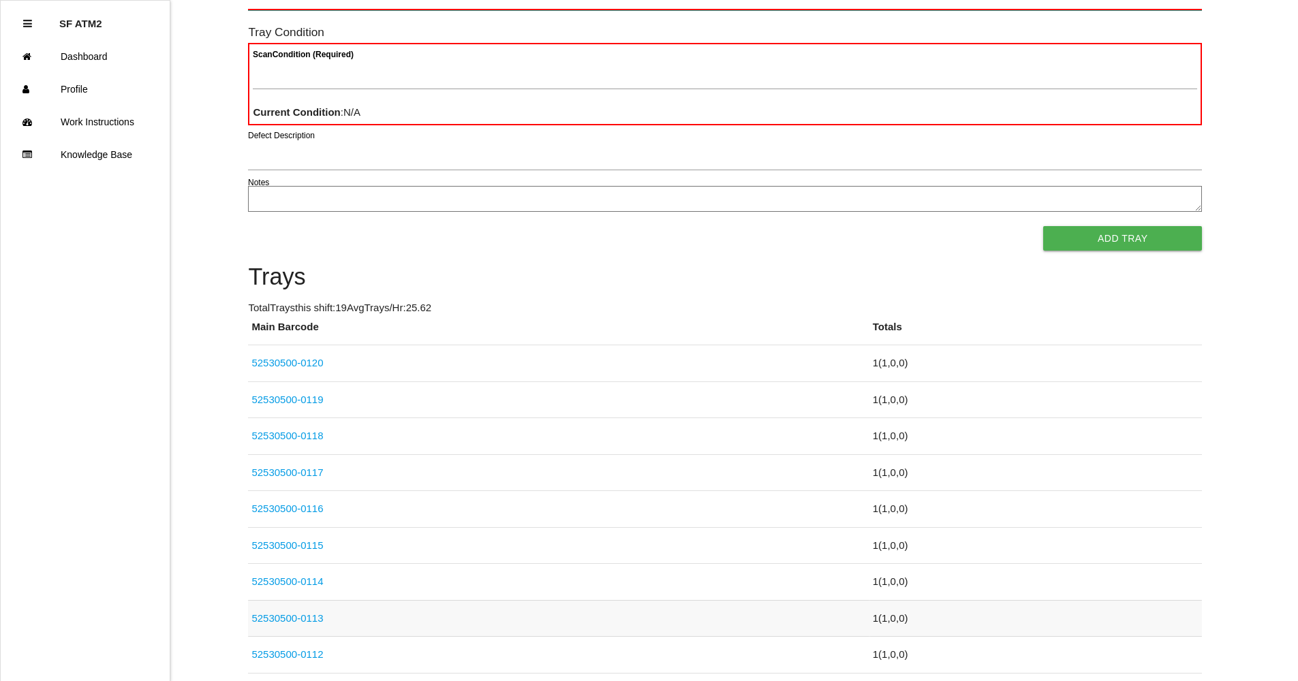
scroll to position [341, 0]
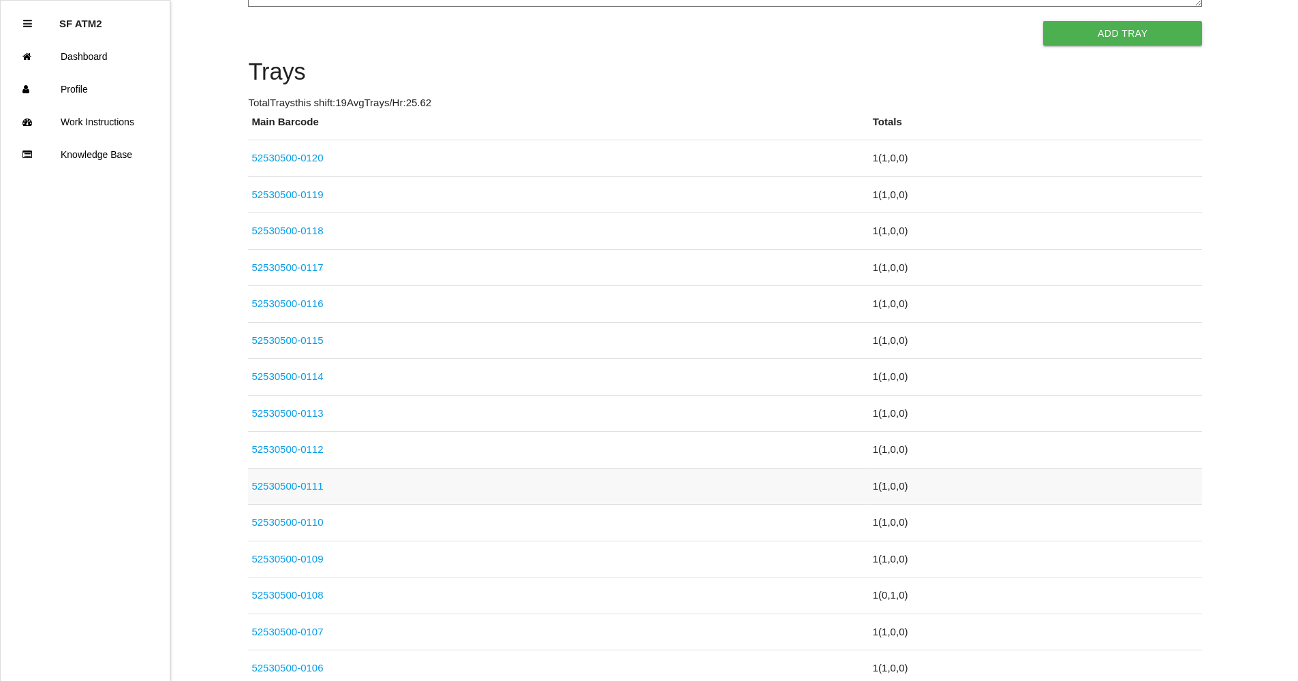
click at [315, 484] on link "52530500-0111" at bounding box center [287, 486] width 72 height 12
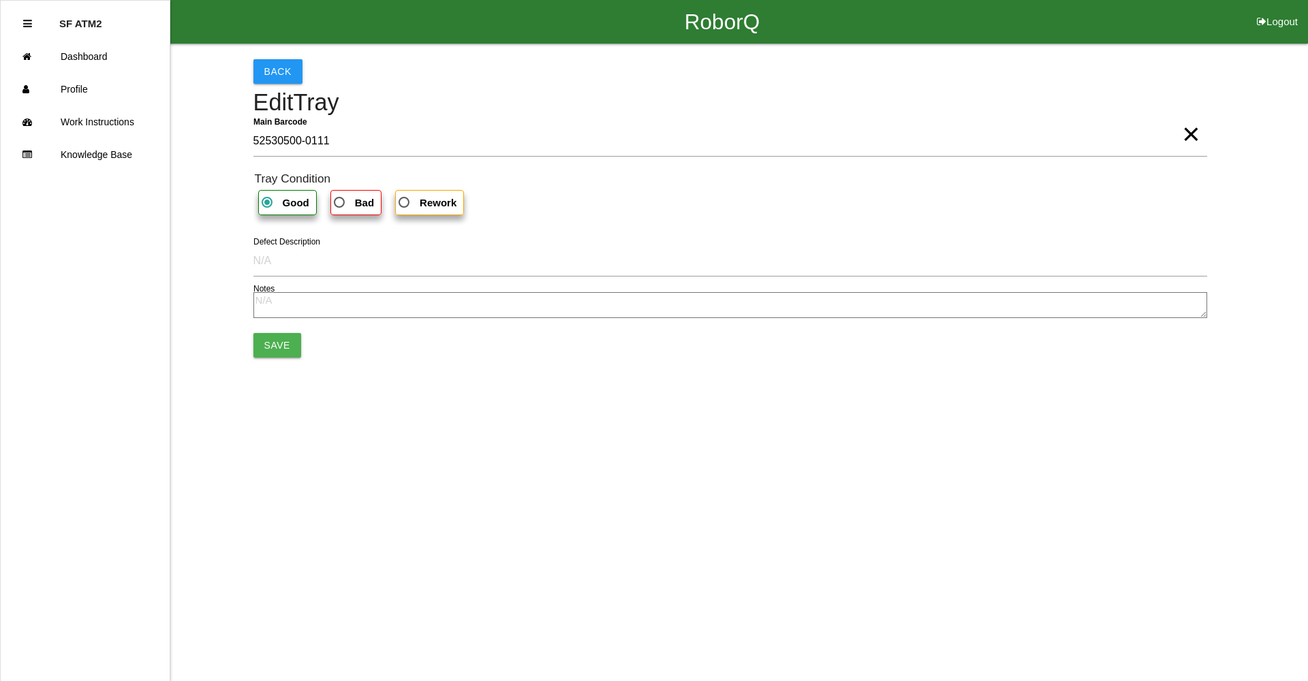
click at [368, 200] on b "Bad" at bounding box center [364, 203] width 19 height 12
click at [340, 200] on input "Bad" at bounding box center [335, 198] width 9 height 9
radio input "true"
click at [277, 339] on button "Save" at bounding box center [277, 345] width 48 height 25
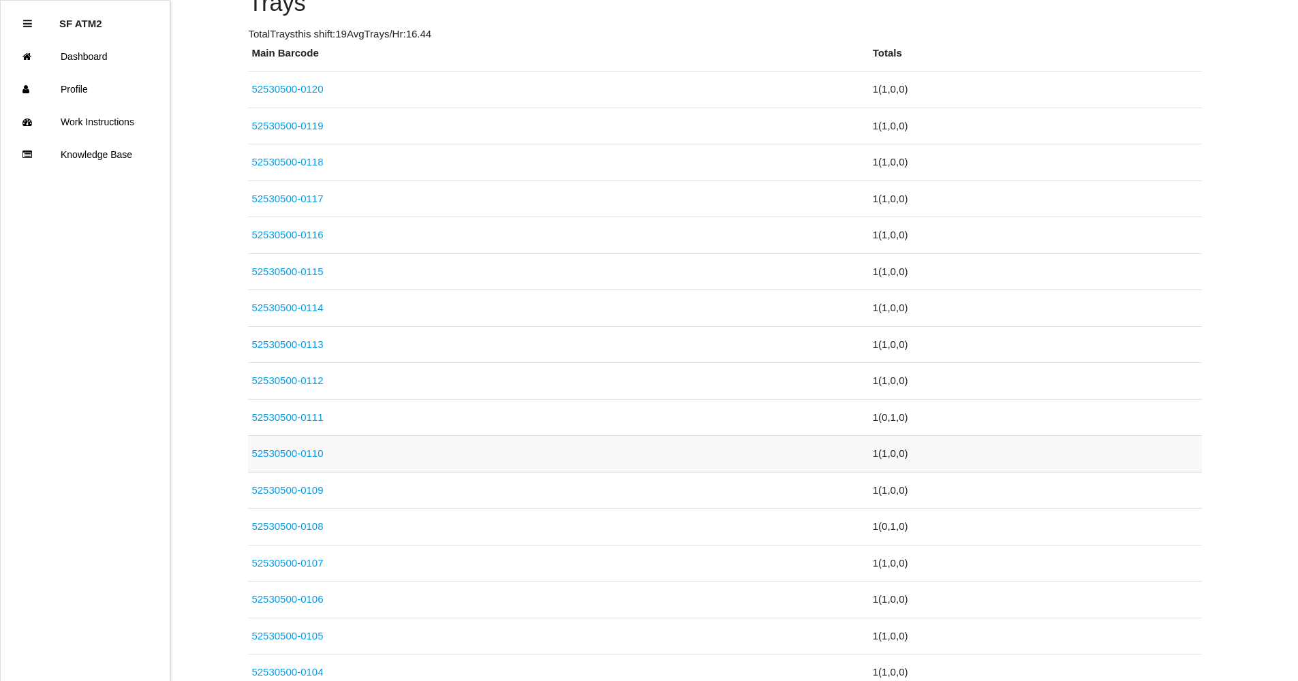
scroll to position [356, 0]
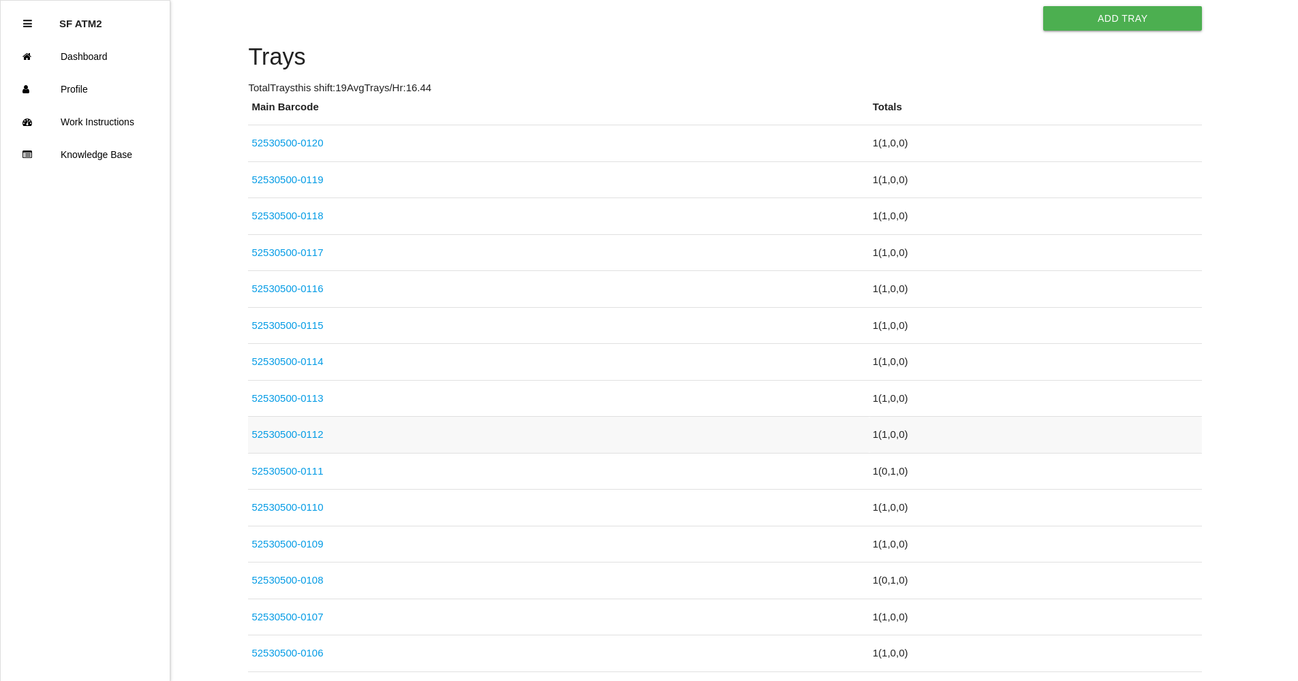
click at [313, 430] on link "52530500-0112" at bounding box center [287, 435] width 72 height 12
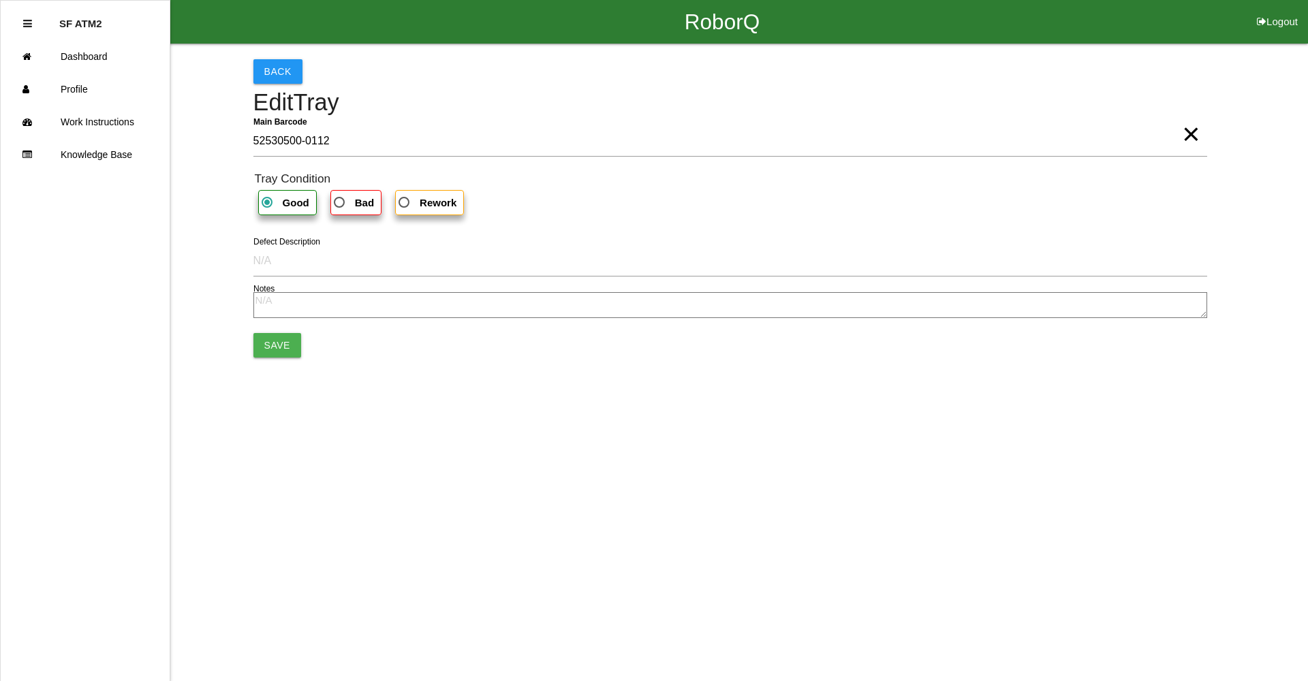
click at [370, 203] on b "Bad" at bounding box center [364, 203] width 19 height 12
click at [340, 203] on input "Bad" at bounding box center [335, 198] width 9 height 9
radio input "true"
click at [282, 348] on button "Save" at bounding box center [277, 345] width 48 height 25
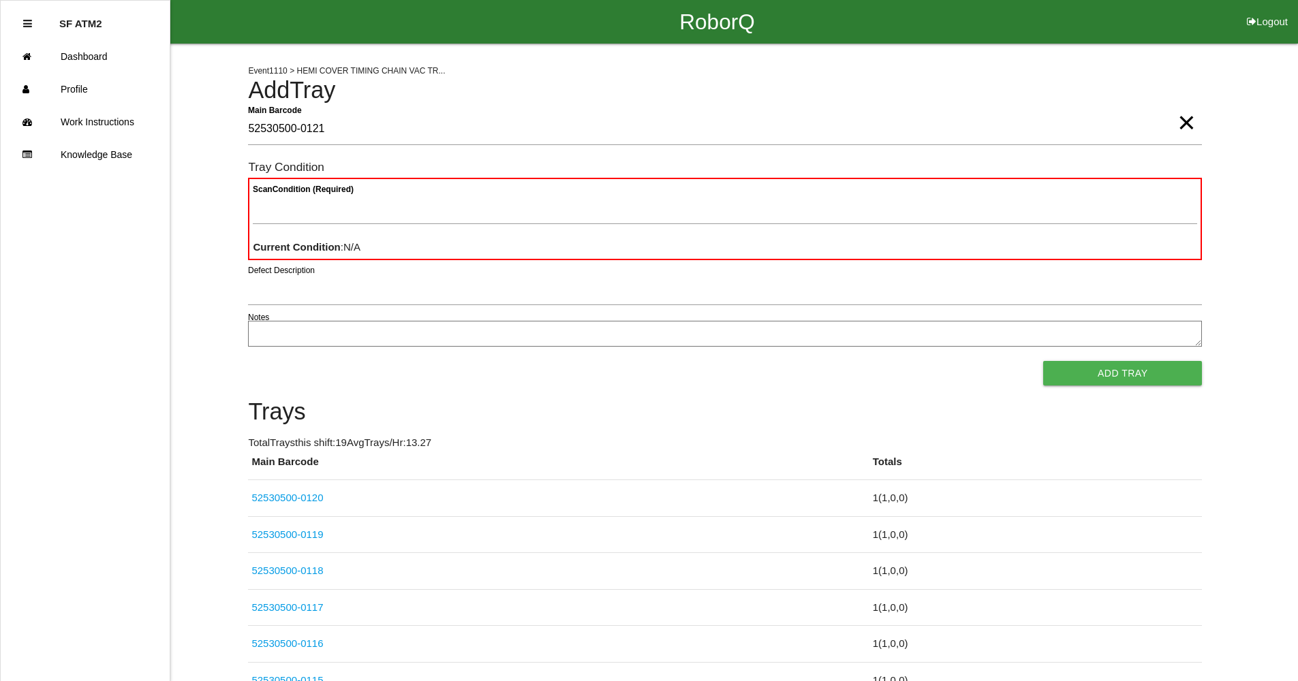
type Barcode "52530500-0121"
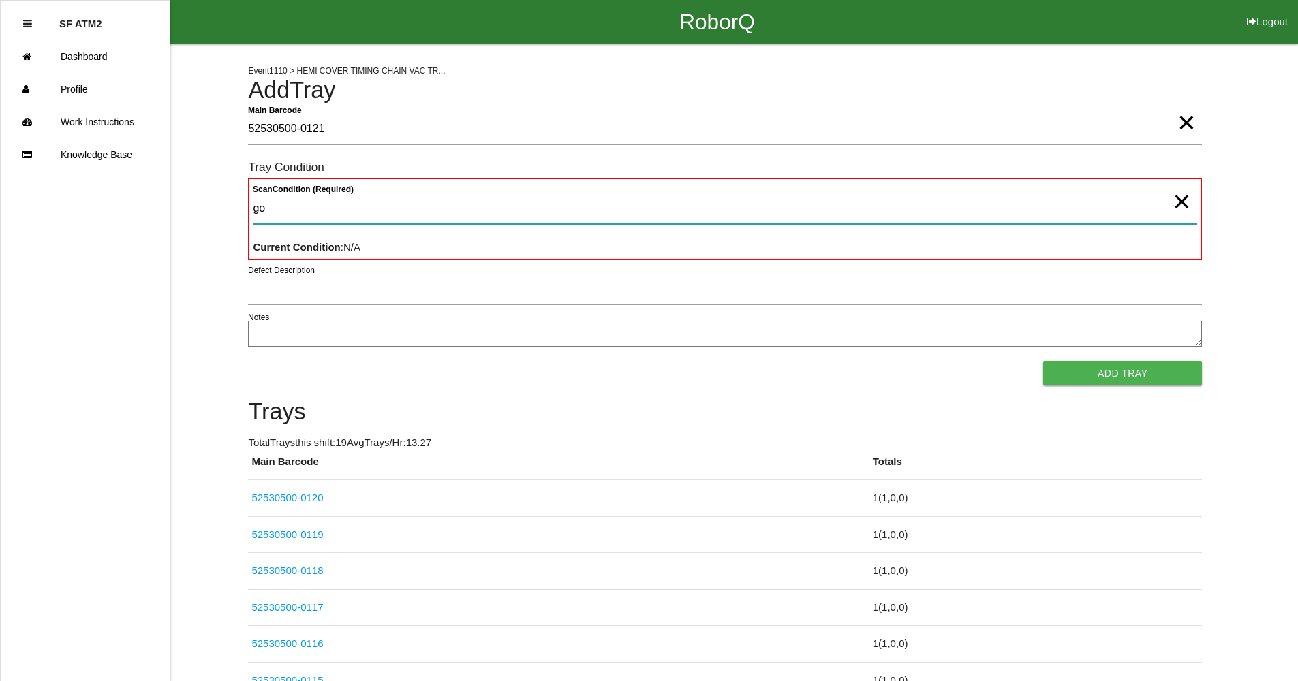
type Condition "goo"
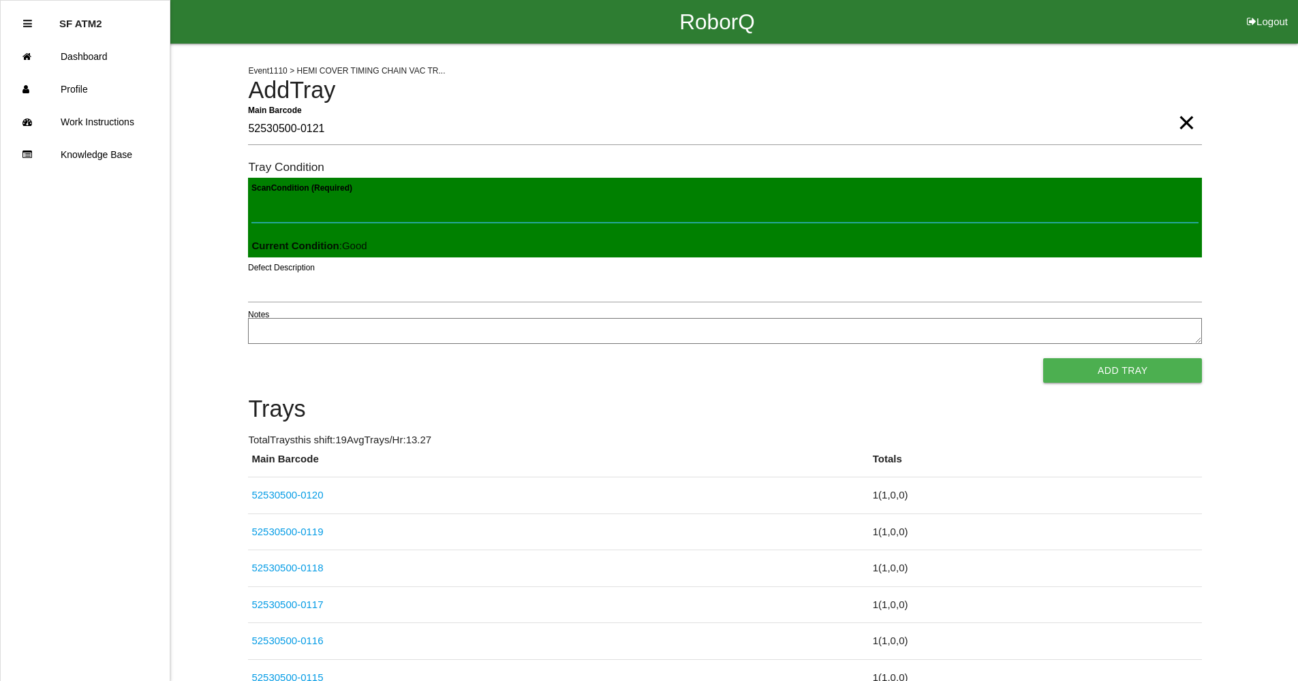
click at [1043, 358] on button "Add Tray" at bounding box center [1122, 370] width 159 height 25
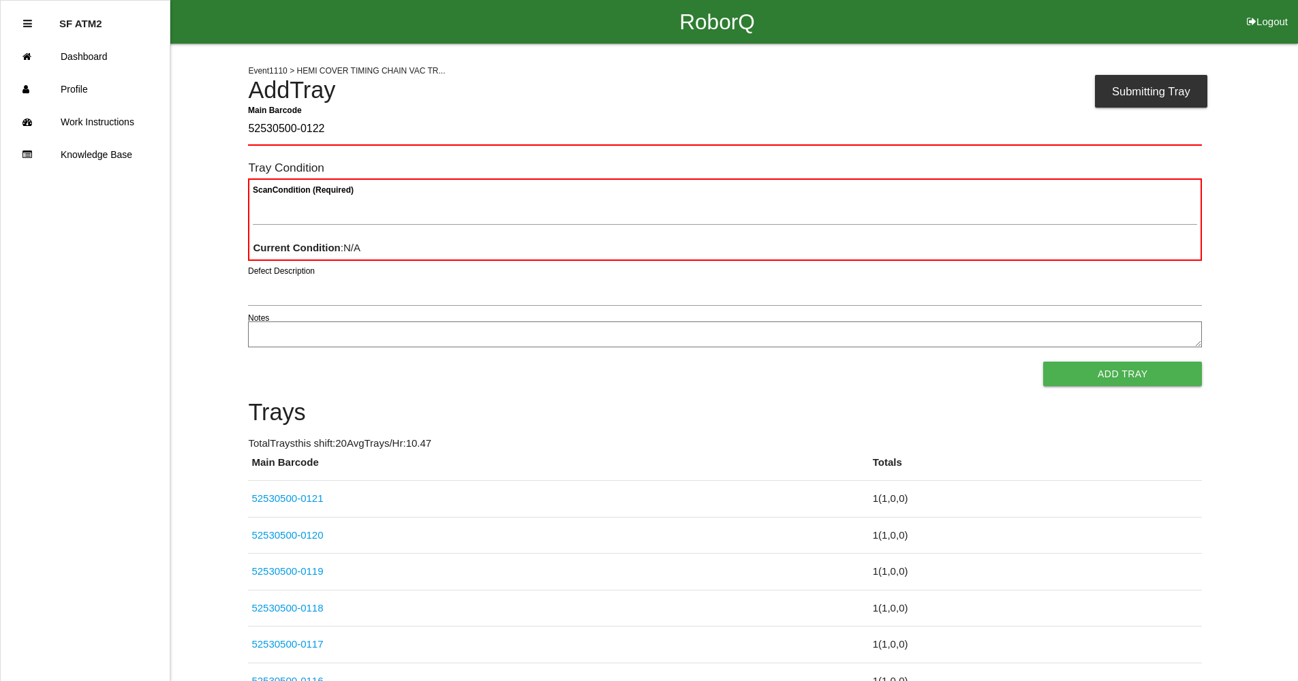
type Barcode "52530500-0122"
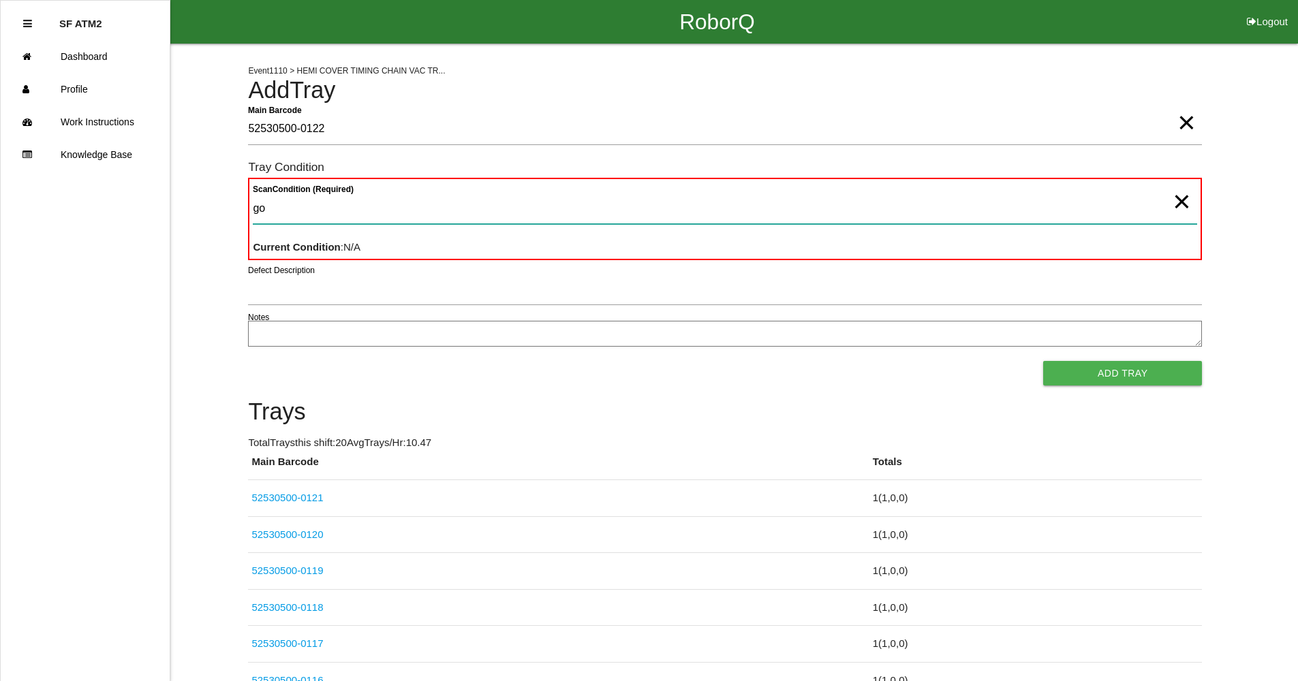
type Condition "goo"
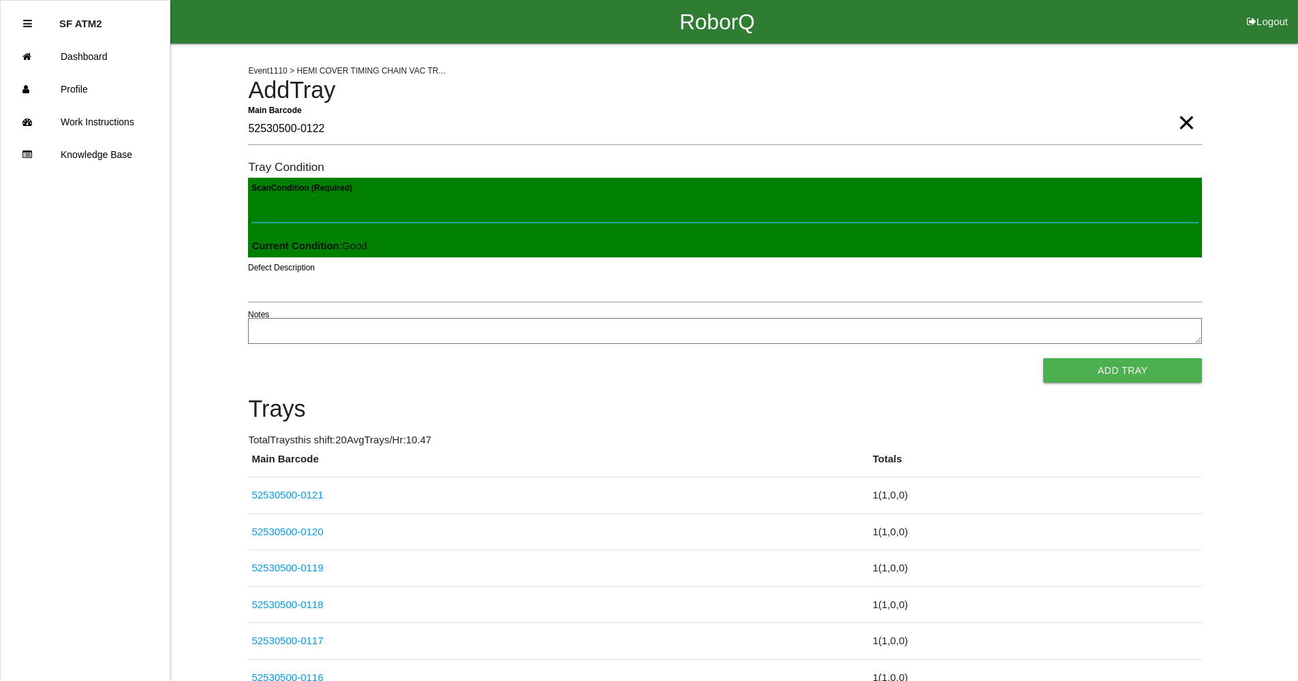
click at [1043, 358] on button "Add Tray" at bounding box center [1122, 370] width 159 height 25
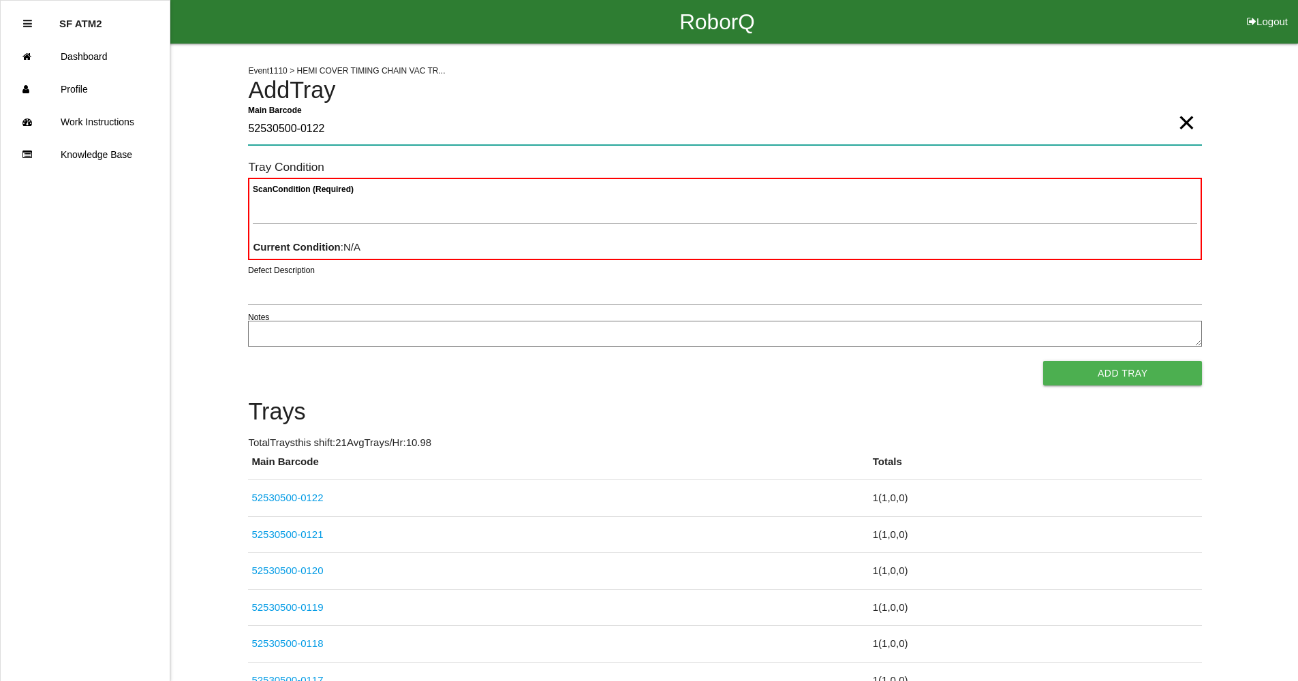
click at [341, 140] on Barcode "52530500-0122" at bounding box center [725, 129] width 954 height 31
type Barcode "52530500-0123"
click at [441, 236] on div "Scan Condition (Required) Current Condition : N/A" at bounding box center [725, 219] width 954 height 82
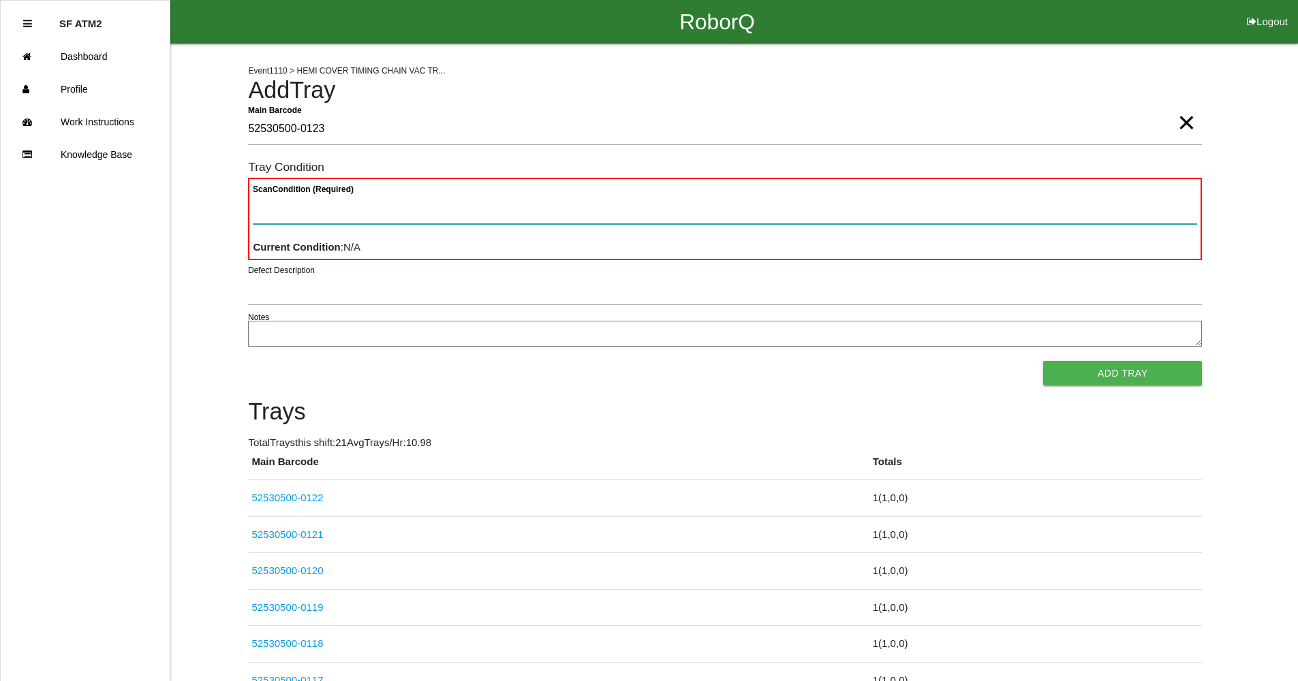
click at [444, 219] on Condition "Scan Condition (Required)" at bounding box center [725, 208] width 944 height 31
type Condition "goo"
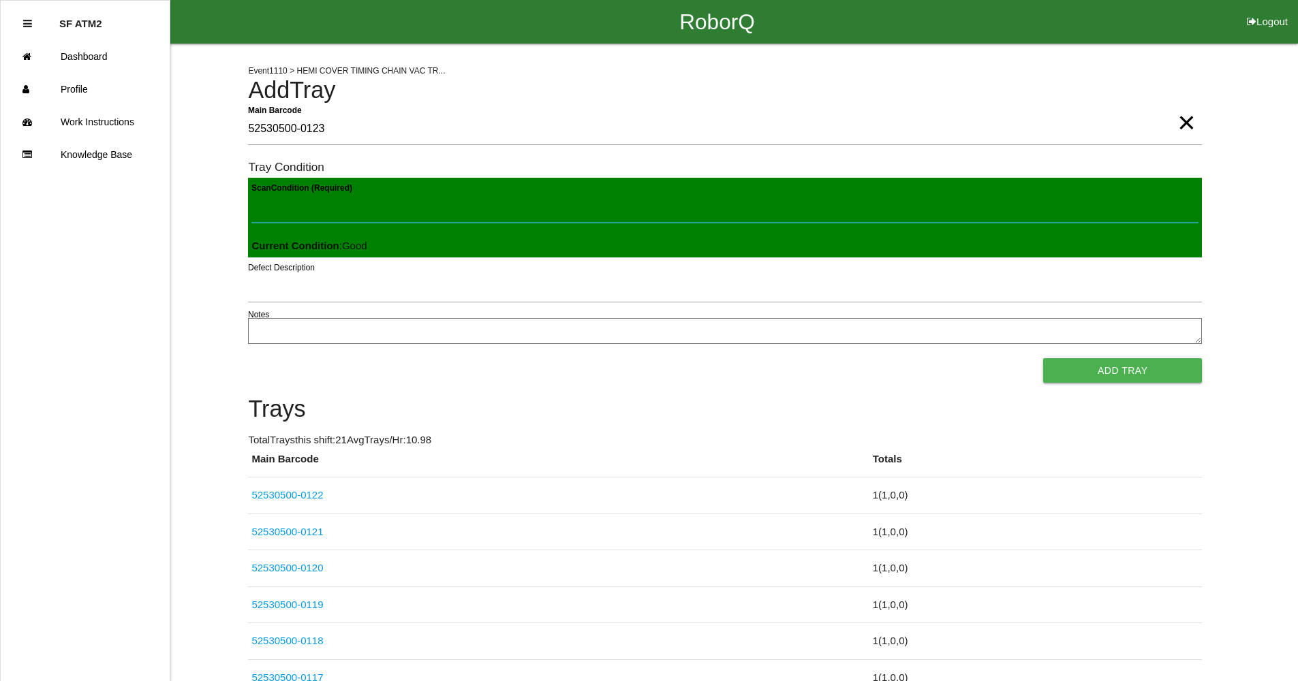
click at [1043, 358] on button "Add Tray" at bounding box center [1122, 370] width 159 height 25
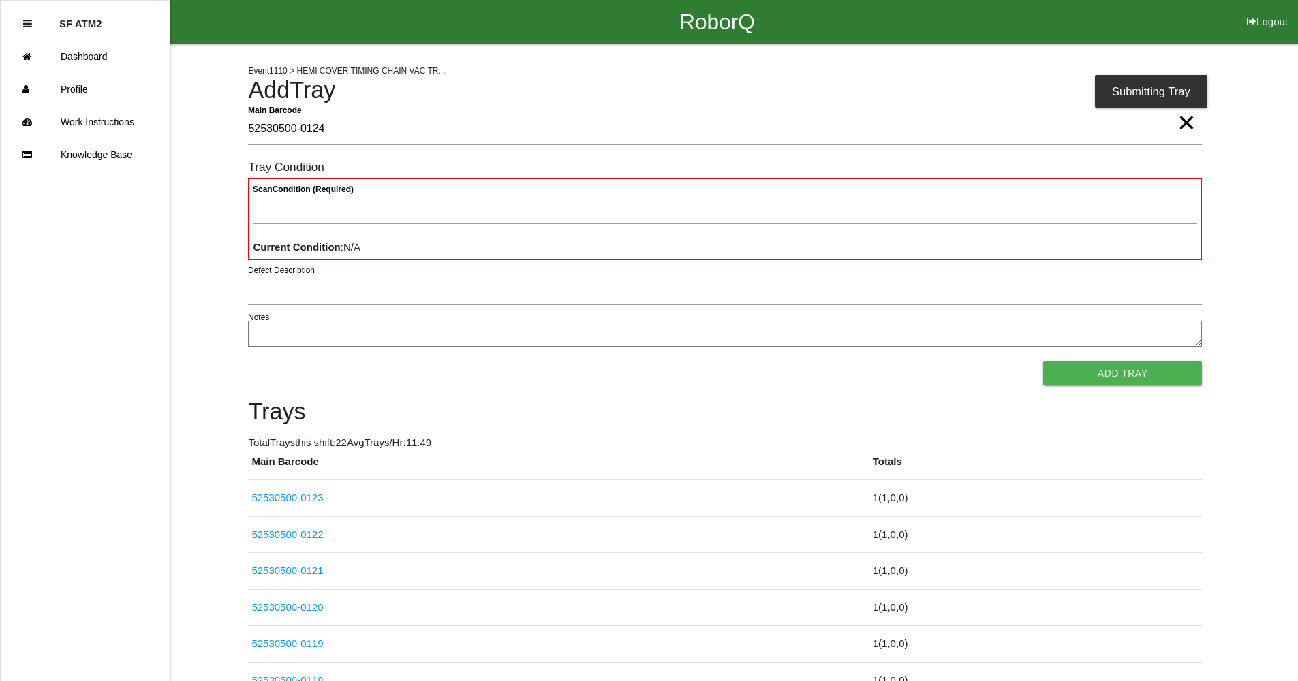
type Barcode "52530500-0124"
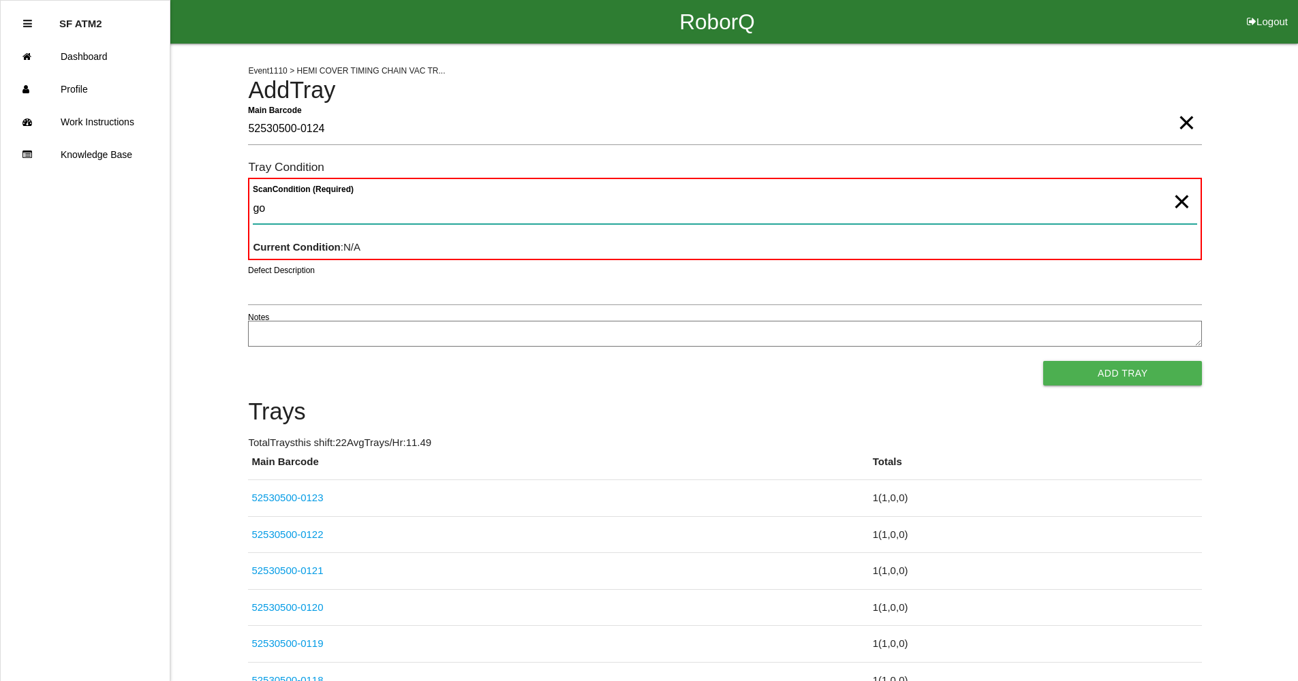
type Condition "goo"
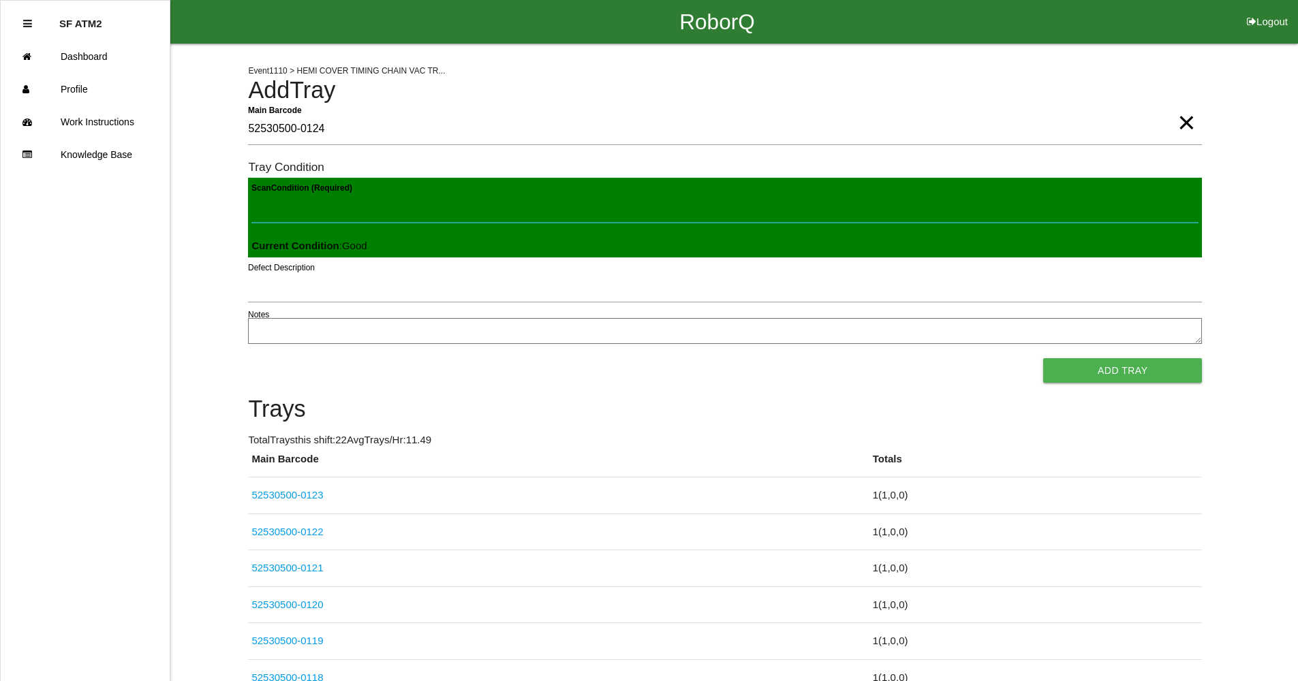
click at [1043, 358] on button "Add Tray" at bounding box center [1122, 370] width 159 height 25
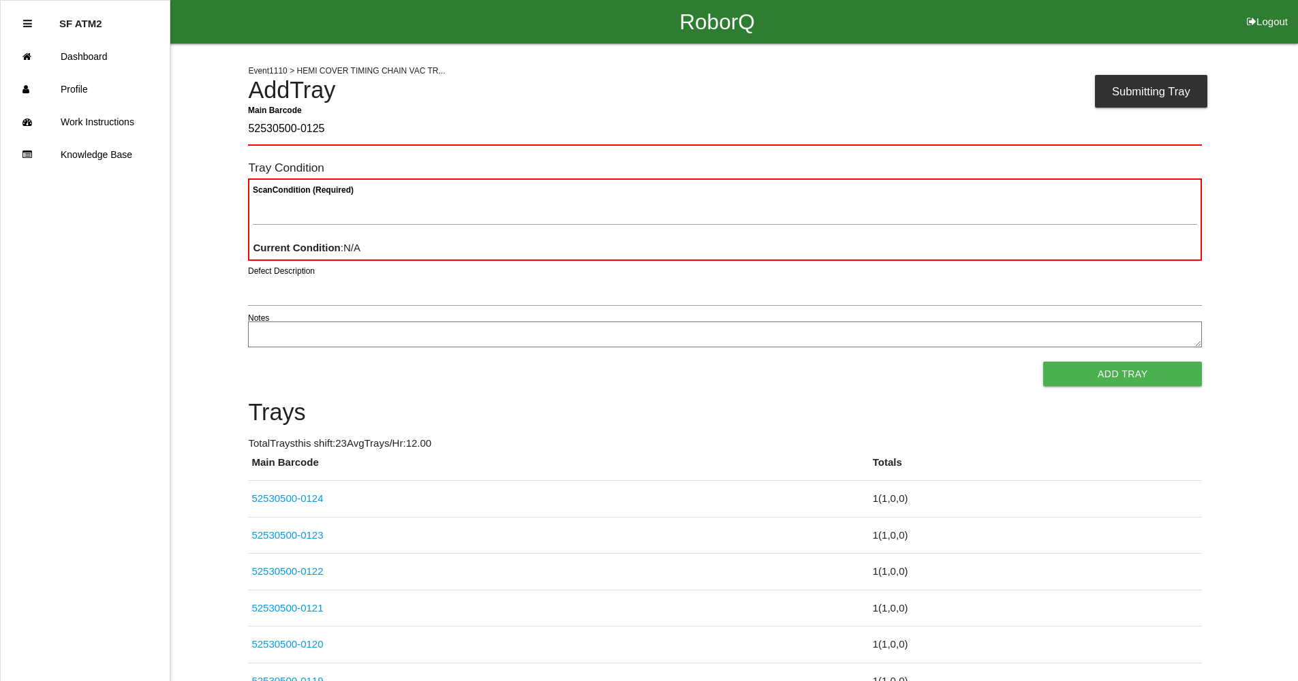
type Barcode "52530500-0125"
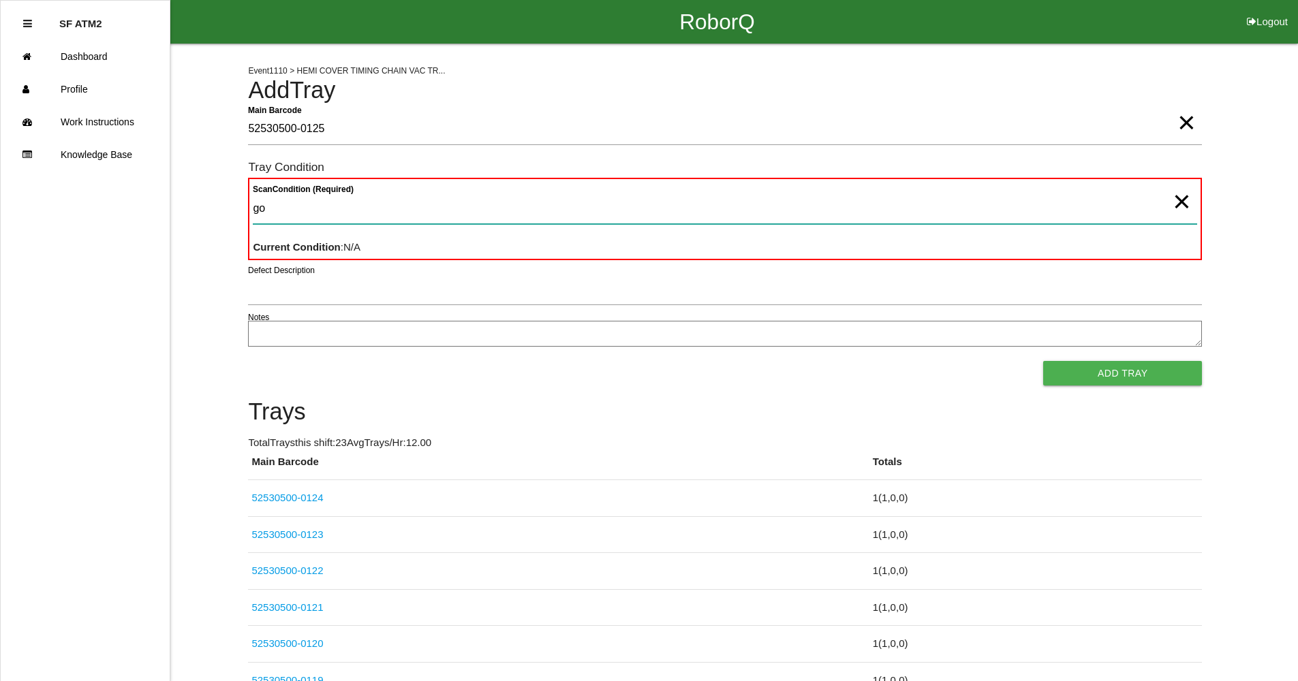
type Condition "goo"
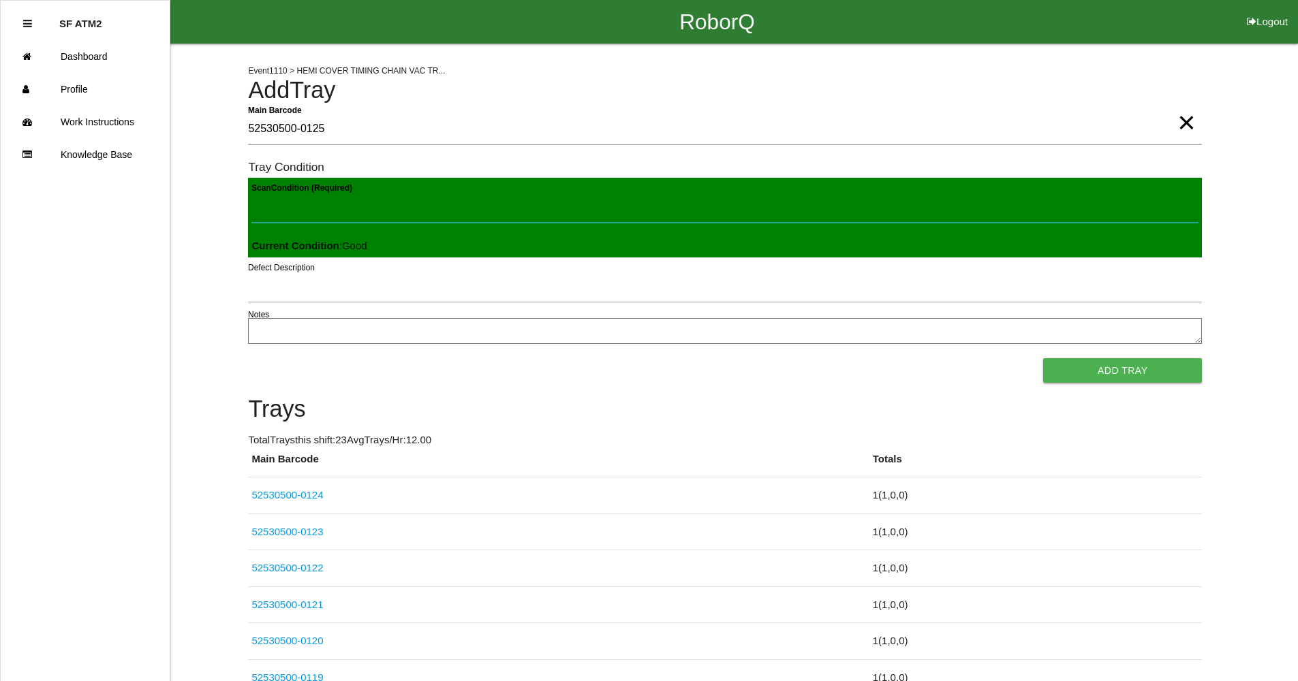
click at [1043, 358] on button "Add Tray" at bounding box center [1122, 370] width 159 height 25
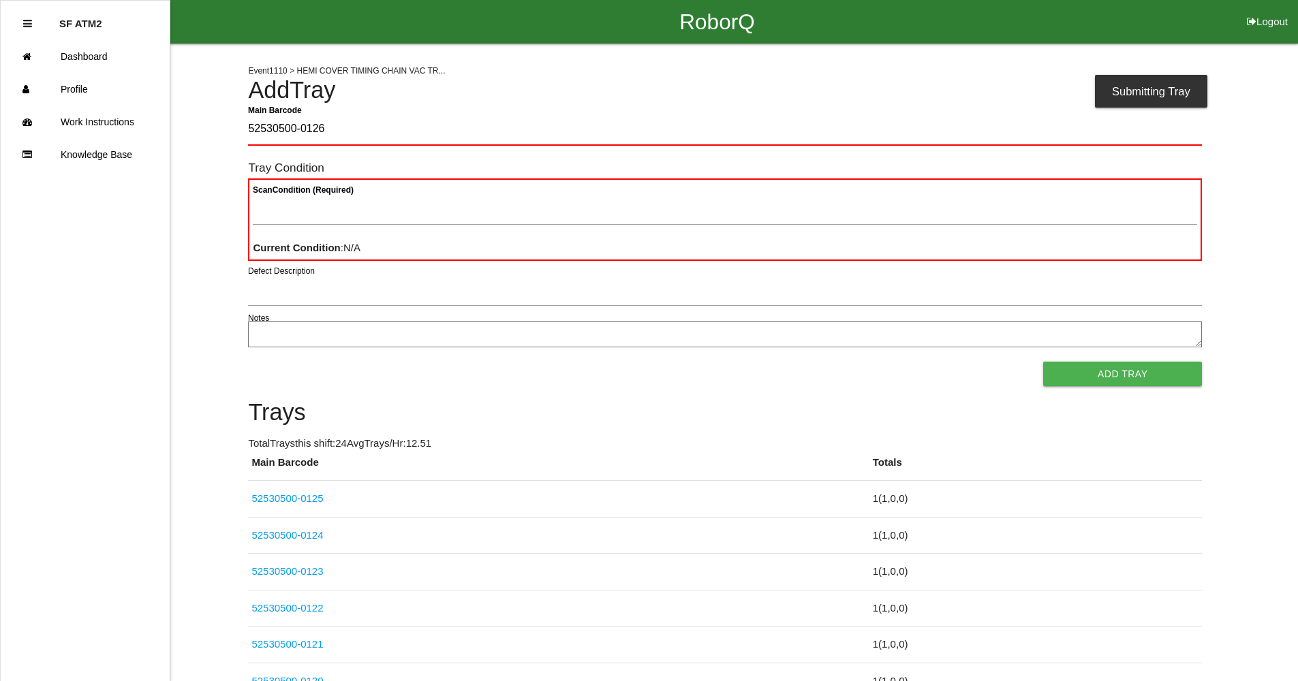
type Barcode "52530500-0126"
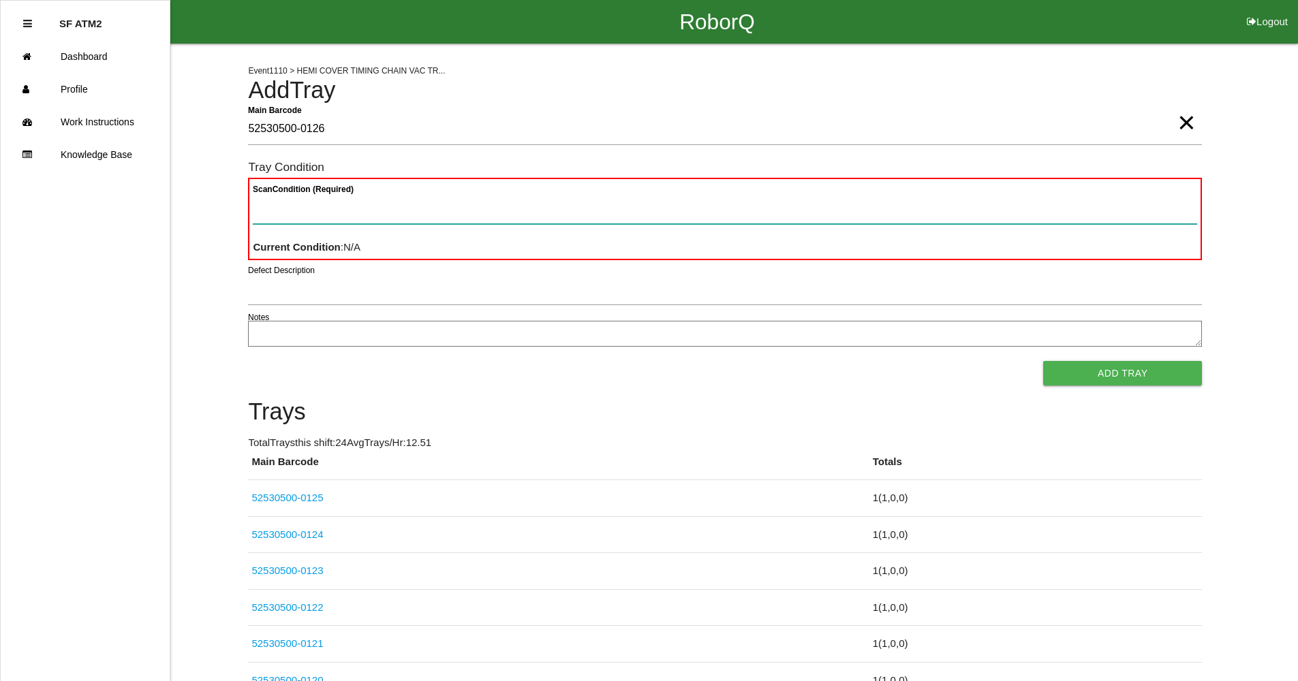
type Condition "c"
type Condition "goo"
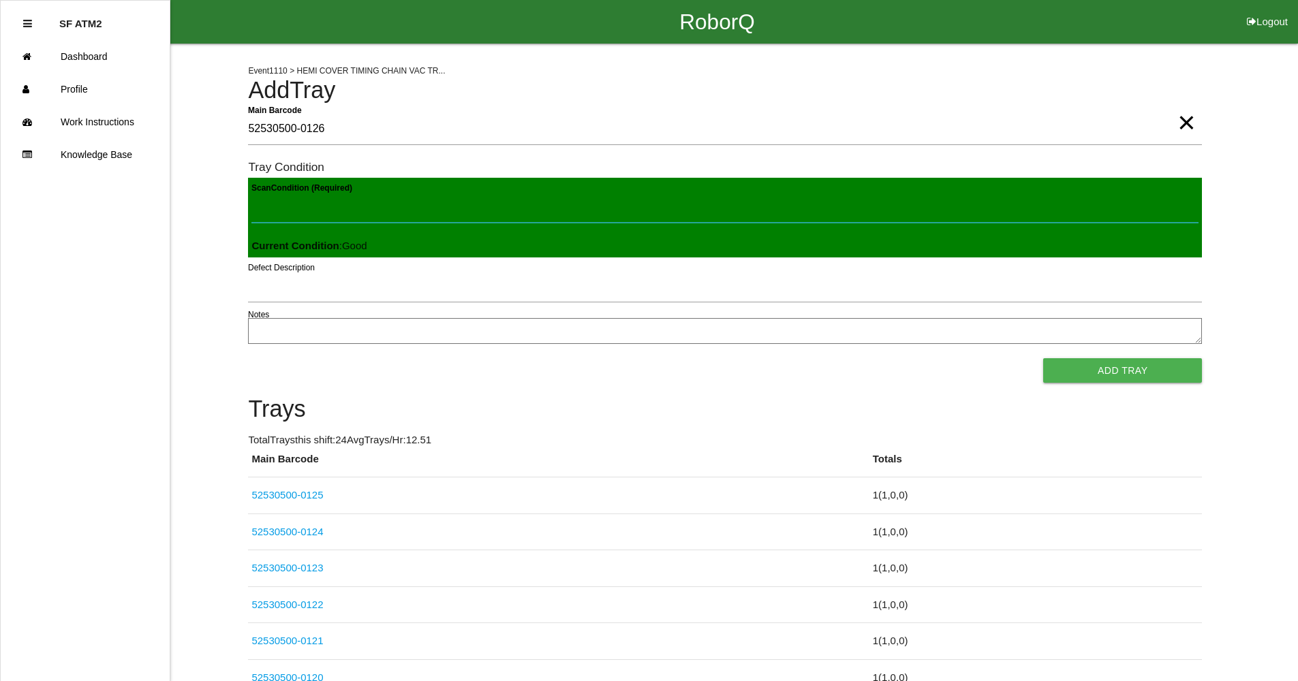
click at [1043, 358] on button "Add Tray" at bounding box center [1122, 370] width 159 height 25
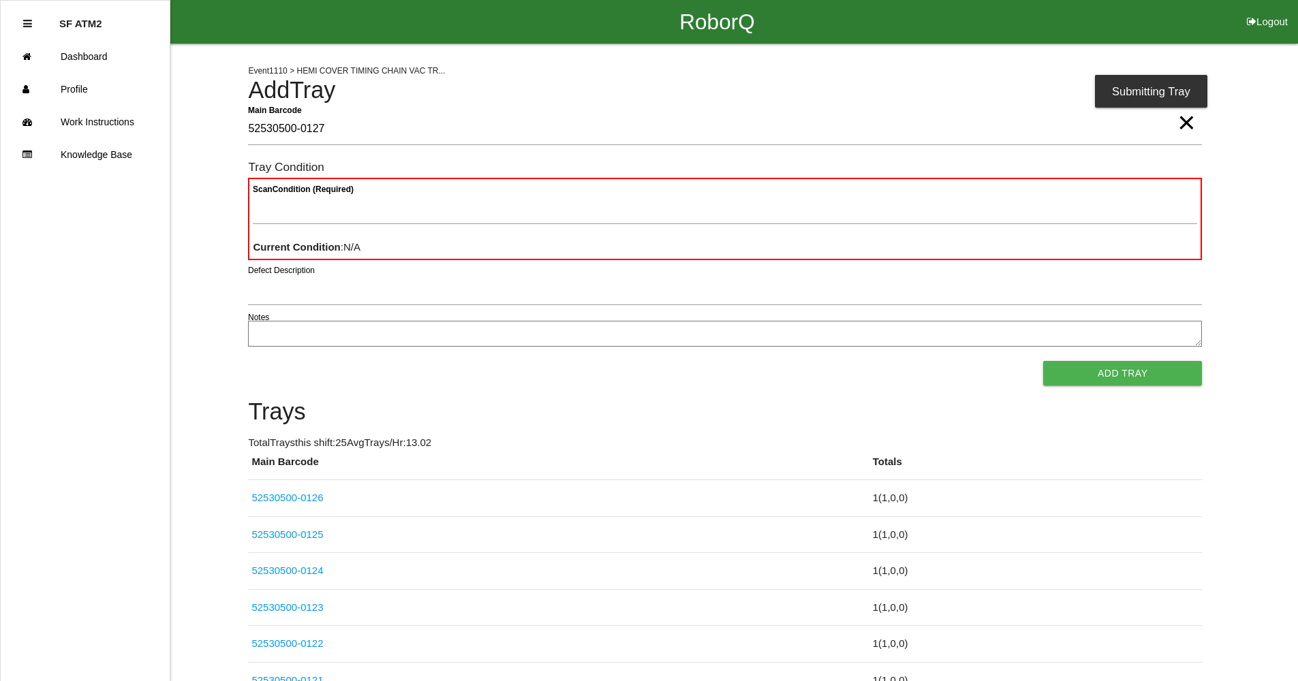
type Barcode "52530500-0127"
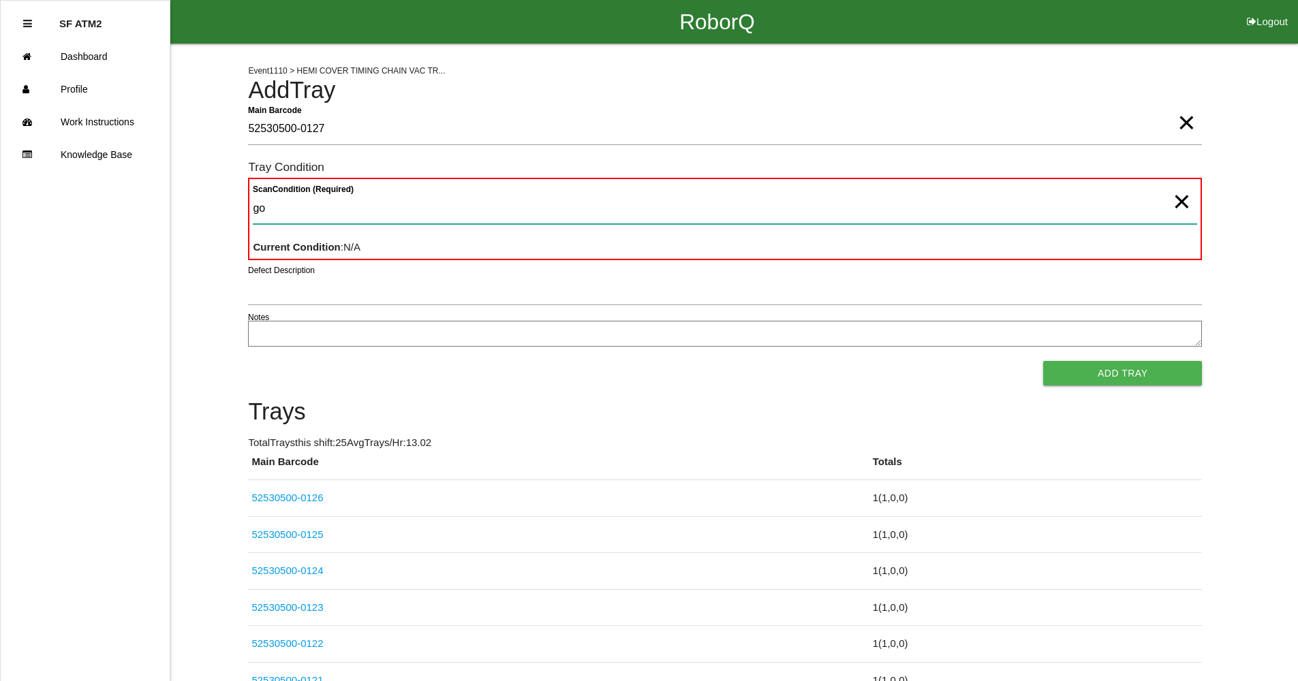
type Condition "goo"
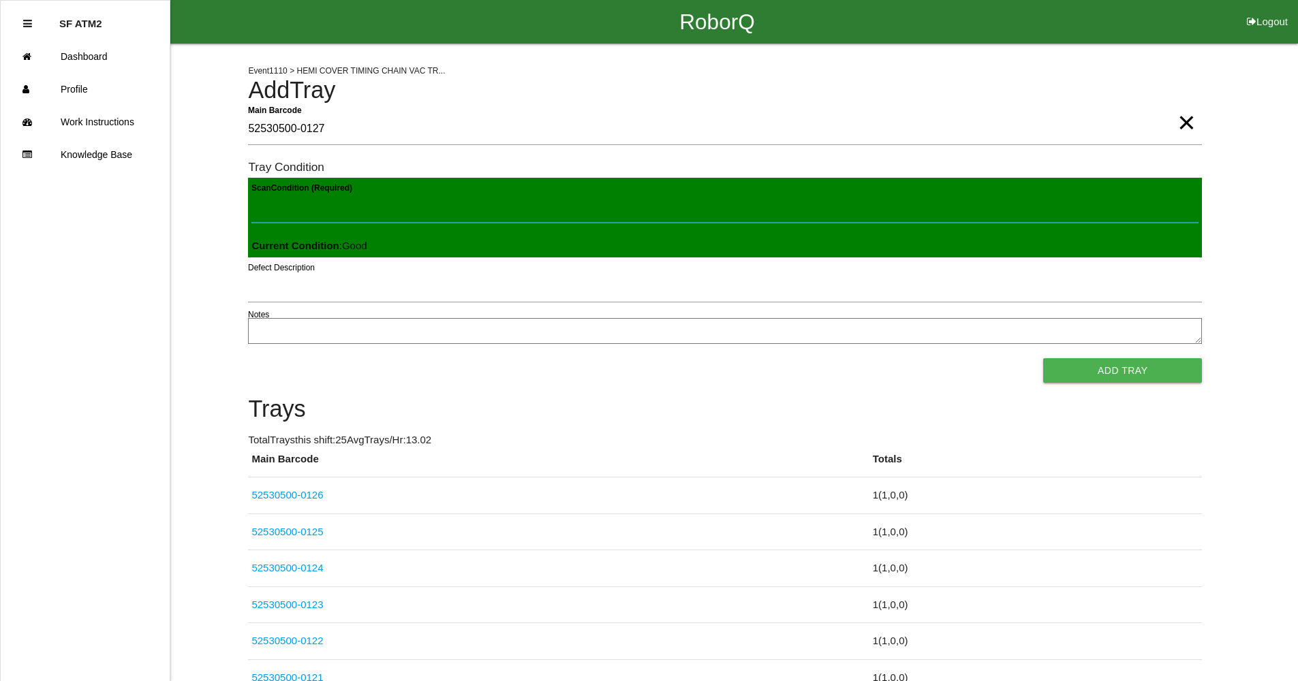
click at [1043, 358] on button "Add Tray" at bounding box center [1122, 370] width 159 height 25
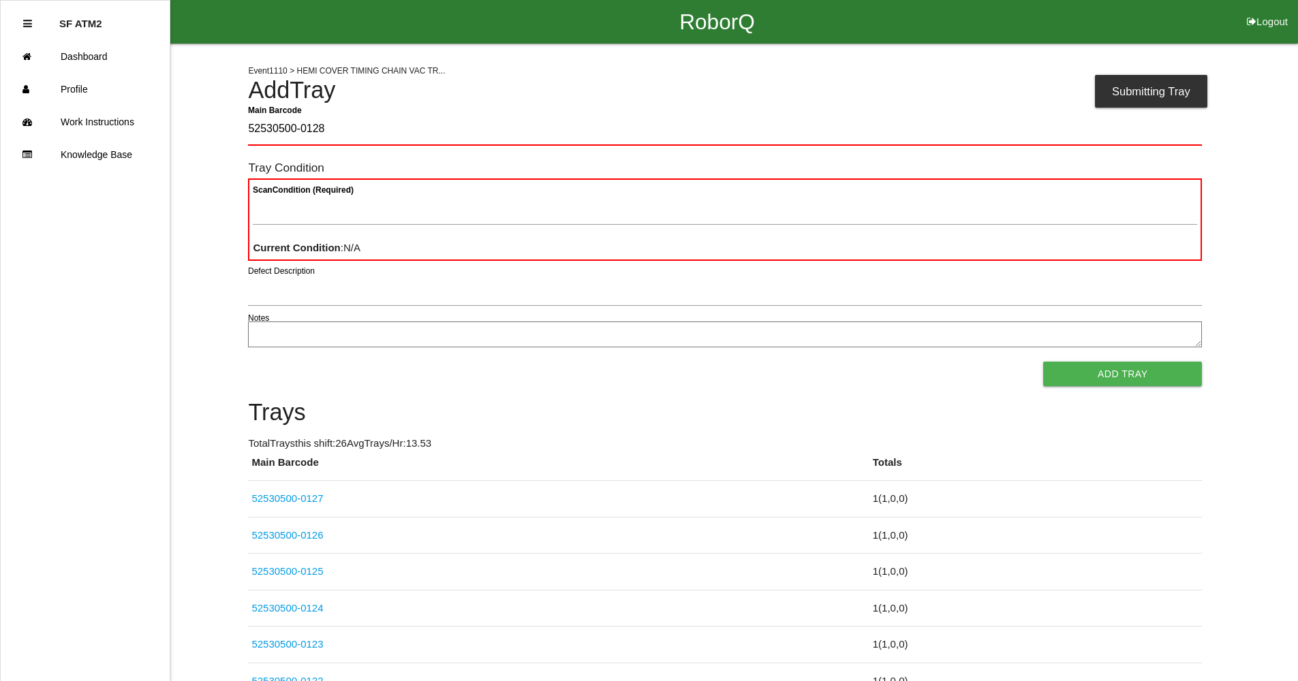
type Barcode "52530500-0128"
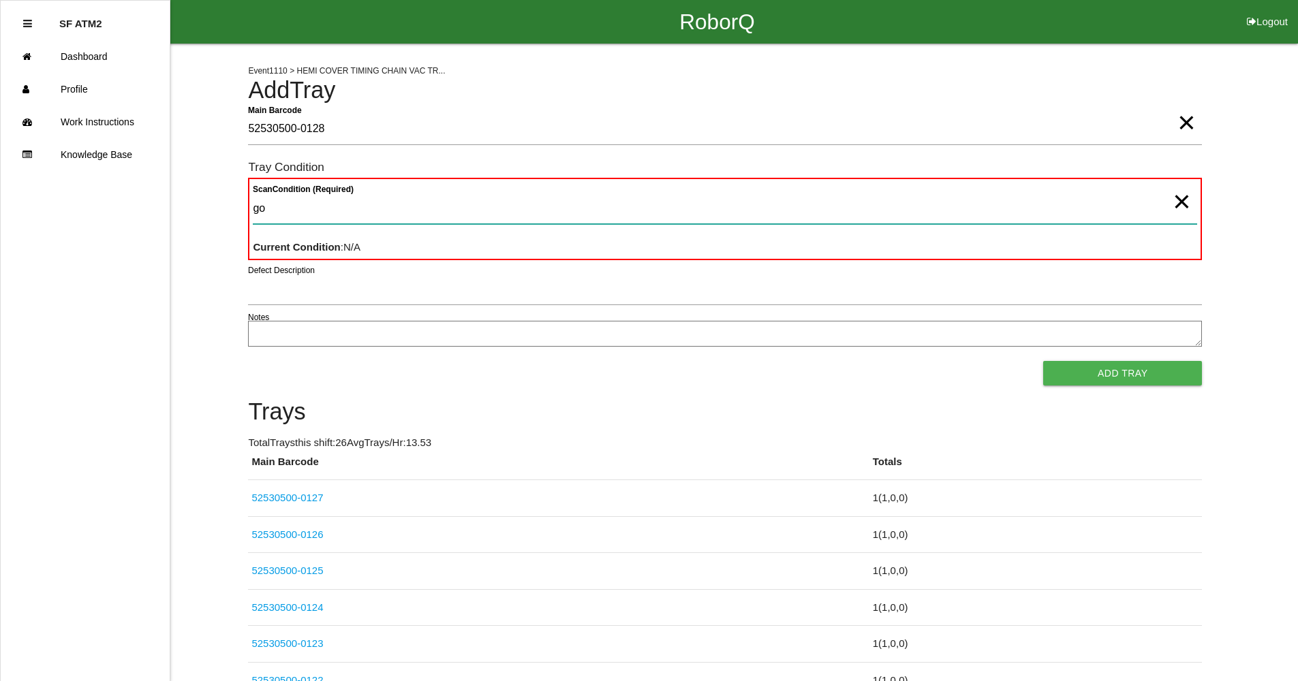
type Condition "goo"
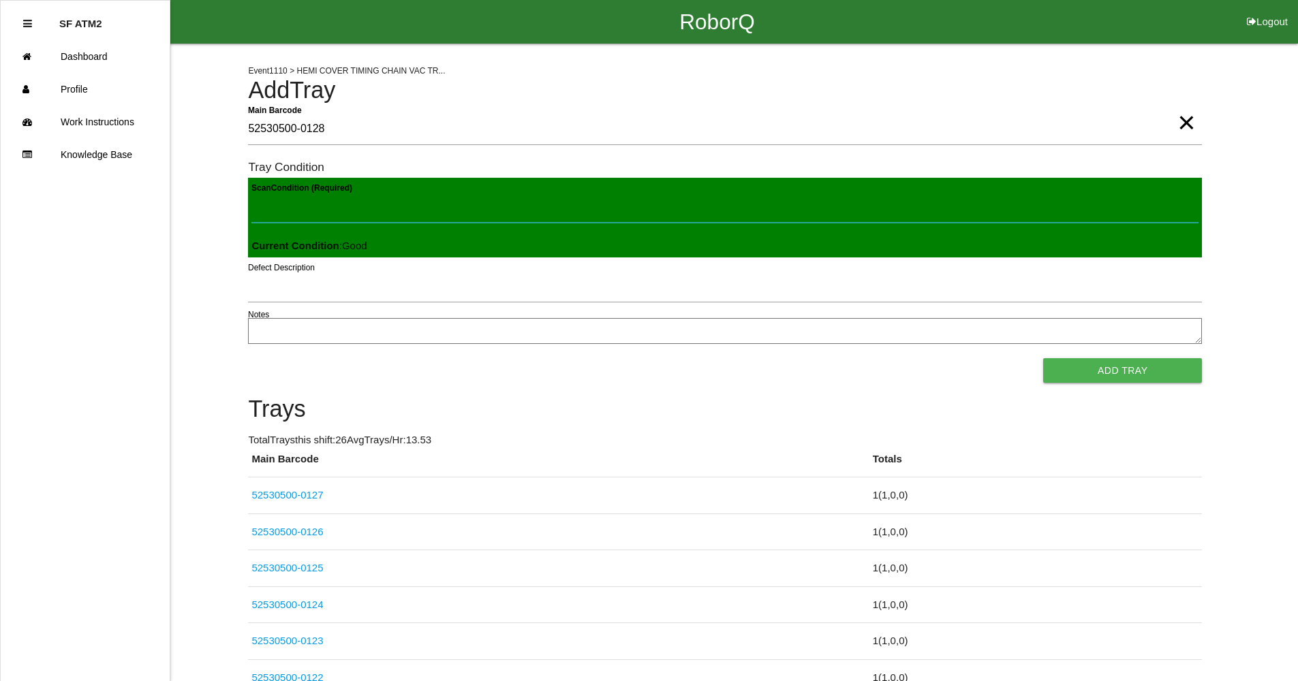
click at [1043, 358] on button "Add Tray" at bounding box center [1122, 370] width 159 height 25
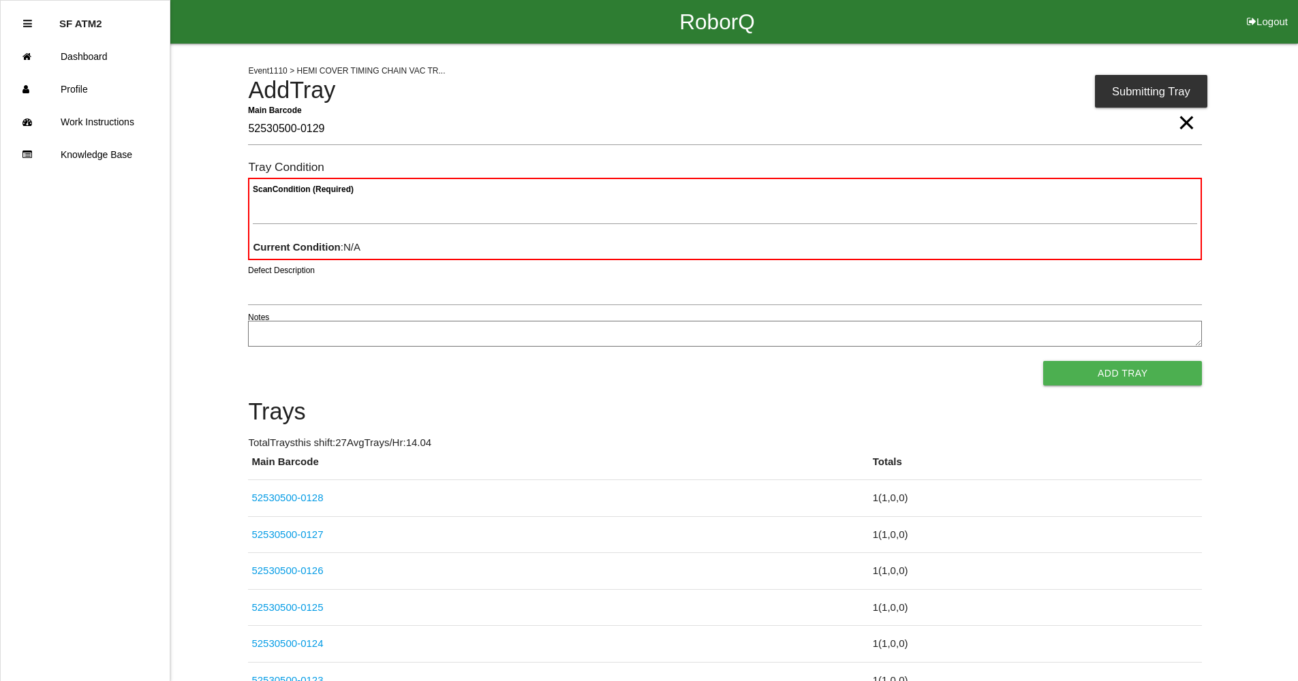
type Barcode "52530500-0129"
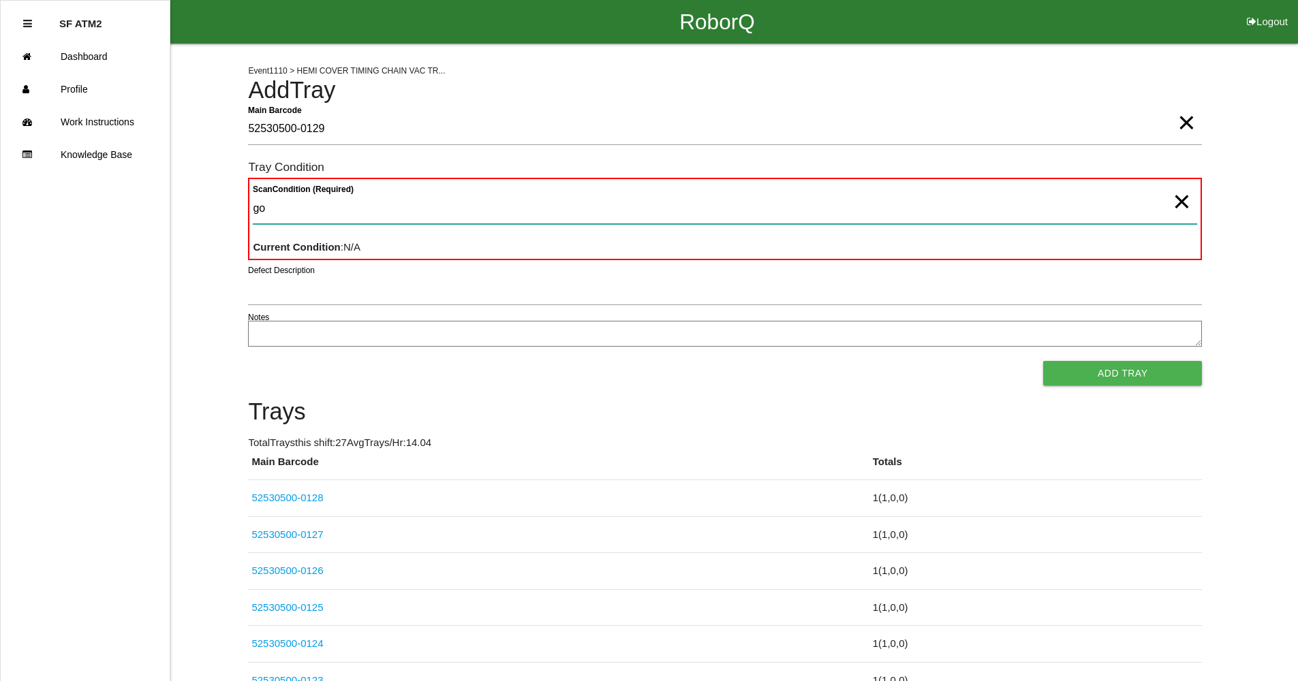
type Condition "goo"
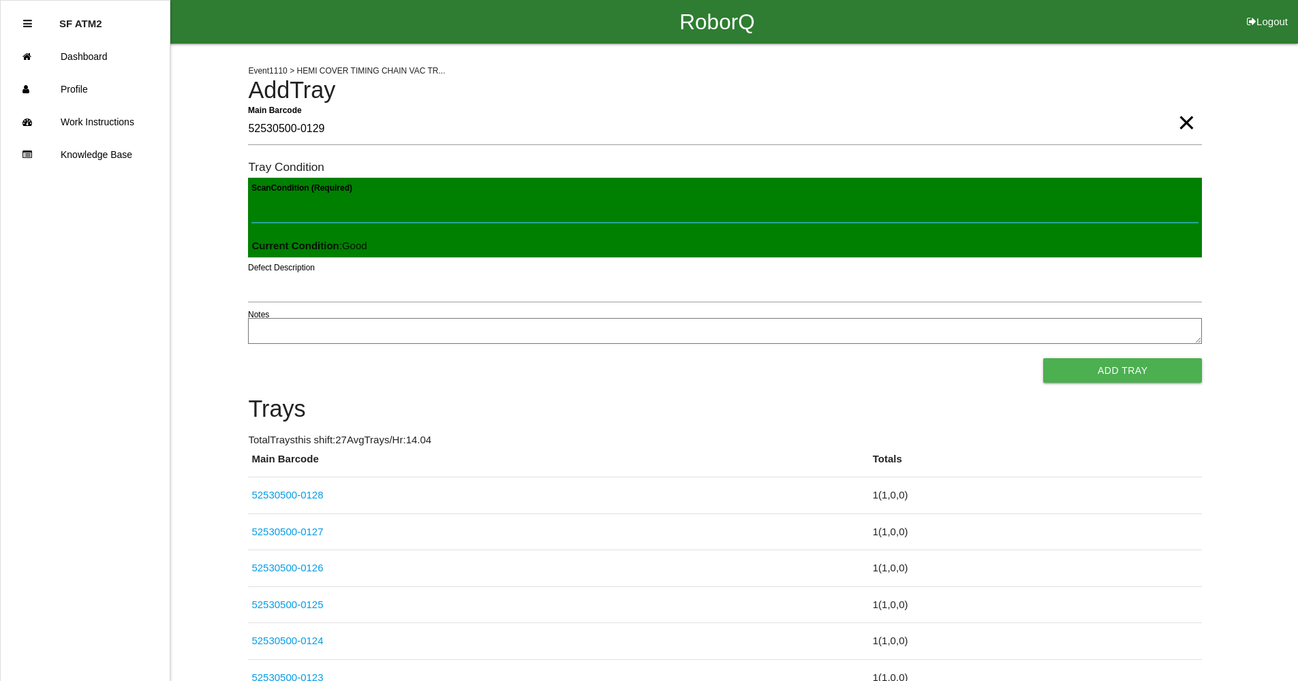
click at [1043, 358] on button "Add Tray" at bounding box center [1122, 370] width 159 height 25
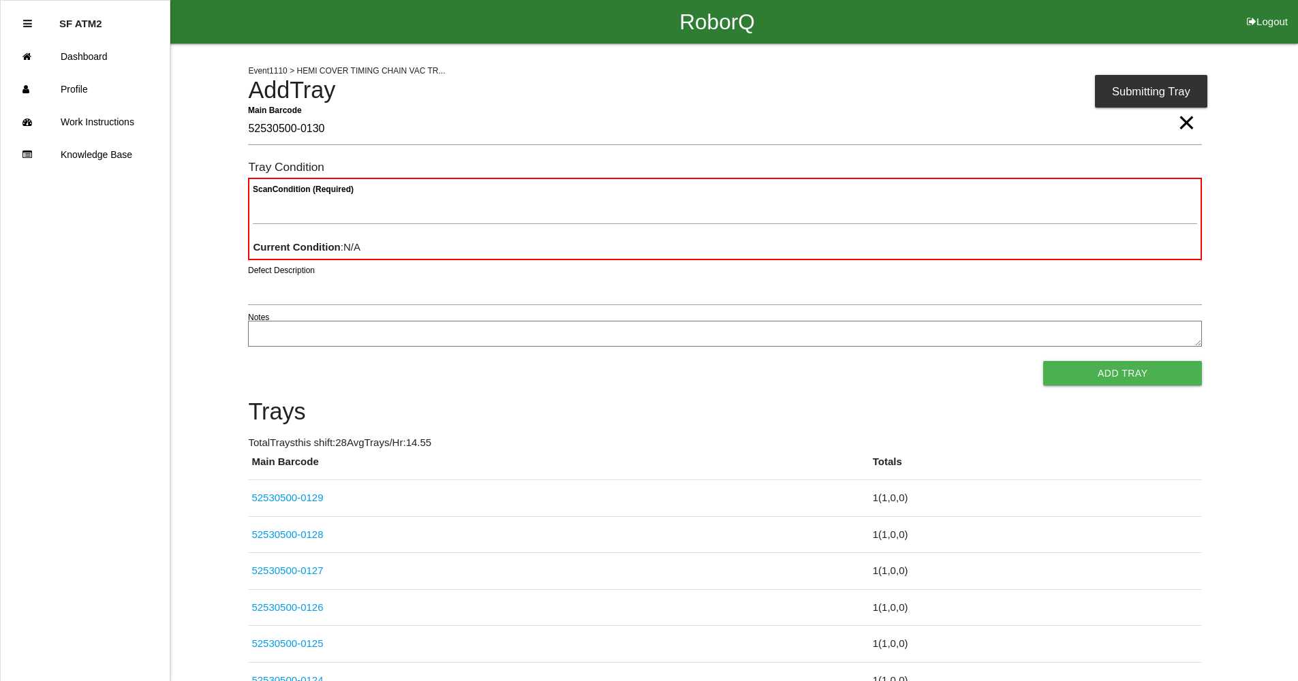
type Barcode "52530500-0130"
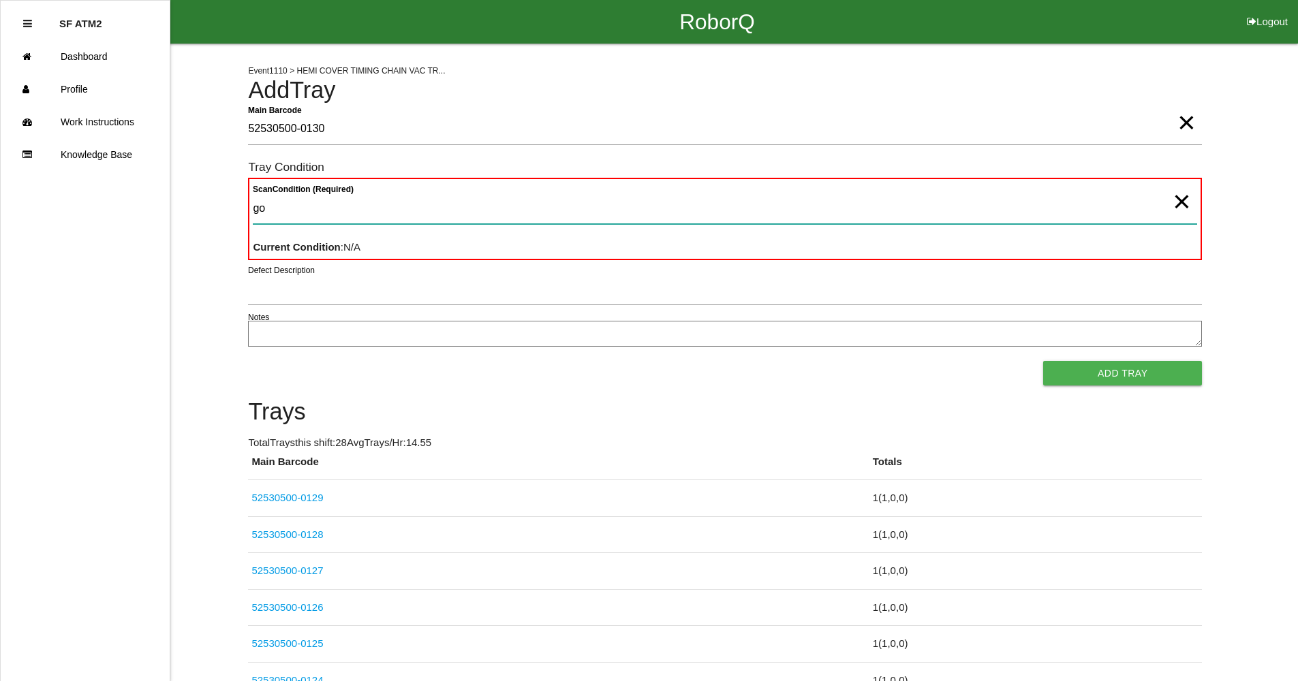
type Condition "goo"
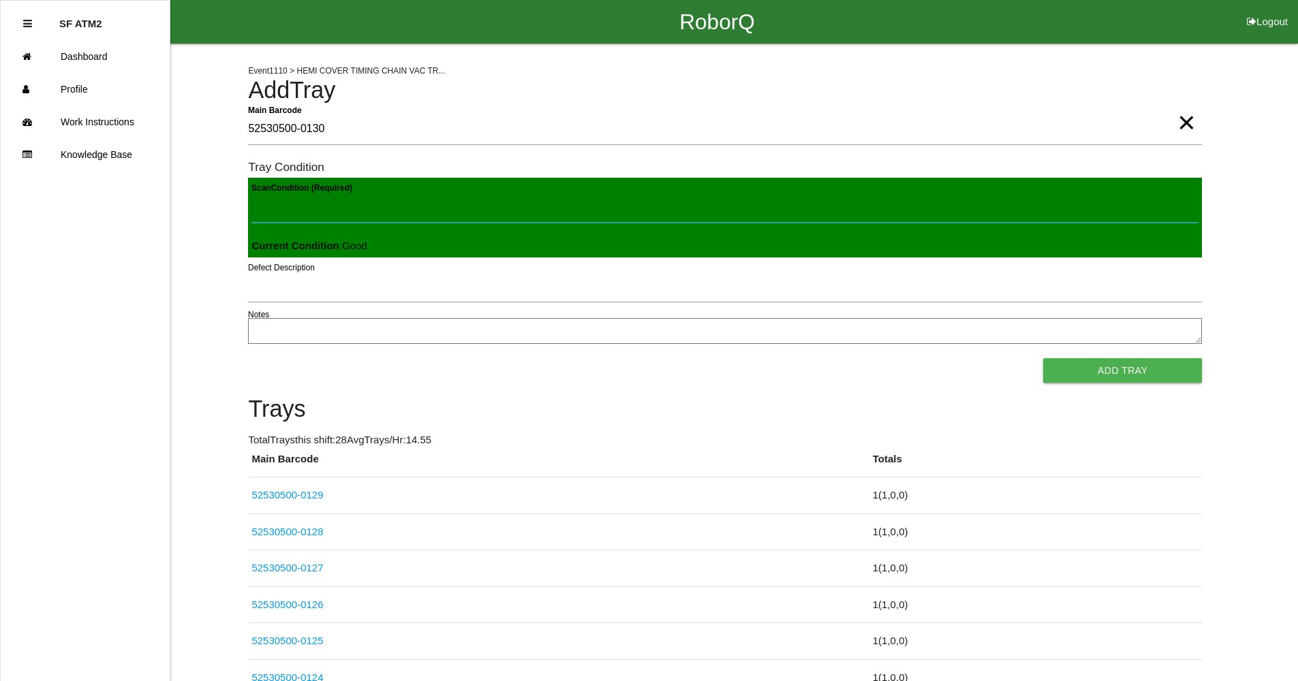
click at [1043, 358] on button "Add Tray" at bounding box center [1122, 370] width 159 height 25
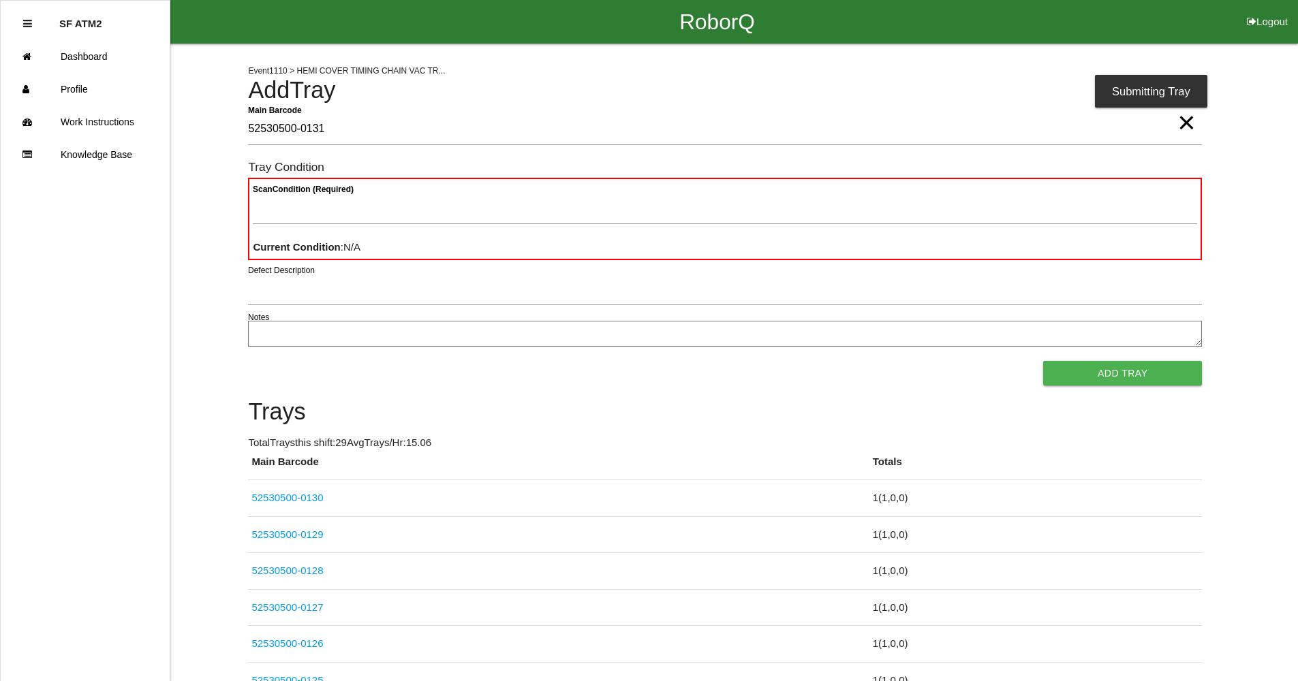
type Barcode "52530500-0131"
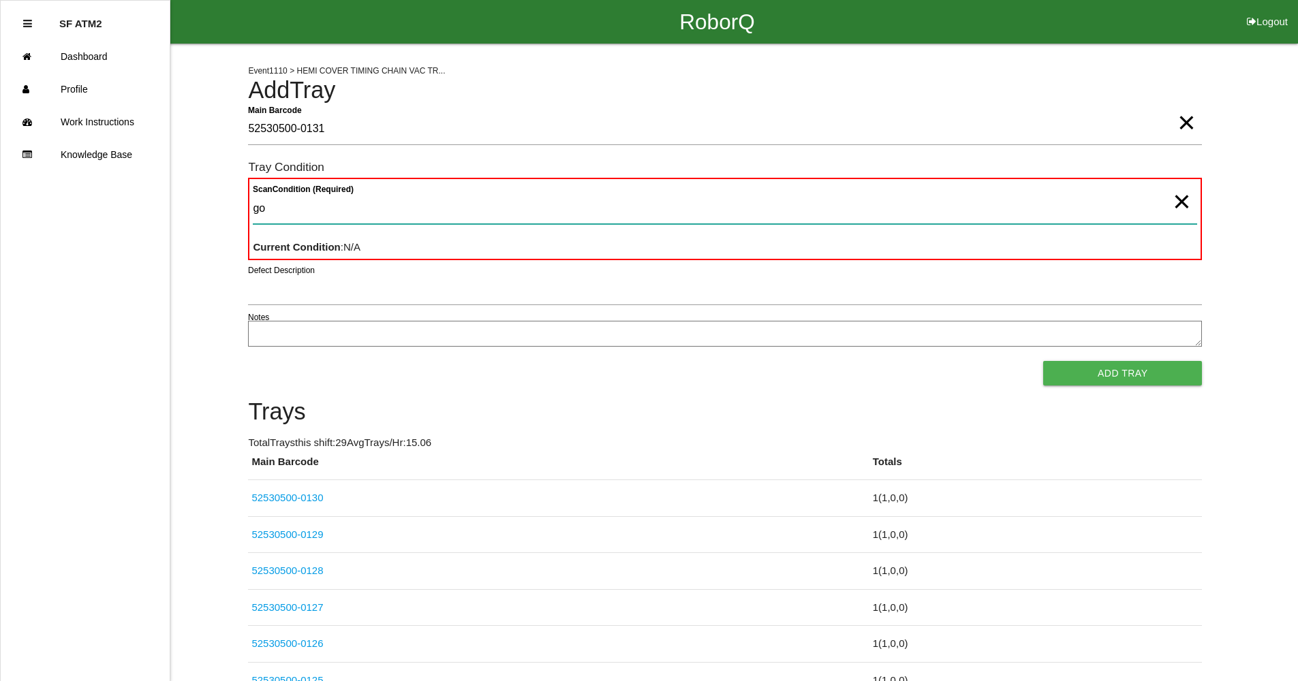
type Condition "goo"
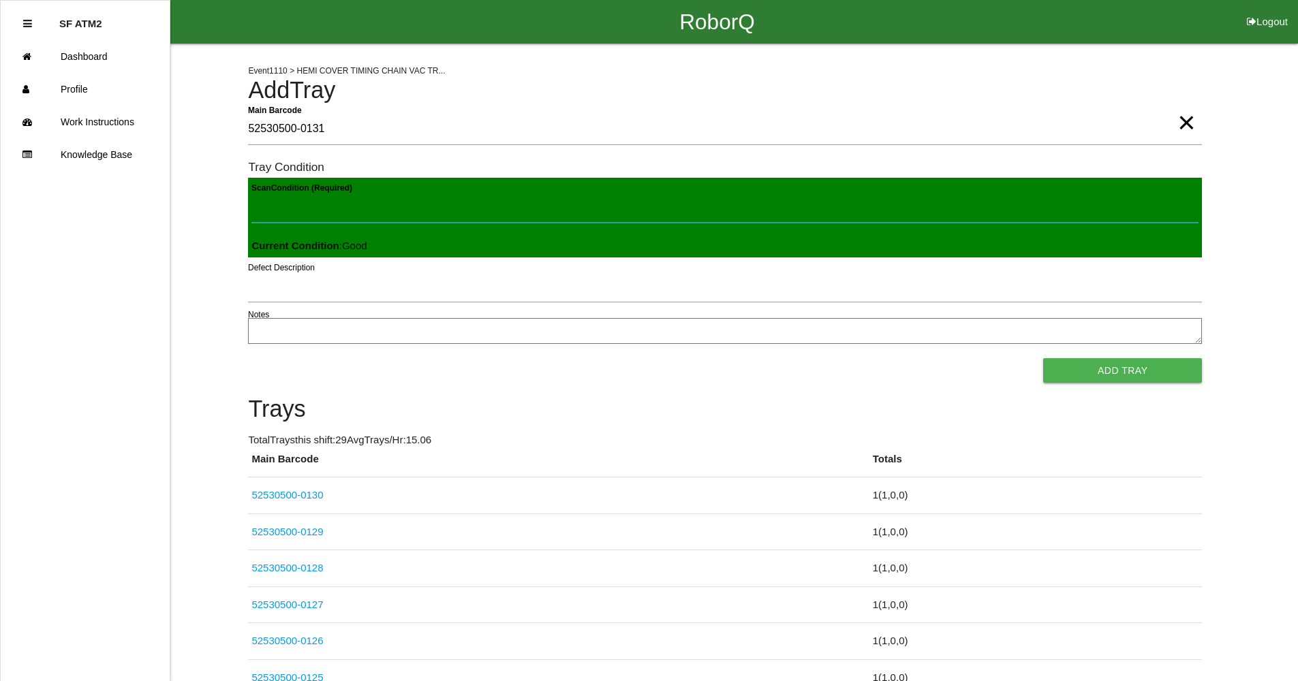
click at [1043, 358] on button "Add Tray" at bounding box center [1122, 370] width 159 height 25
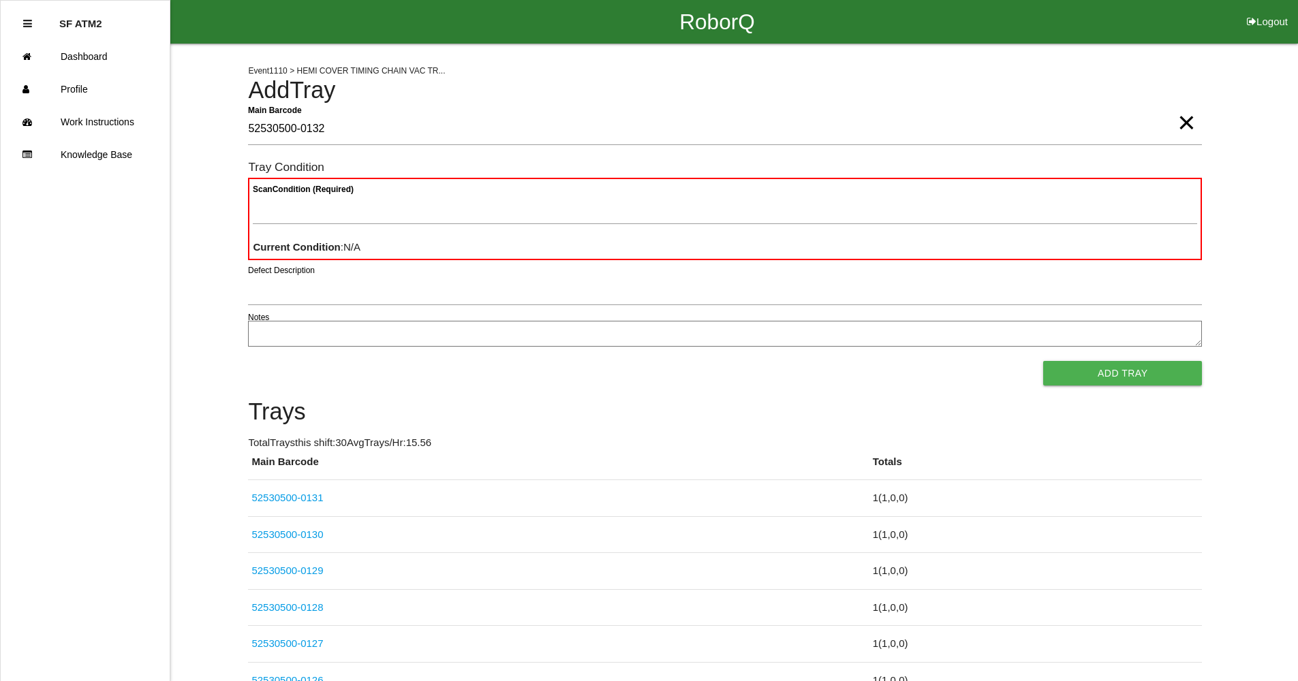
type Barcode "52530500-0132"
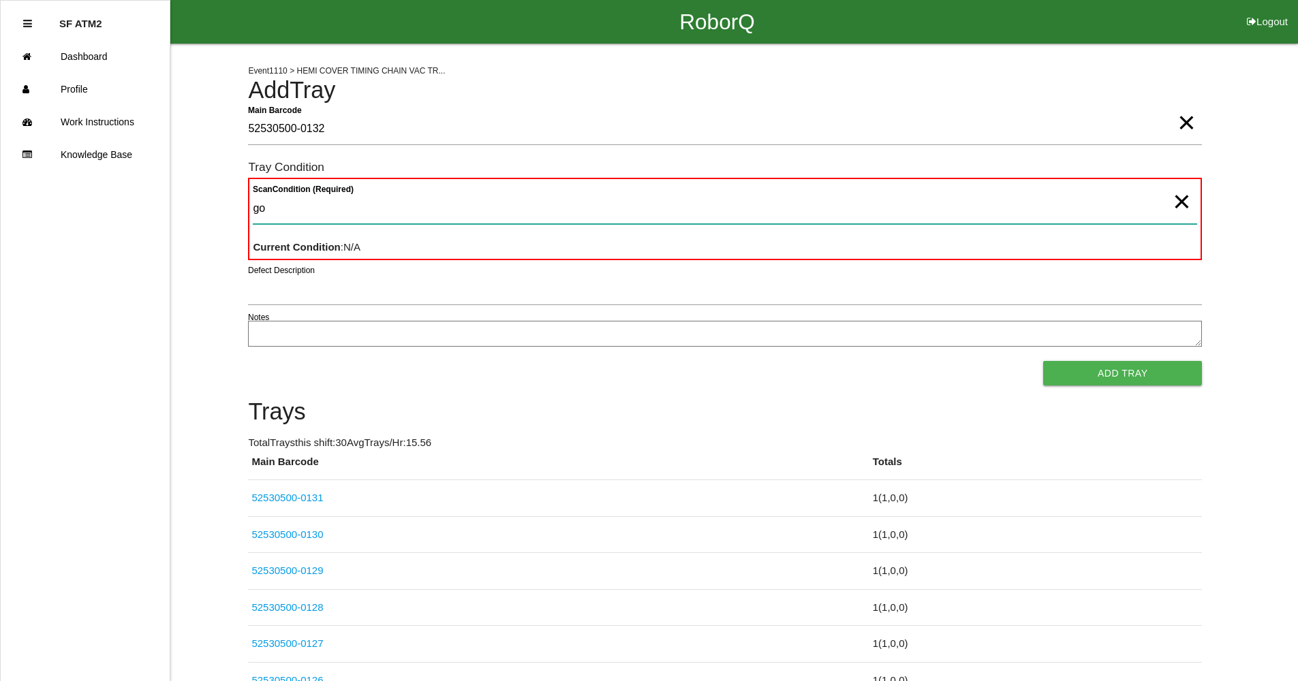
type Condition "goo"
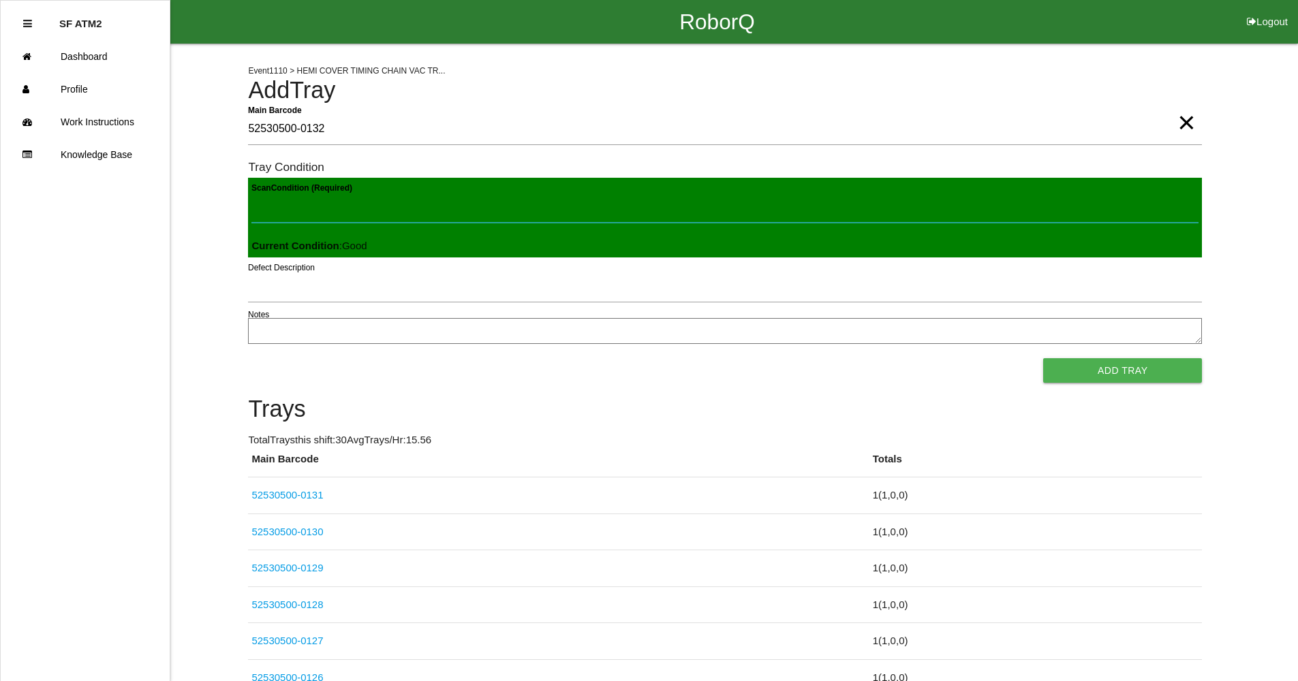
click at [1043, 358] on button "Add Tray" at bounding box center [1122, 370] width 159 height 25
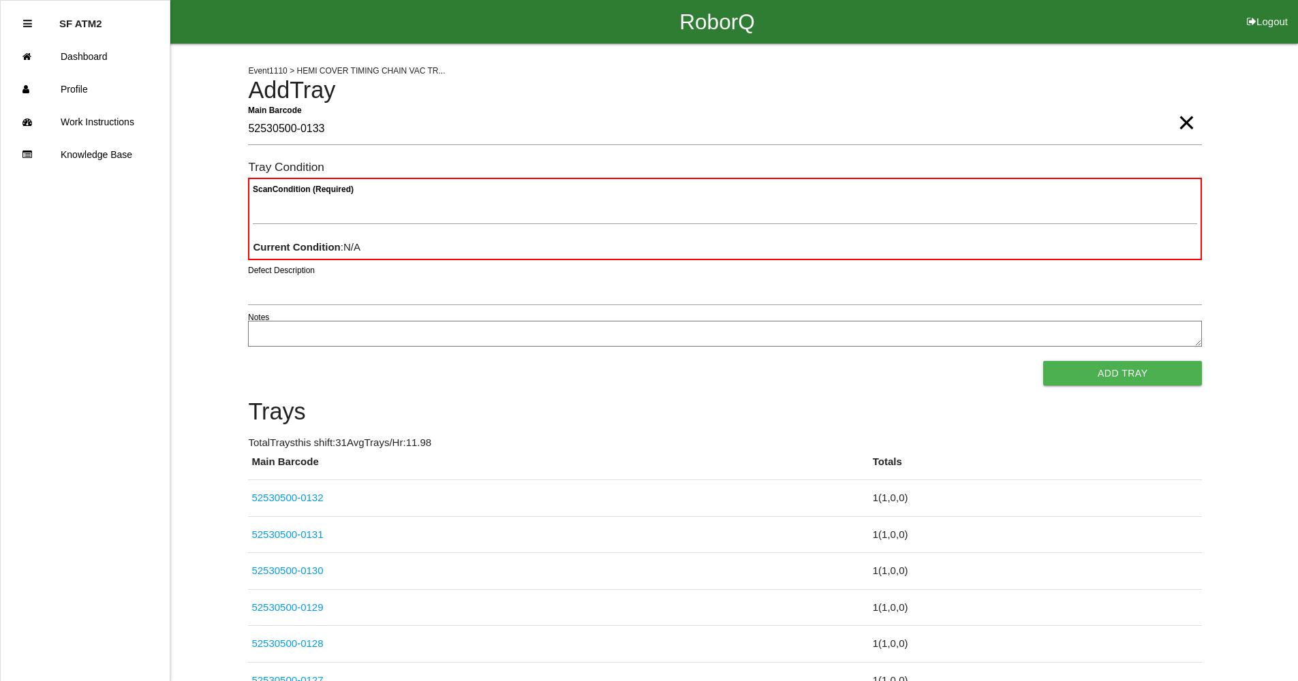
type Barcode "52530500-0133"
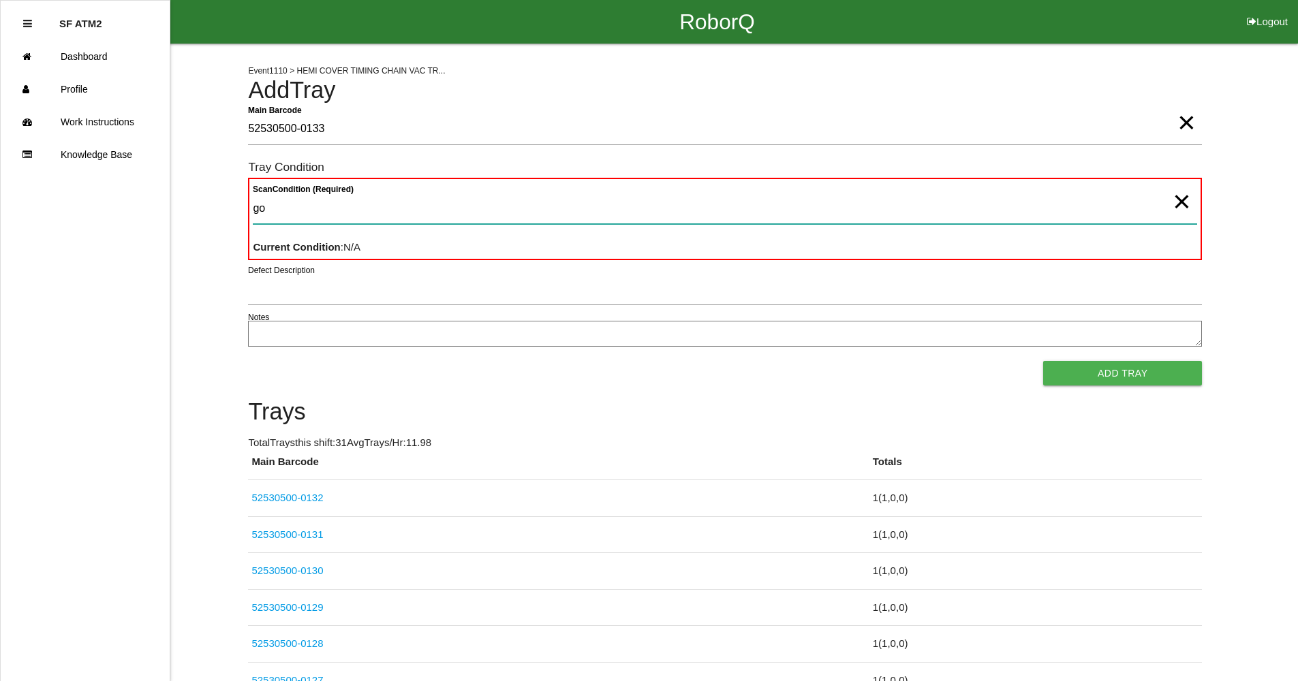
type Condition "goo"
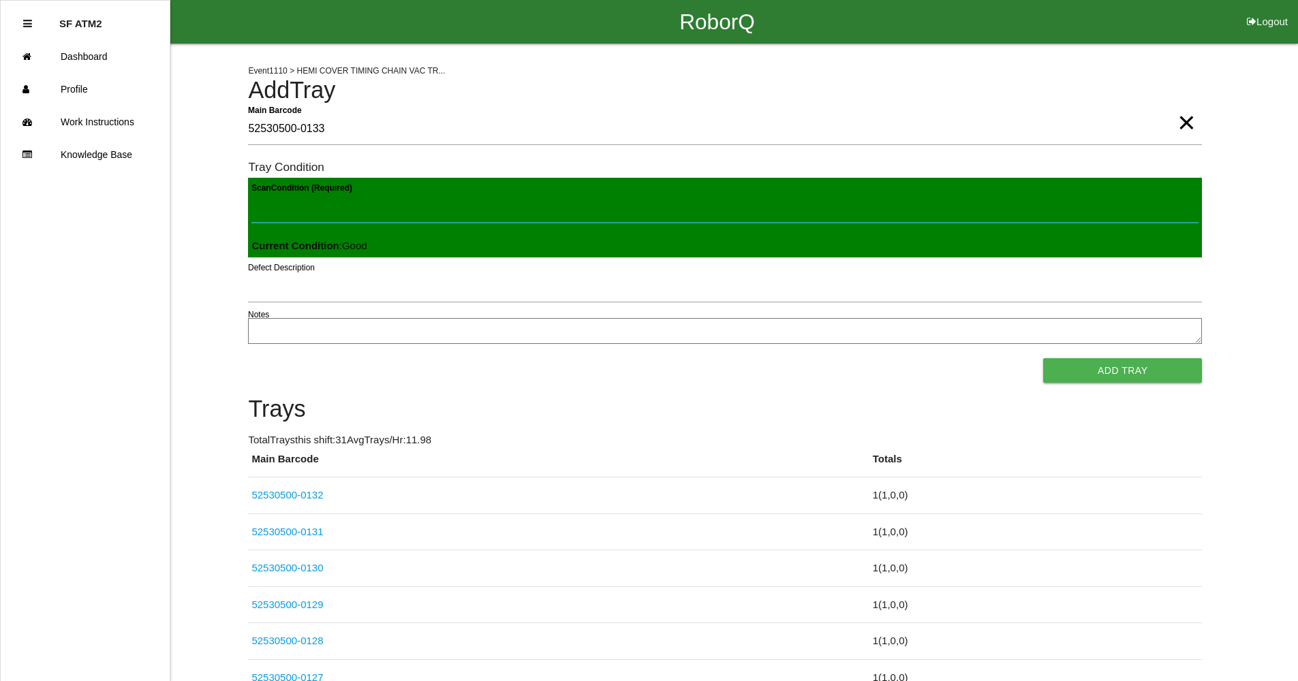
click at [1043, 358] on button "Add Tray" at bounding box center [1122, 370] width 159 height 25
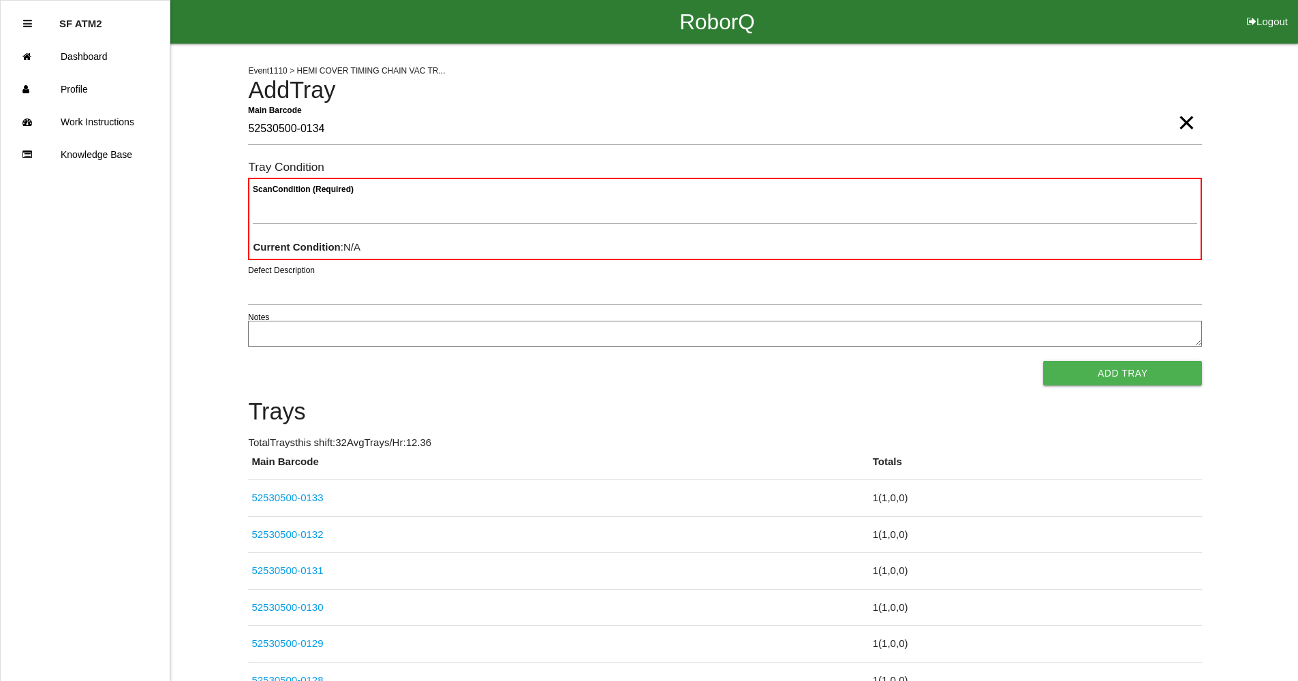
type Barcode "52530500-0134"
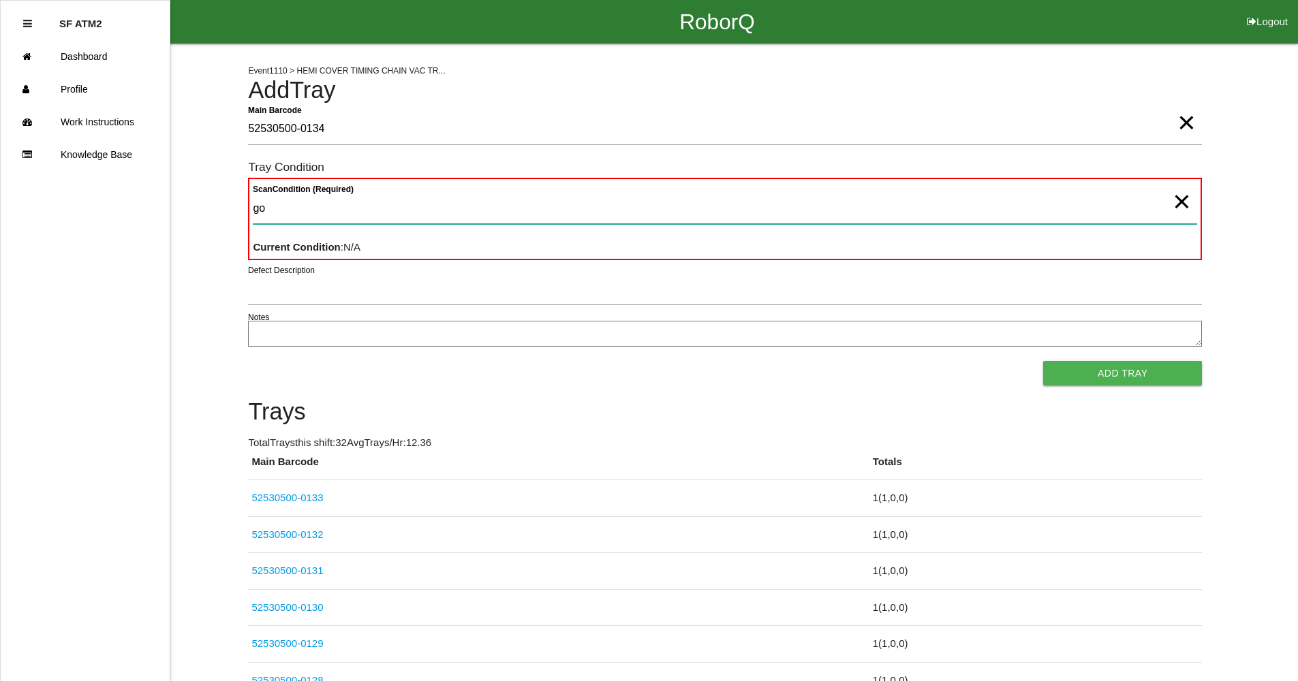
type Condition "goo"
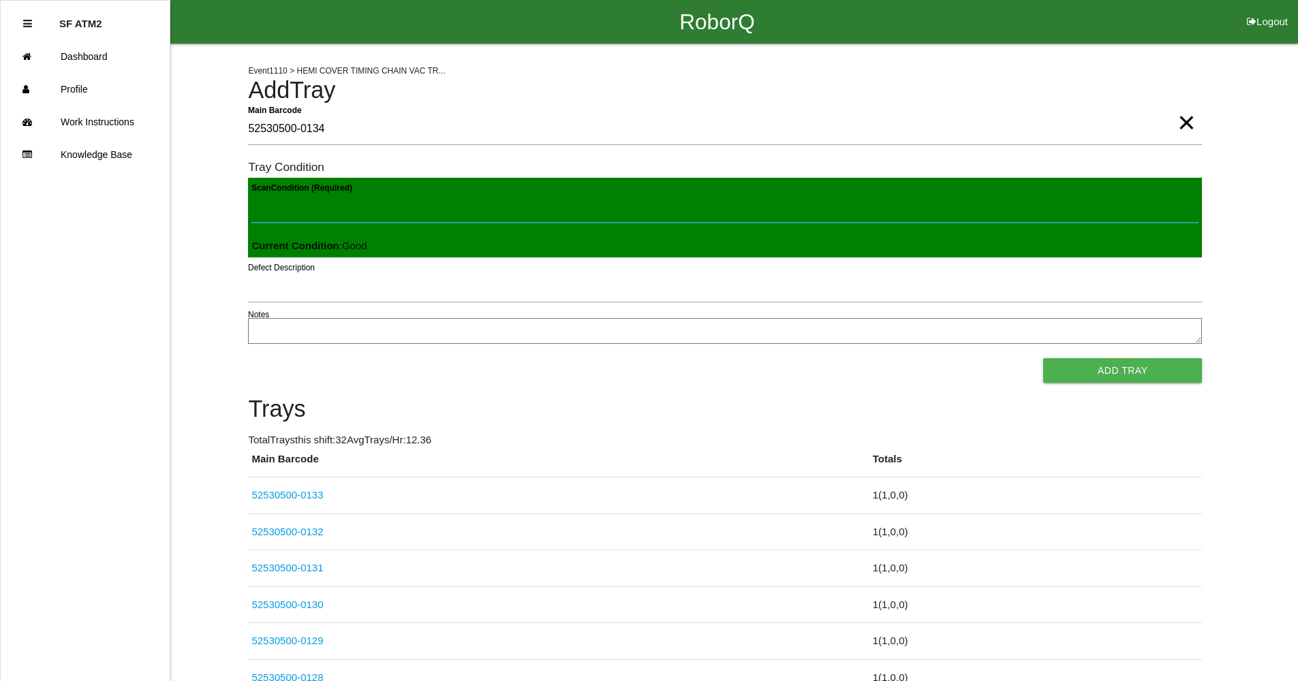
click at [1043, 358] on button "Add Tray" at bounding box center [1122, 370] width 159 height 25
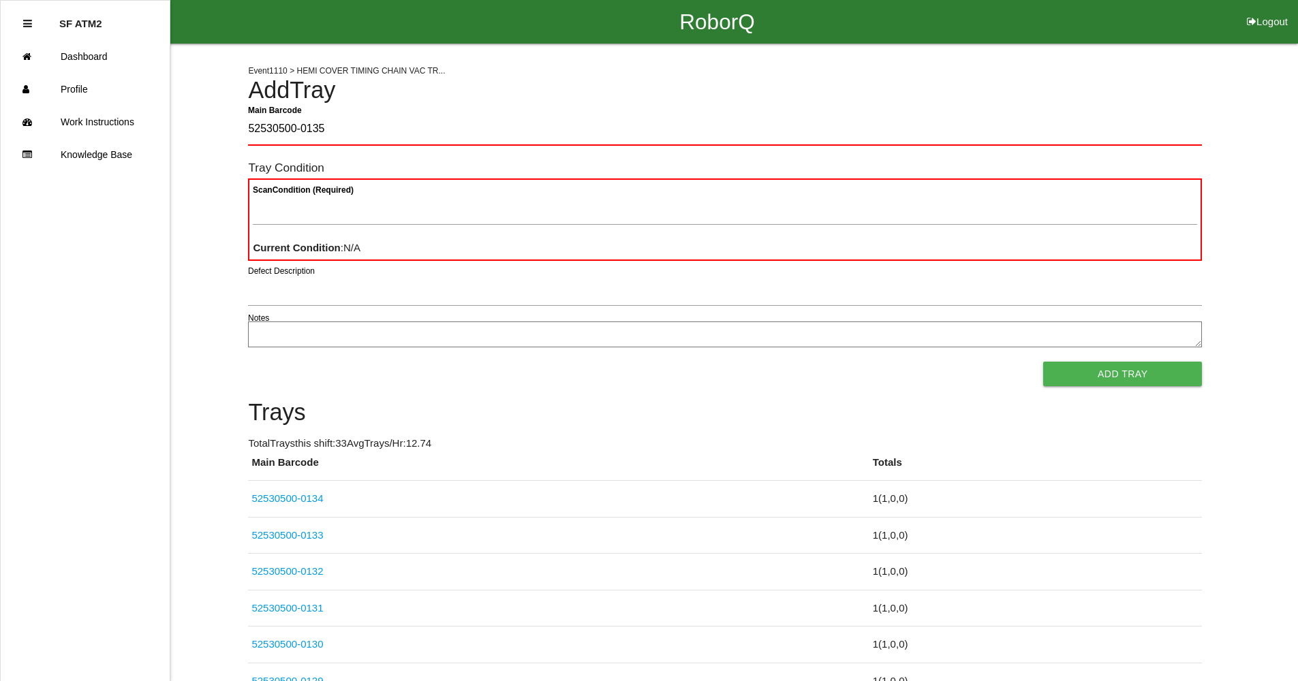
type Barcode "52530500-0135"
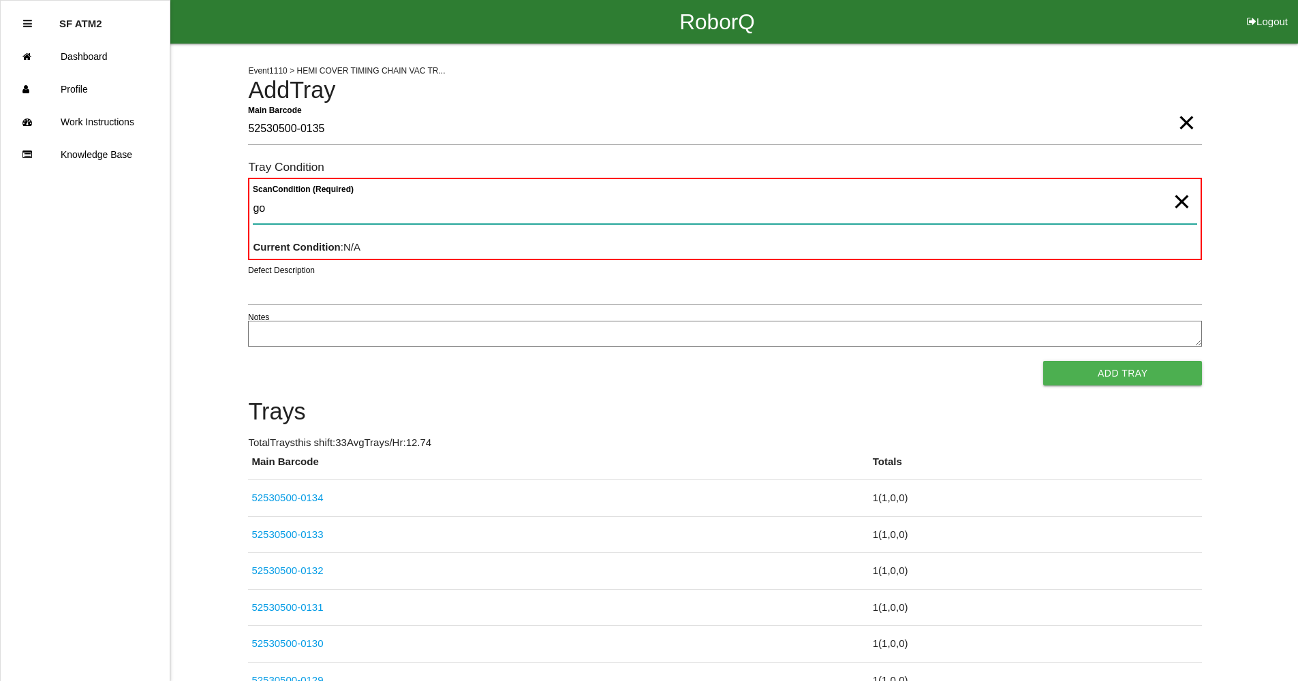
type Condition "goo"
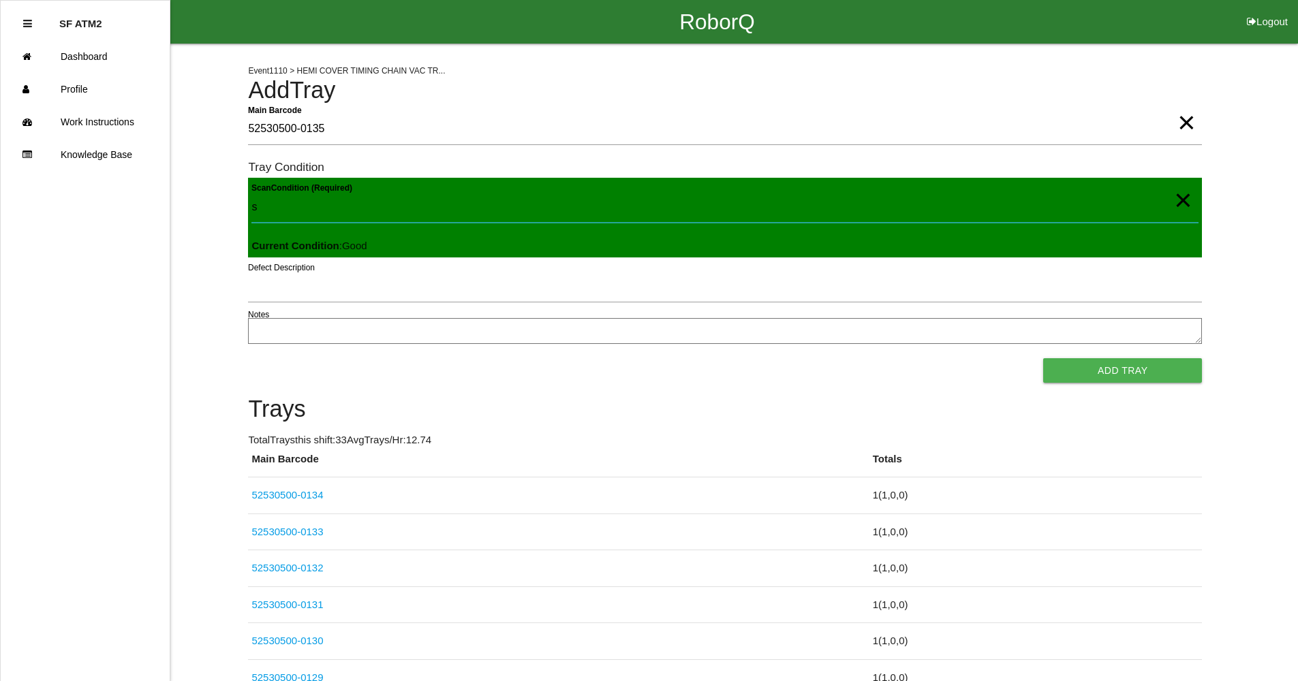
type Condition "s"
click at [1043, 358] on button "Add Tray" at bounding box center [1122, 370] width 159 height 25
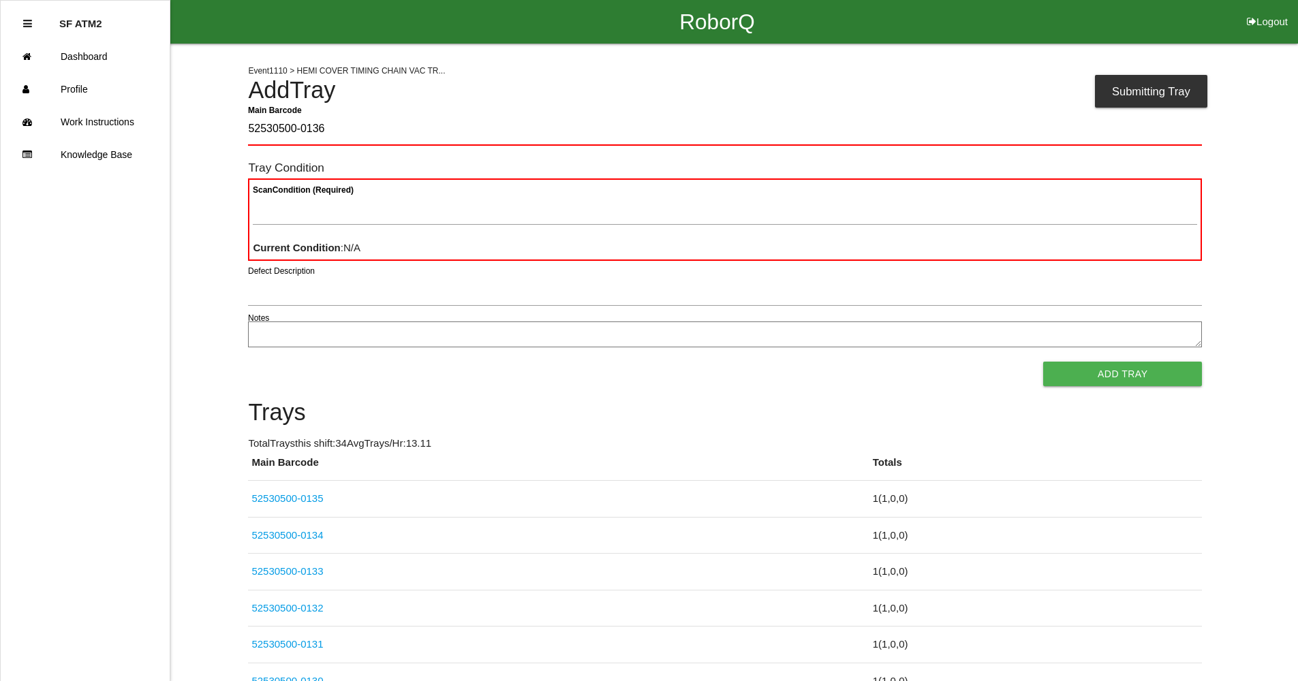
type Barcode "52530500-0136"
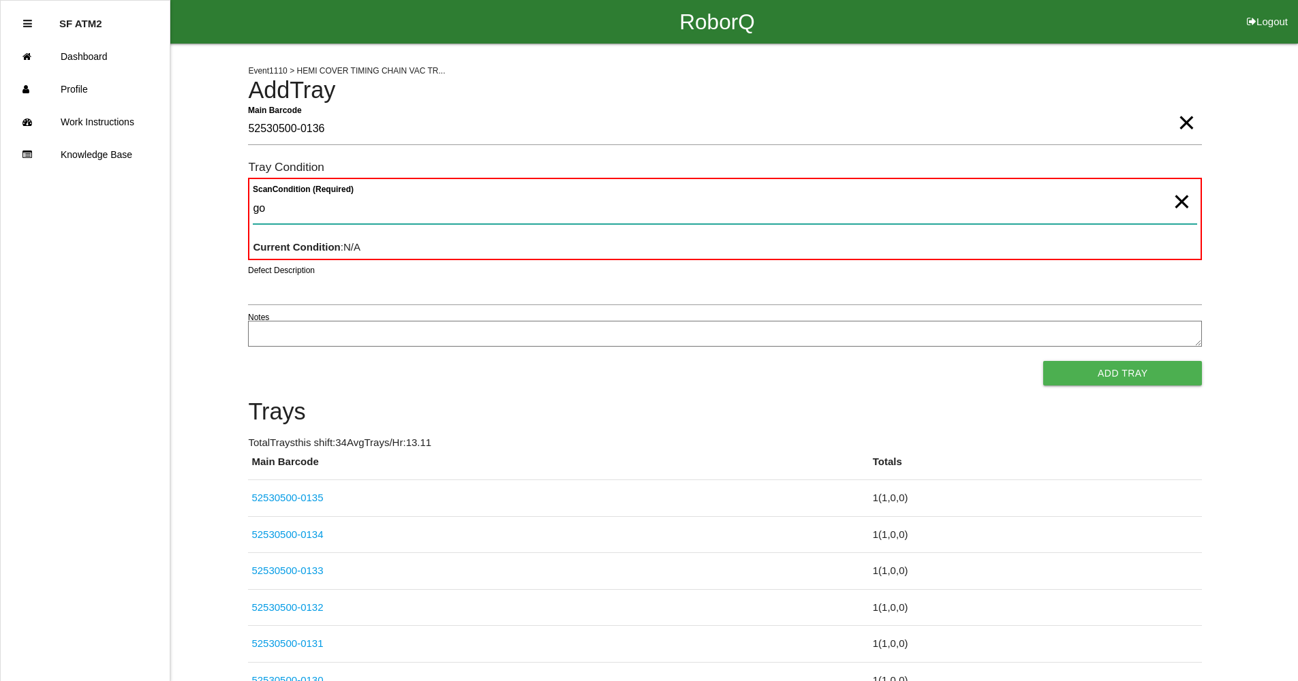
type Condition "goo"
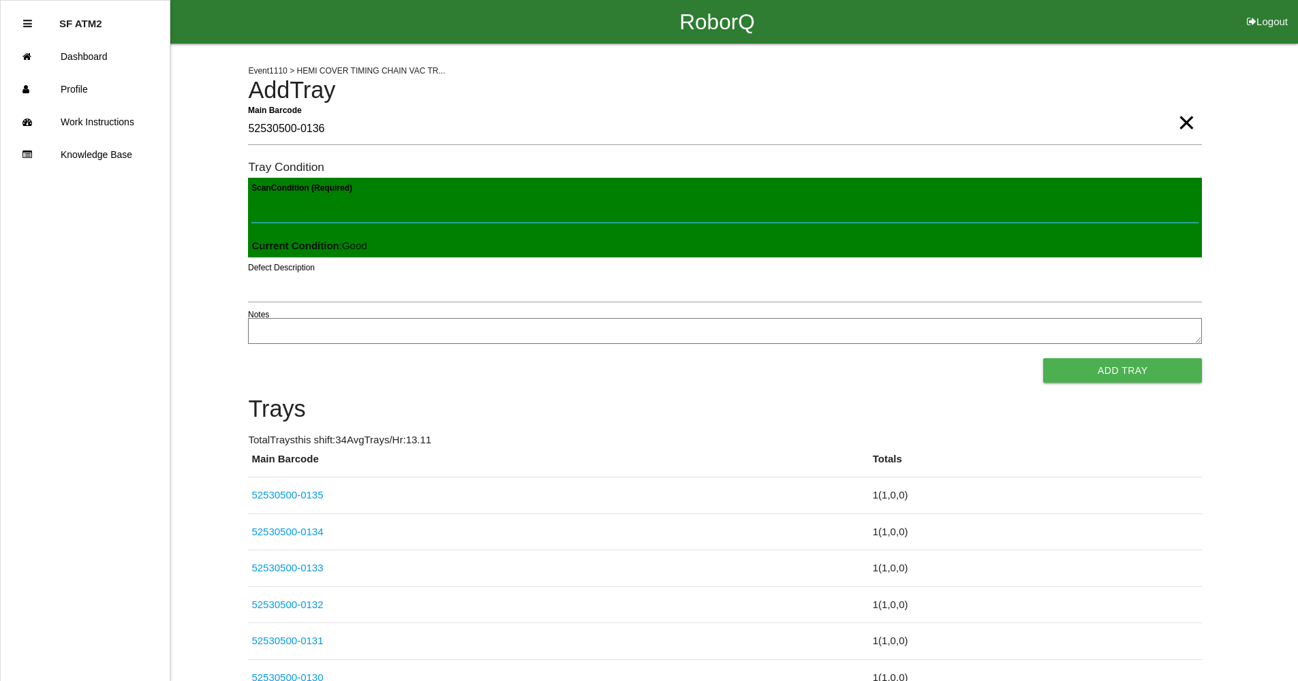
click at [1043, 358] on button "Add Tray" at bounding box center [1122, 370] width 159 height 25
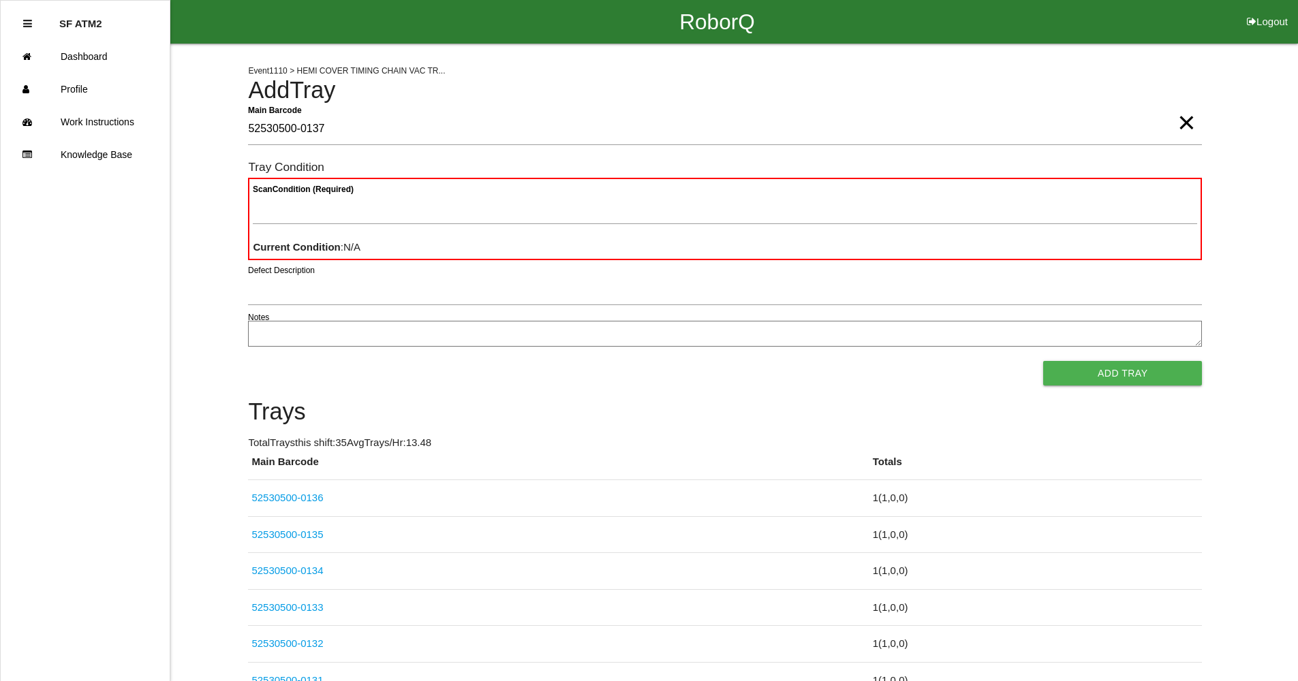
type Barcode "52530500-0137"
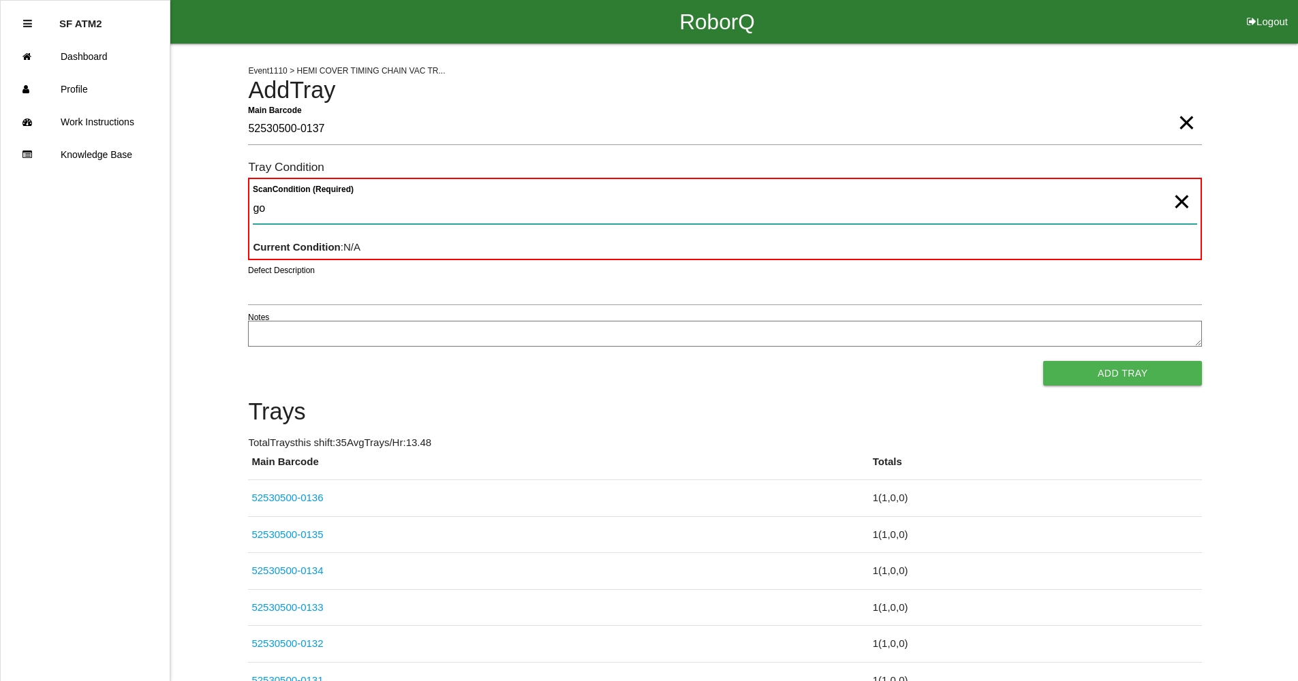
type Condition "goo"
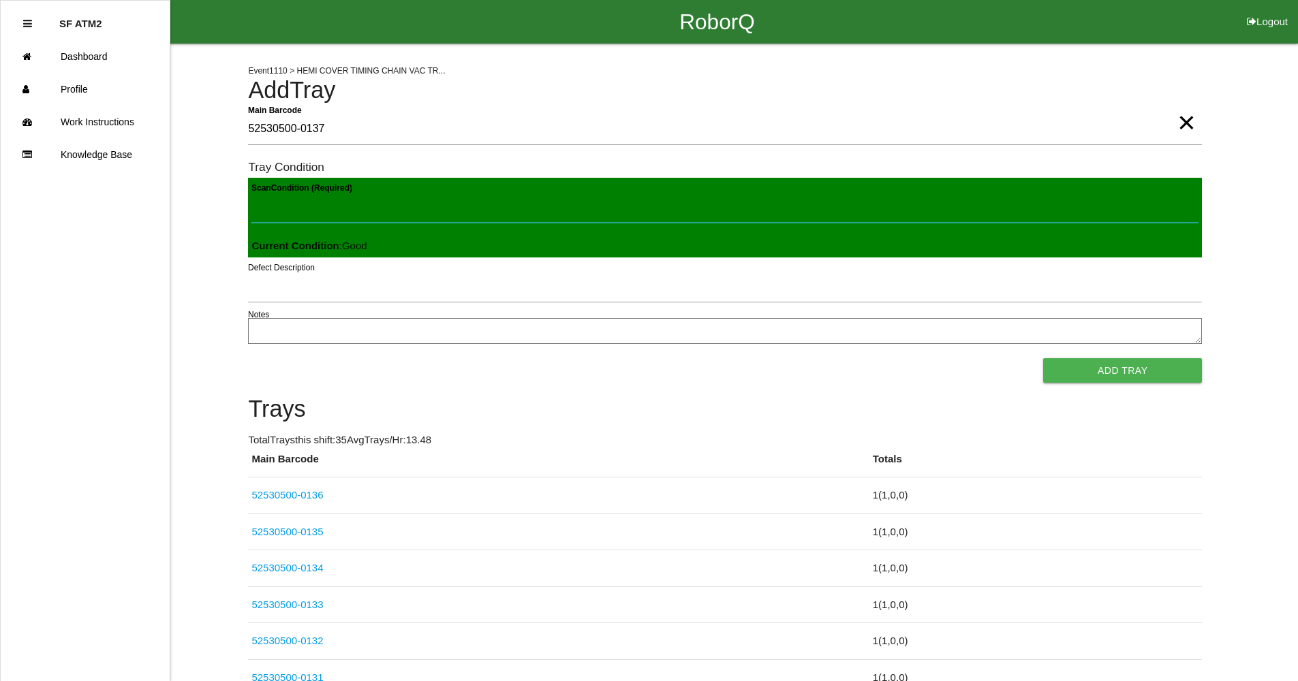
click at [1043, 358] on button "Add Tray" at bounding box center [1122, 370] width 159 height 25
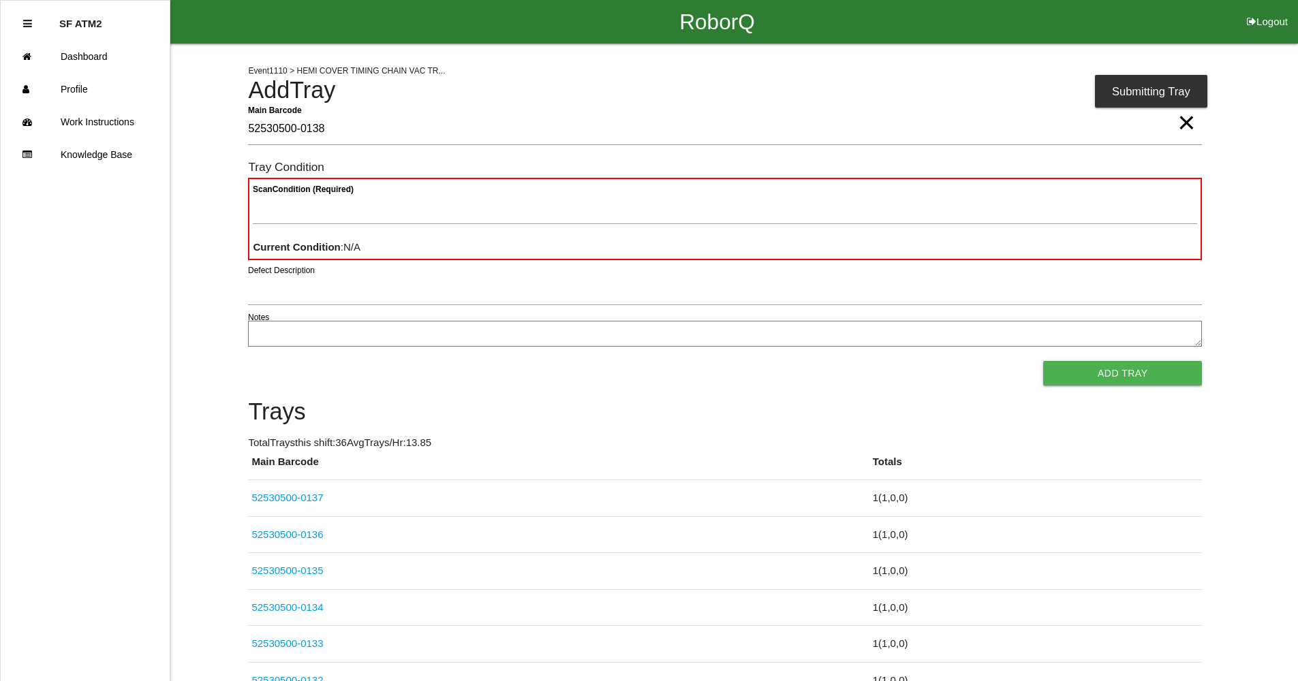
type Barcode "52530500-0138"
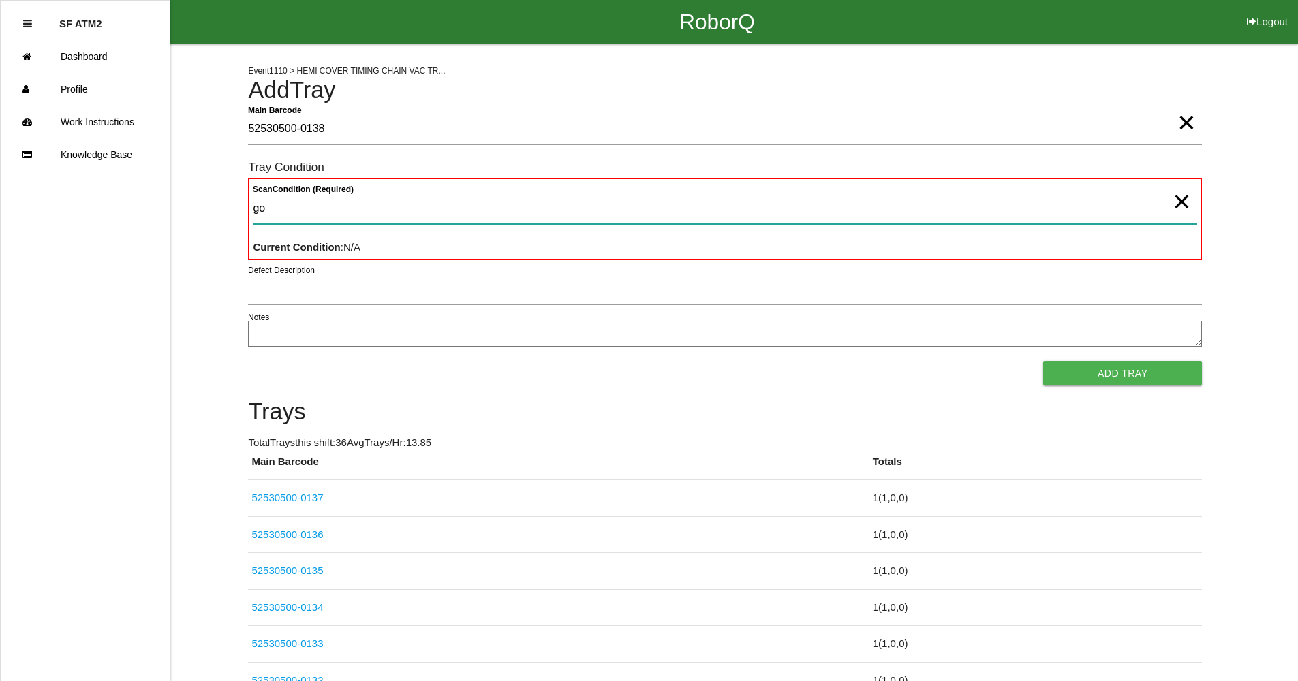
type Condition "goo"
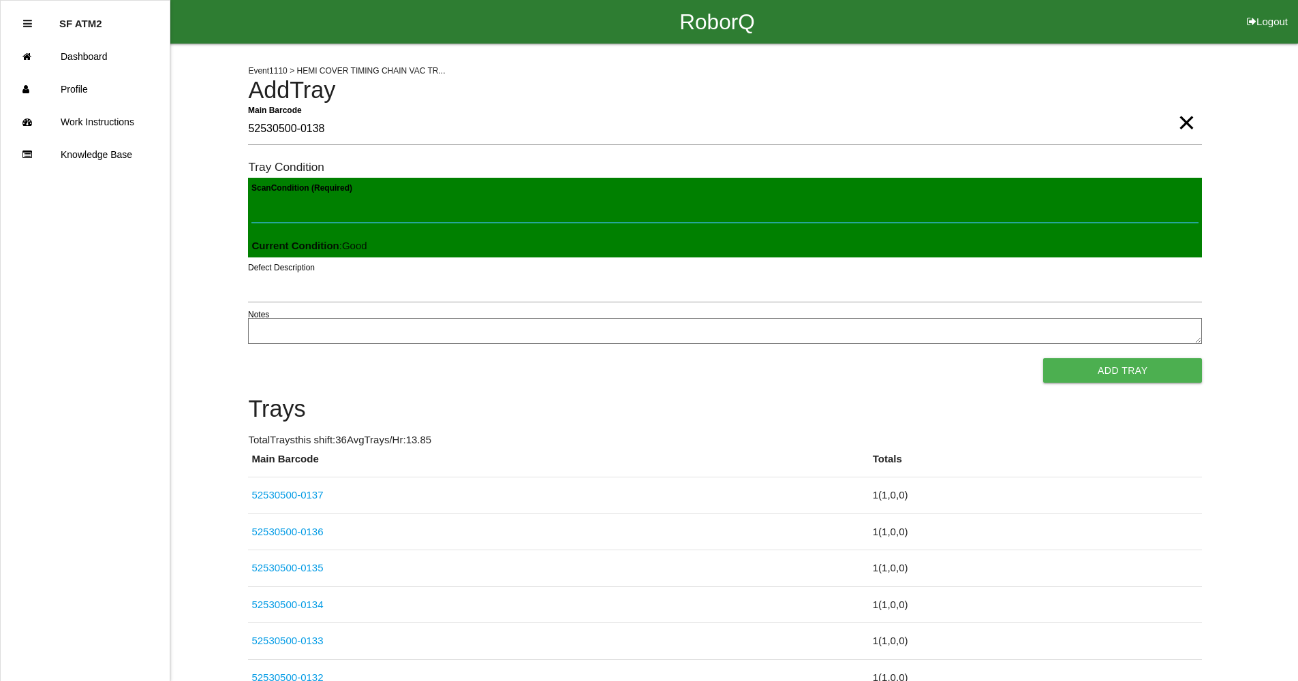
click at [1043, 358] on button "Add Tray" at bounding box center [1122, 370] width 159 height 25
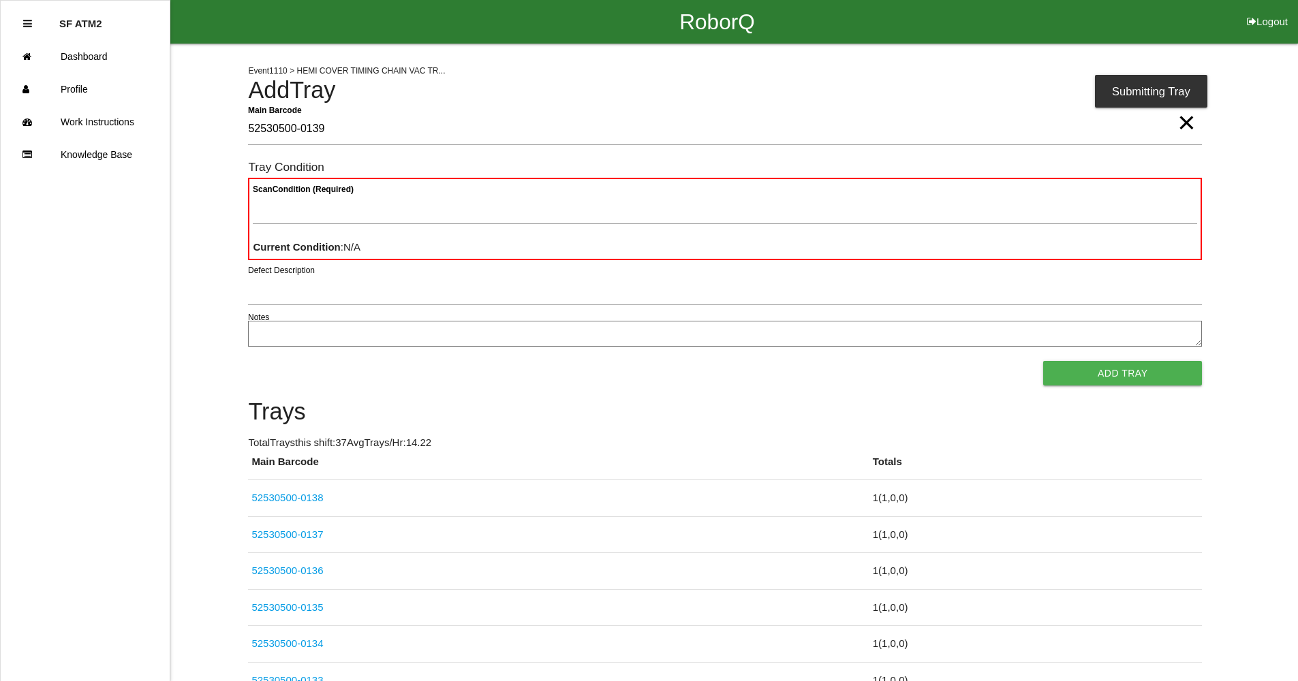
type Barcode "52530500-0139"
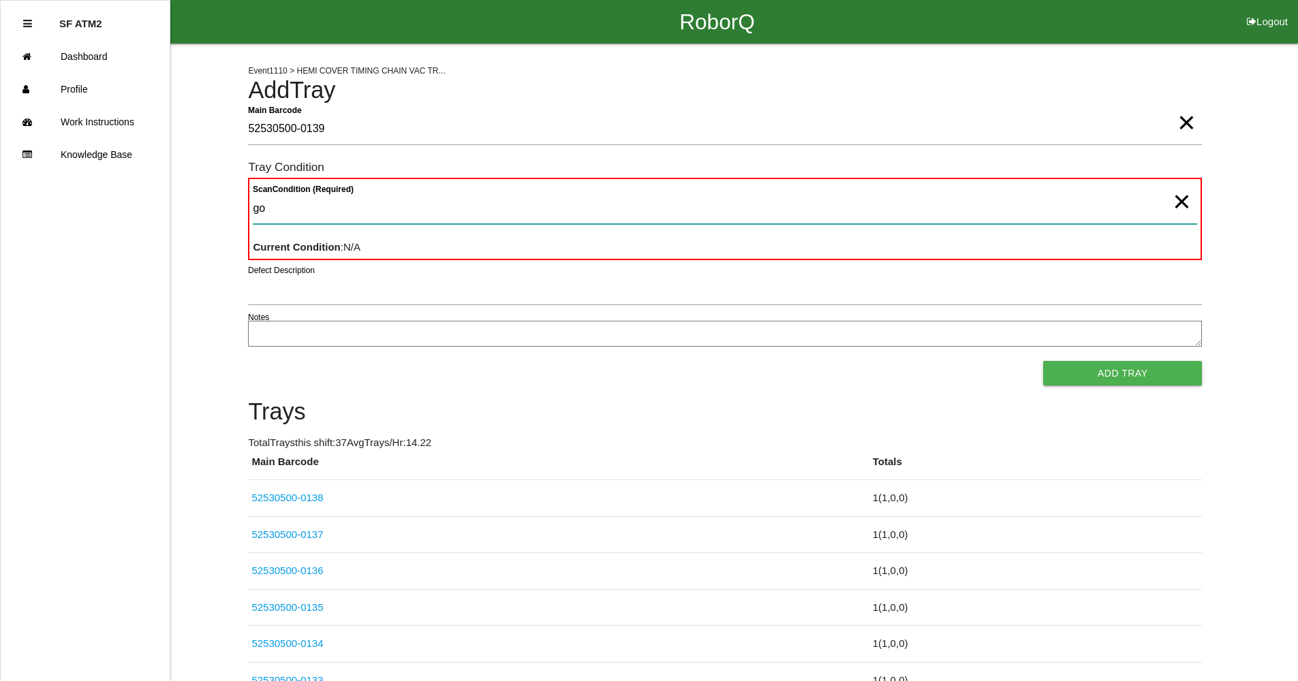
type Condition "goo"
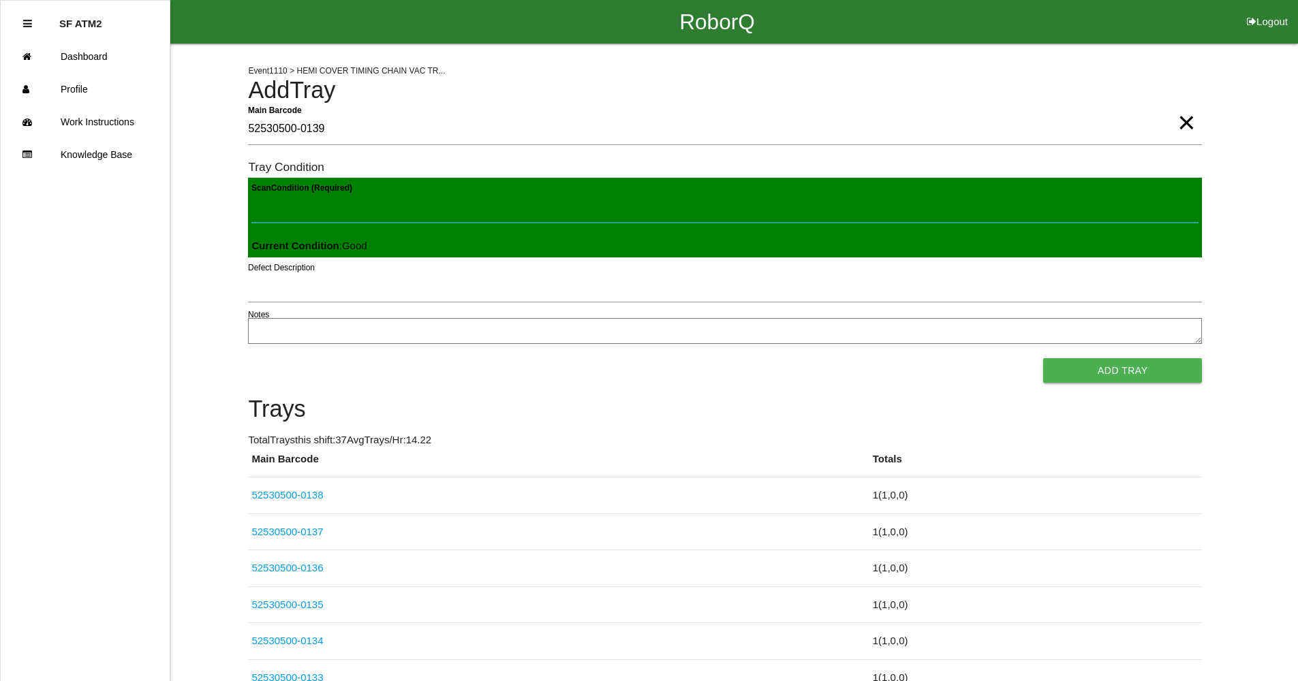
click at [1043, 358] on button "Add Tray" at bounding box center [1122, 370] width 159 height 25
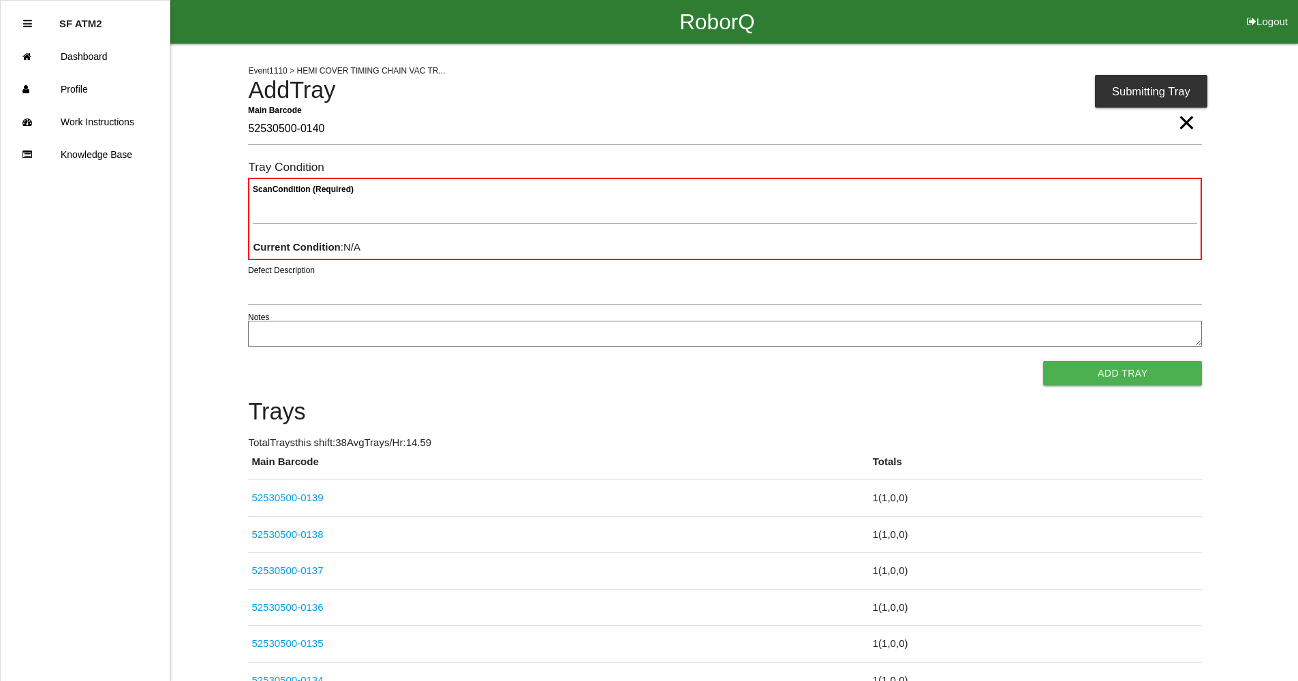
type Barcode "52530500-0140"
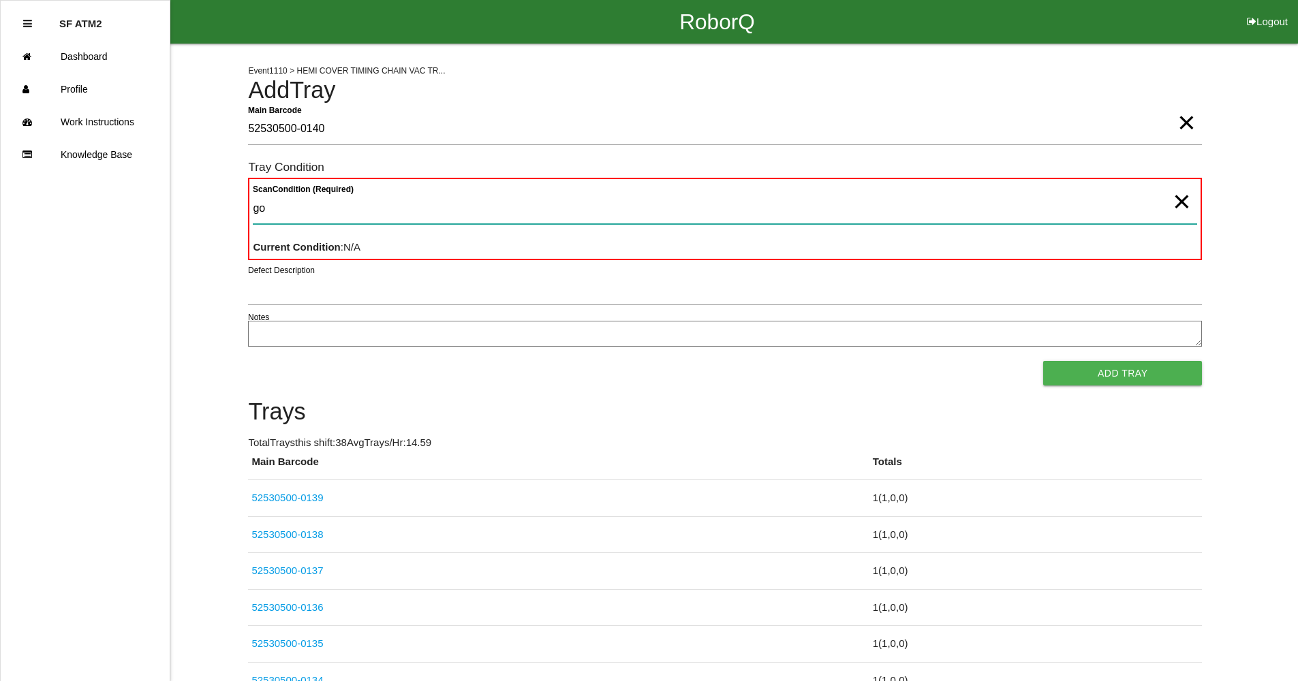
type Condition "goo"
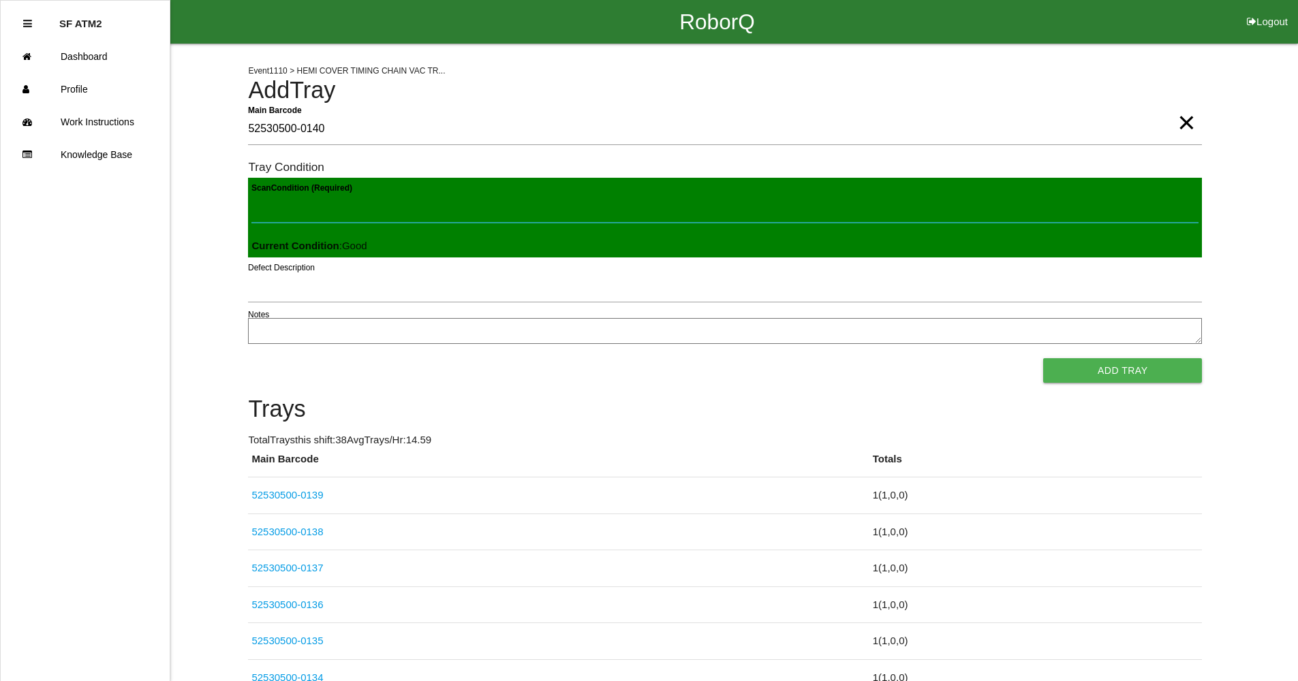
click at [1043, 358] on button "Add Tray" at bounding box center [1122, 370] width 159 height 25
